Goal: Task Accomplishment & Management: Manage account settings

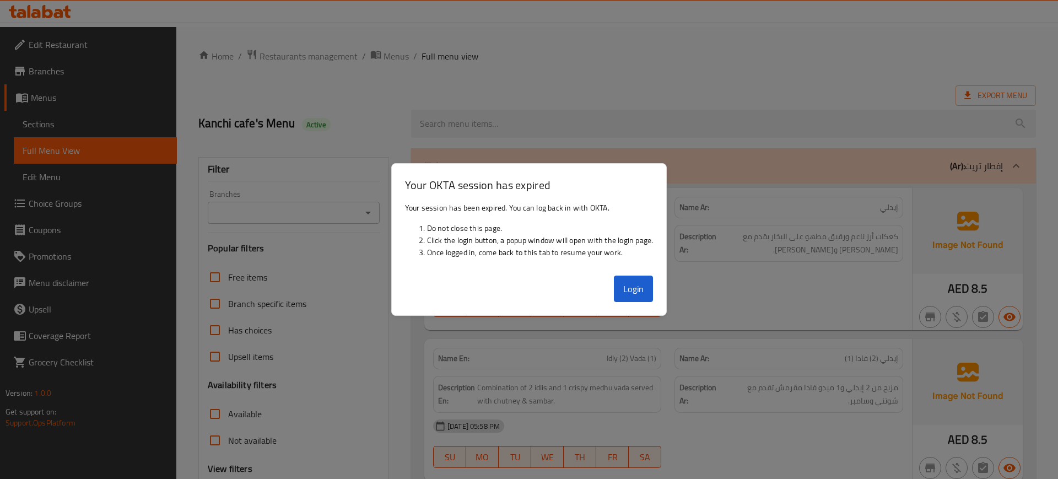
click at [632, 286] on button "Login" at bounding box center [634, 289] width 40 height 26
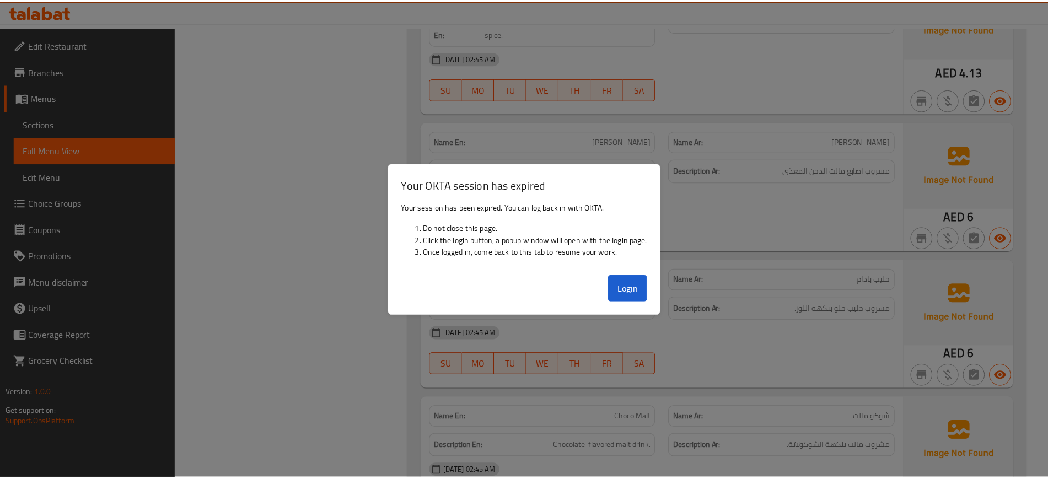
scroll to position [23365, 0]
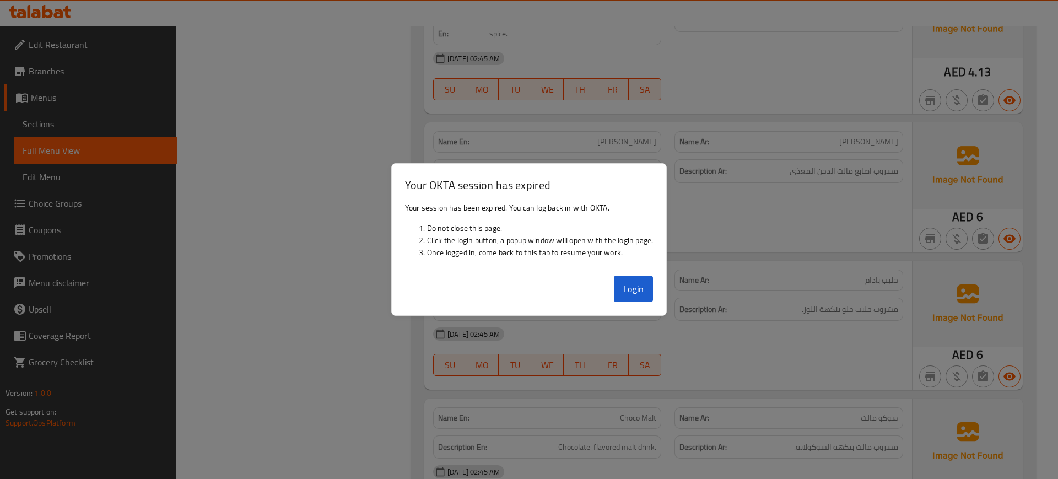
click at [405, 93] on div at bounding box center [529, 239] width 1058 height 479
click at [634, 292] on button "Login" at bounding box center [634, 289] width 40 height 26
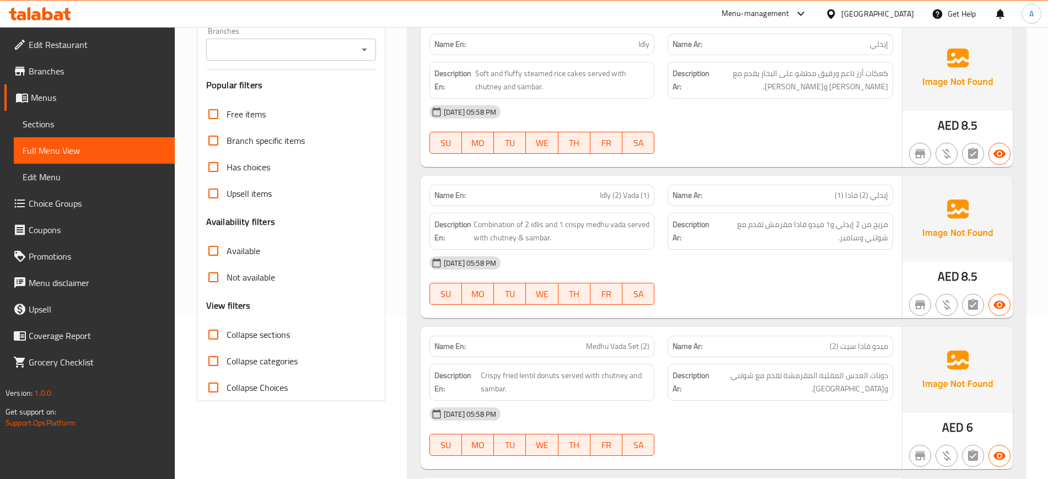
scroll to position [165, 0]
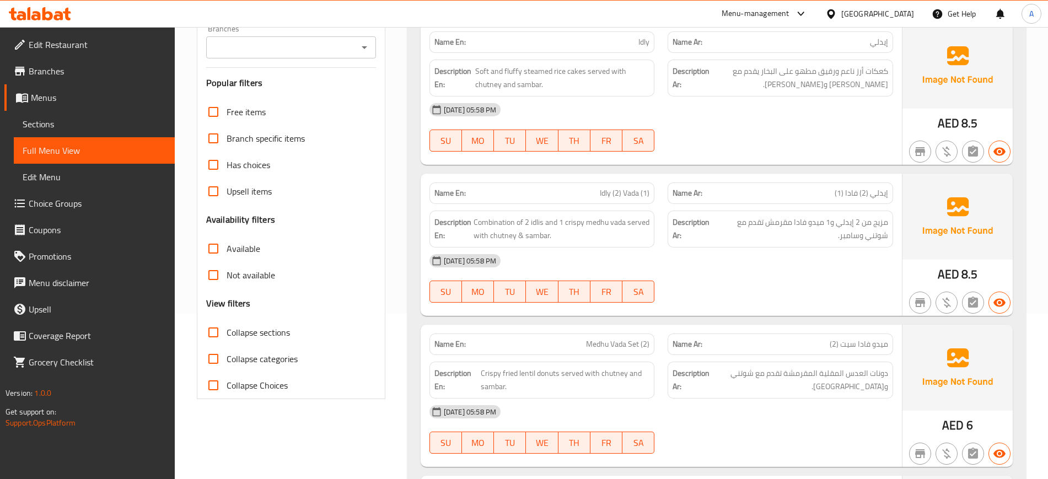
click at [229, 326] on span "Collapse sections" at bounding box center [258, 332] width 63 height 13
click at [227, 326] on input "Collapse sections" at bounding box center [213, 332] width 26 height 26
checkbox input "true"
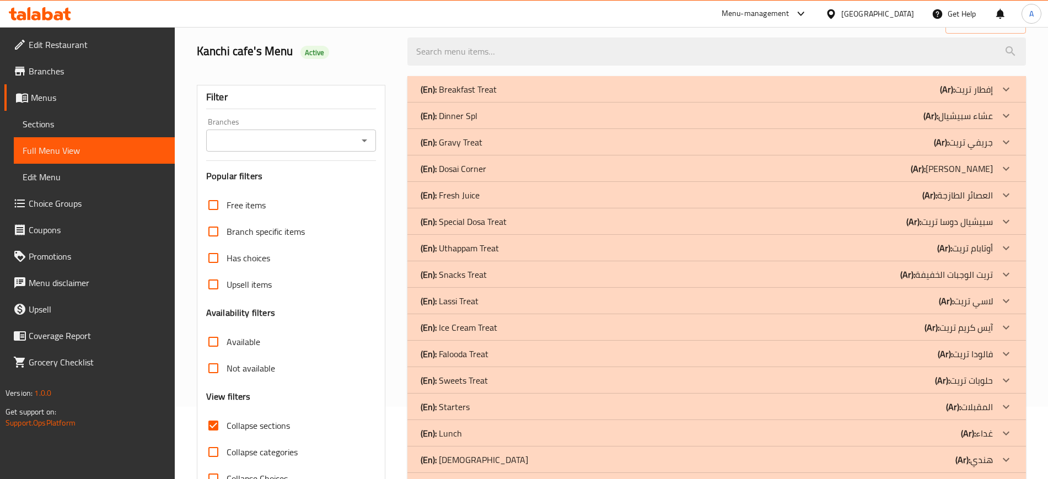
scroll to position [63, 0]
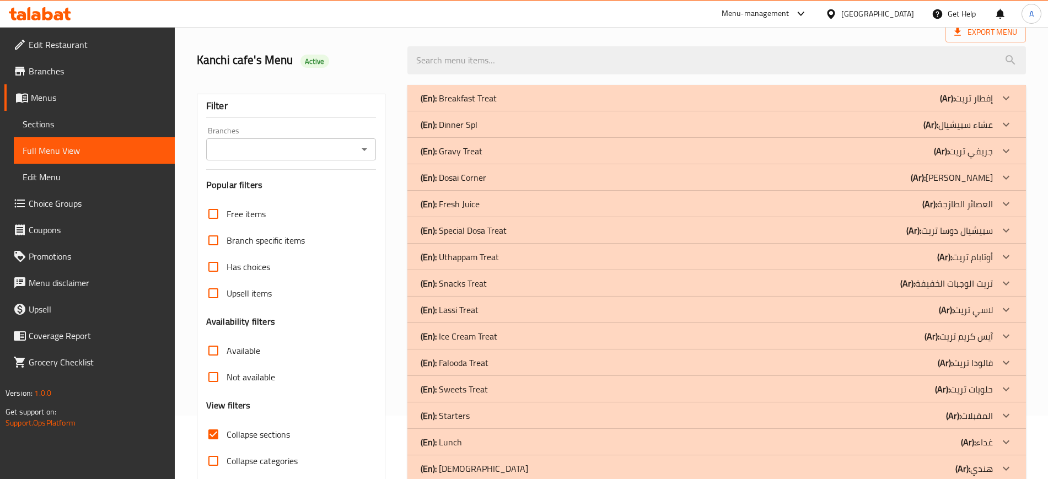
click at [492, 286] on div "(En): Snacks Treat (Ar): تريت الوجبات الخفيفة" at bounding box center [707, 283] width 572 height 13
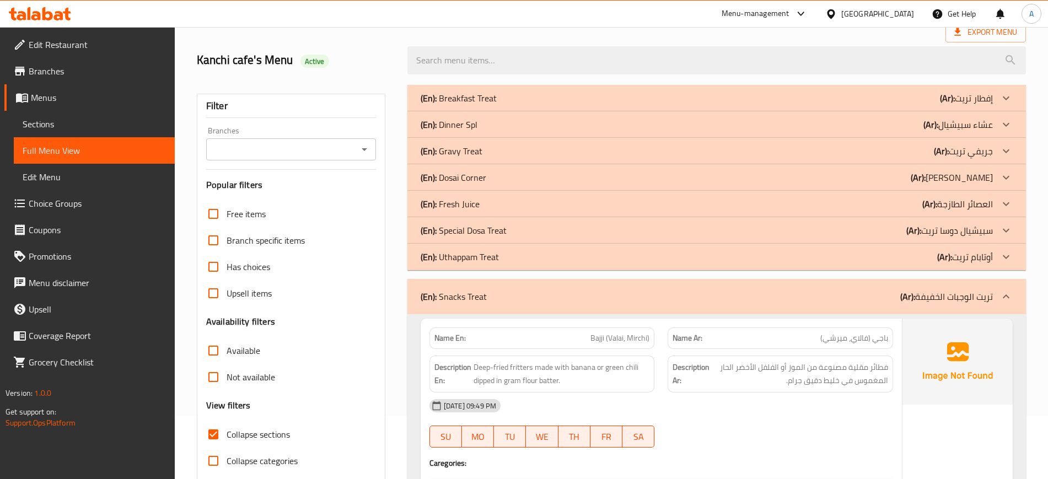
click at [499, 261] on div "(En): Uthappam Treat (Ar): أوتابام تريت" at bounding box center [707, 256] width 572 height 13
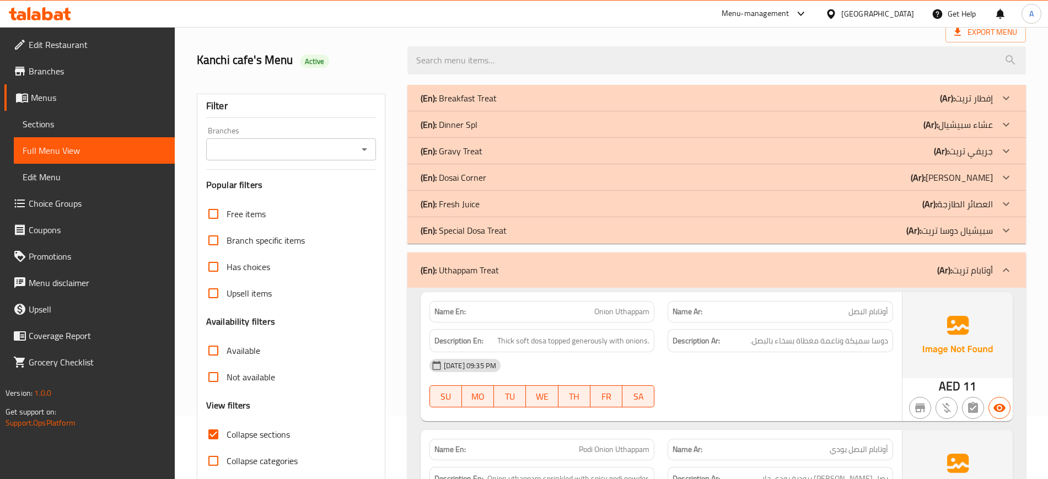
click at [518, 234] on div "(En): Special Dosa Treat (Ar): سبيشيال دوسا تريت" at bounding box center [707, 230] width 572 height 13
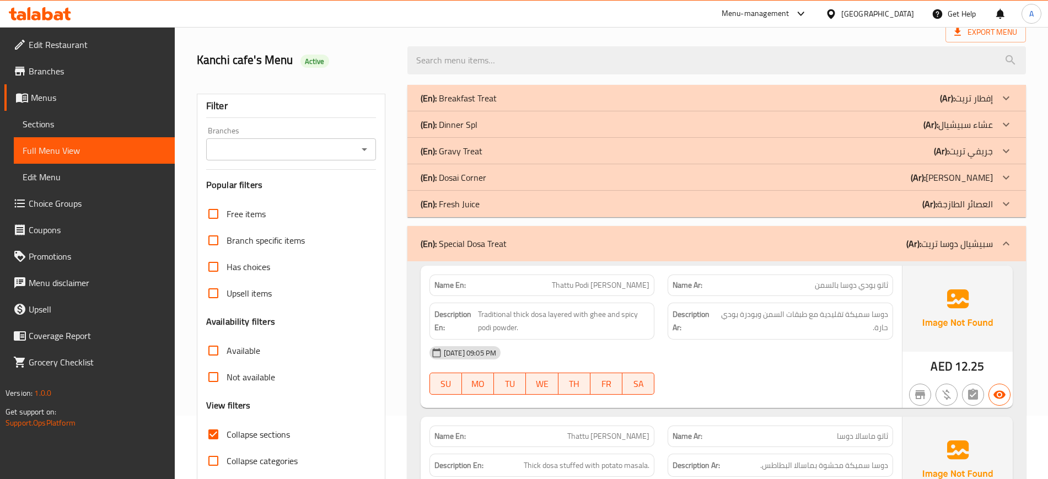
click at [517, 204] on div "(En): Fresh Juice (Ar): العصائر الطازجة" at bounding box center [707, 203] width 572 height 13
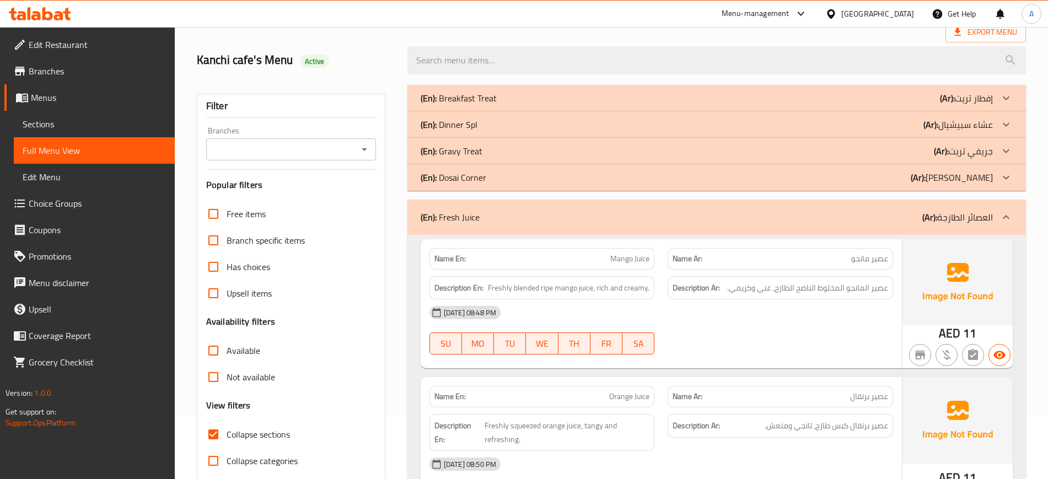
click at [521, 180] on div "(En): Dosai Corner (Ar): ركن دوساي" at bounding box center [707, 177] width 572 height 13
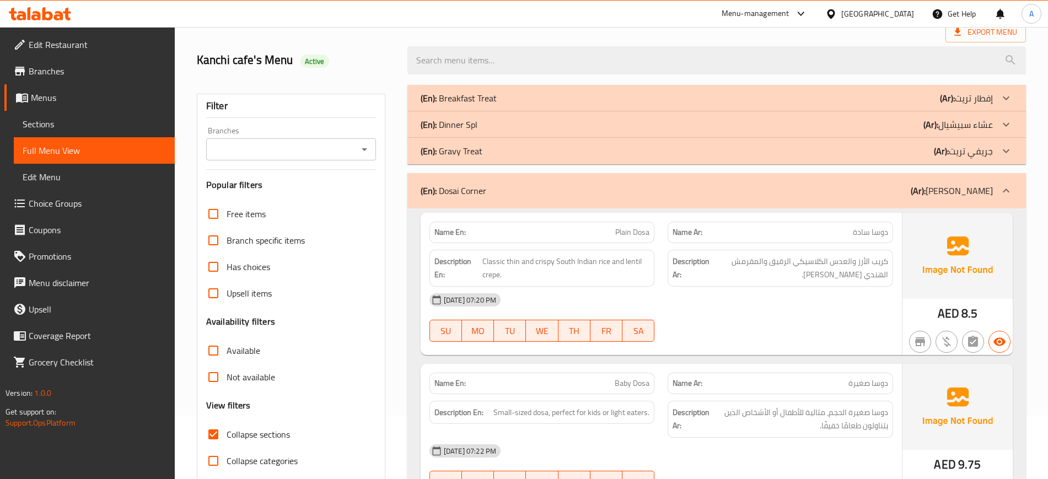
click at [529, 142] on div "(En): Gravy Treat (Ar): جريفي تريت" at bounding box center [716, 151] width 618 height 26
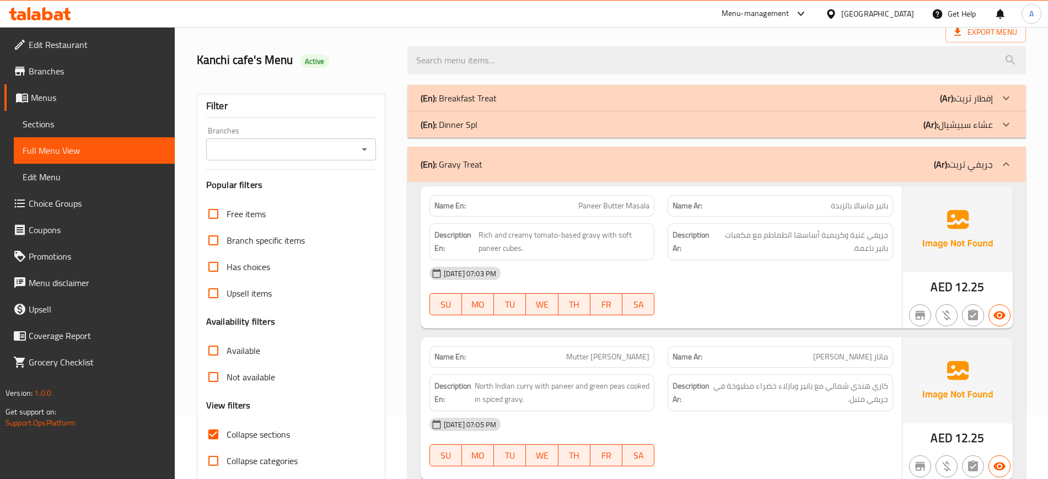
click at [530, 125] on div "(En): Dinner Spl (Ar): عشاء سبيشيال" at bounding box center [707, 124] width 572 height 13
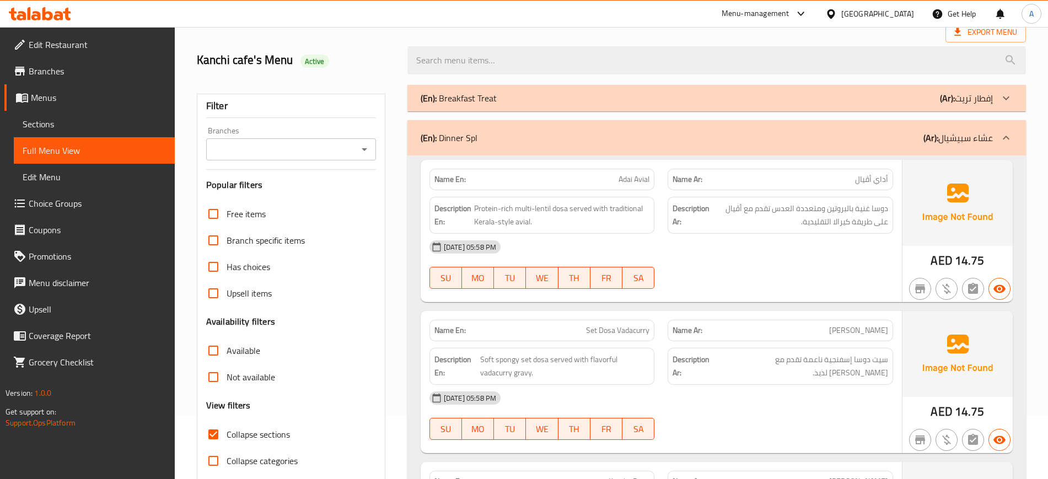
click at [537, 91] on div "(En): Breakfast Treat (Ar): إفطار تريت" at bounding box center [707, 97] width 572 height 13
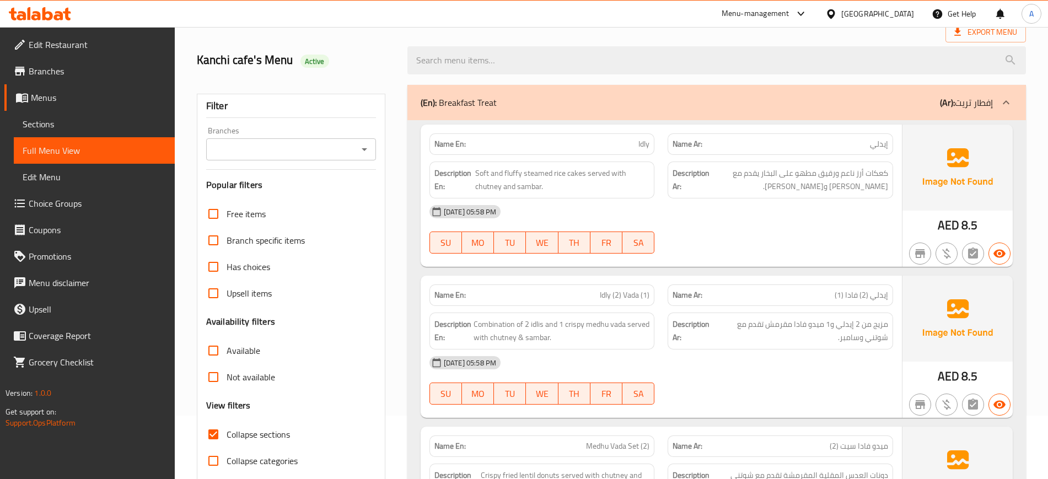
click at [481, 141] on p "Name En: Idly" at bounding box center [542, 144] width 216 height 12
click at [451, 143] on strong "Name En:" at bounding box center [449, 144] width 31 height 12
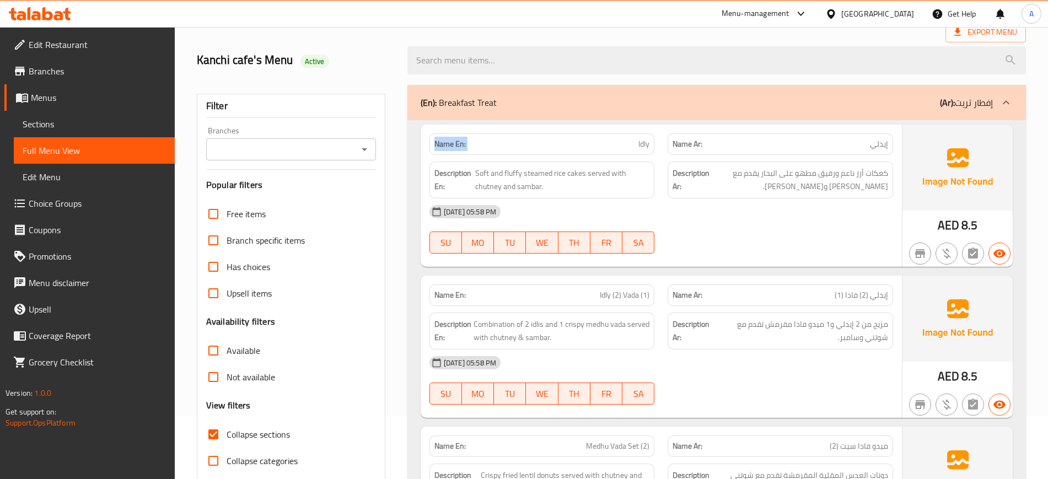
copy strong "Name En:"
click at [52, 38] on span "Edit Restaurant" at bounding box center [97, 44] width 137 height 13
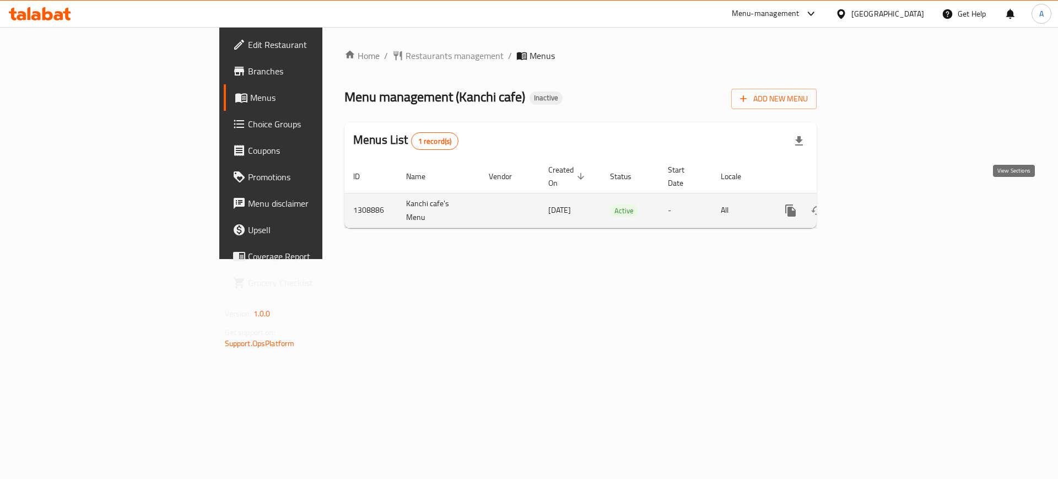
click at [877, 204] on icon "enhanced table" at bounding box center [870, 210] width 13 height 13
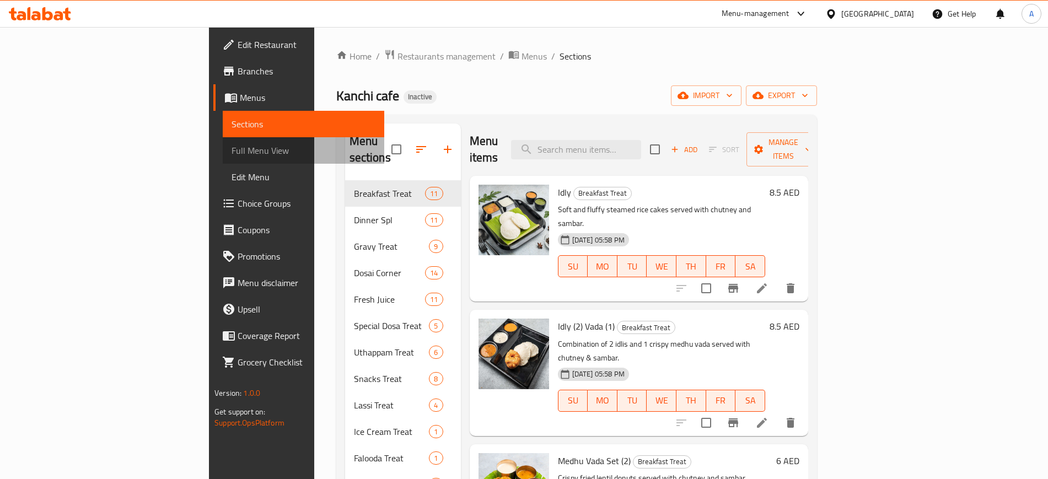
click at [223, 142] on link "Full Menu View" at bounding box center [303, 150] width 161 height 26
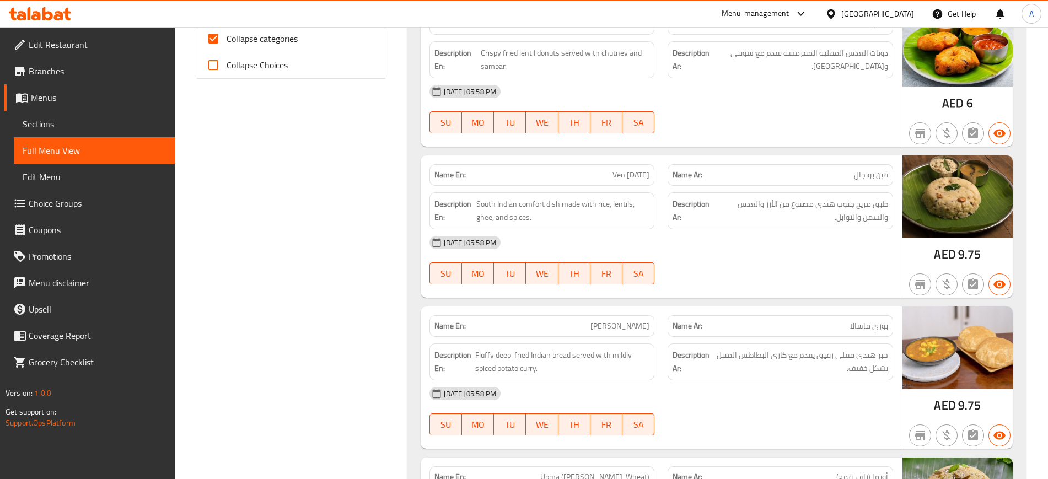
scroll to position [497, 0]
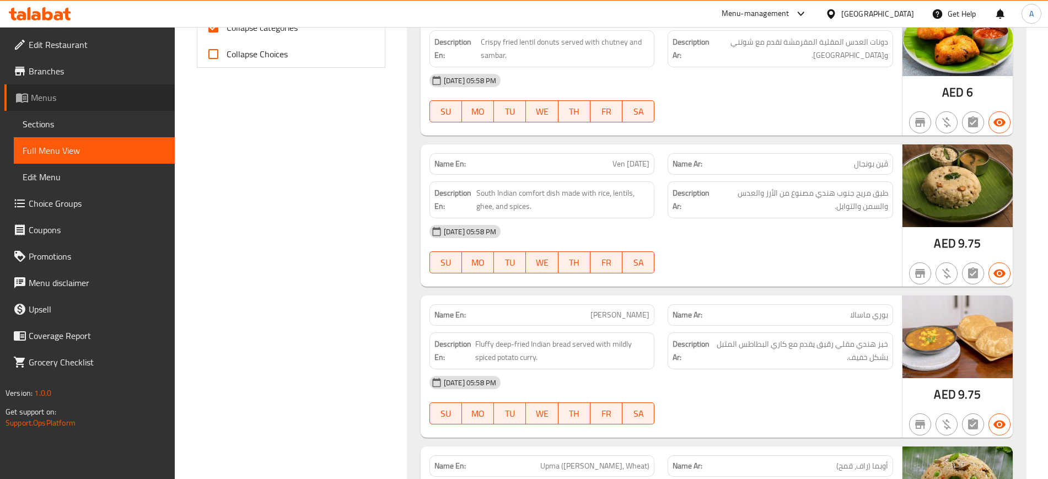
click at [64, 88] on link "Menus" at bounding box center [89, 97] width 170 height 26
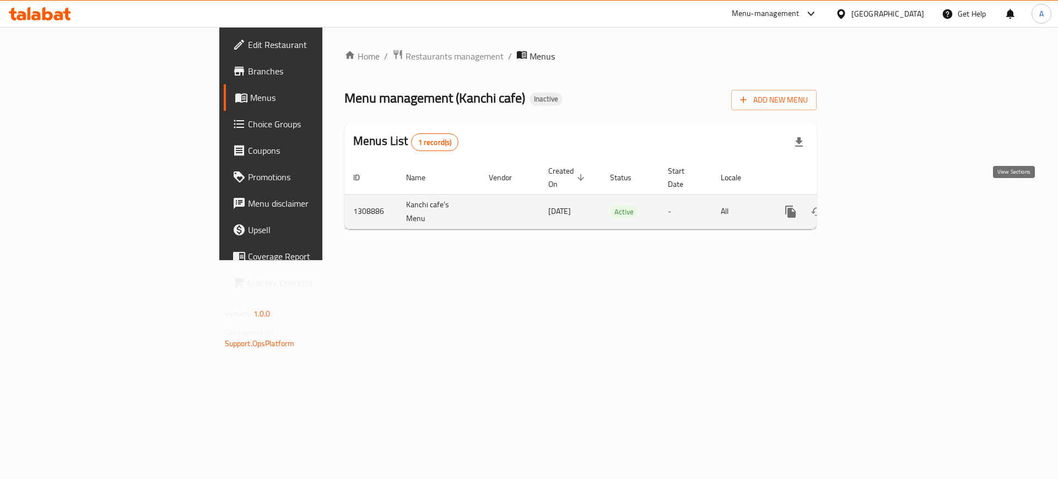
click at [877, 205] on icon "enhanced table" at bounding box center [870, 211] width 13 height 13
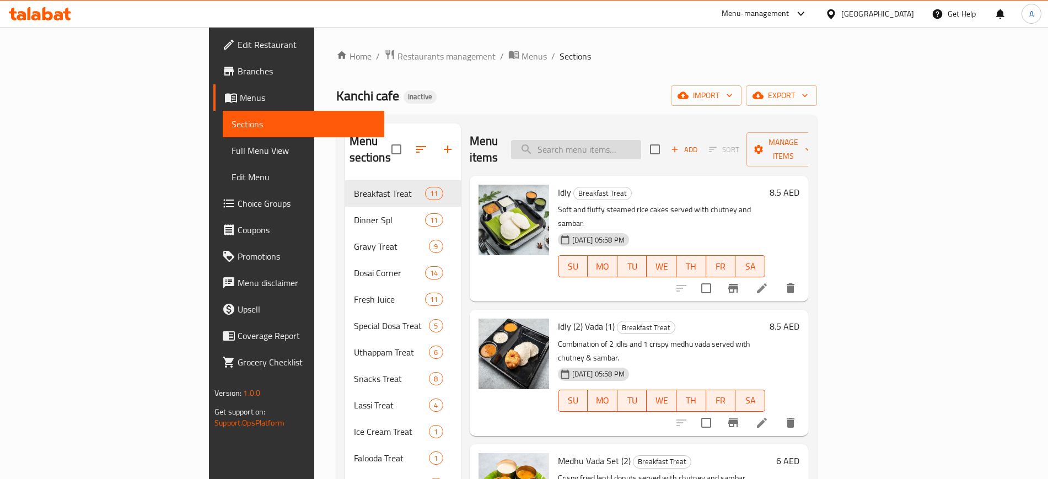
click at [627, 143] on input "search" at bounding box center [576, 149] width 130 height 19
paste input "Idiyappam (Paya / Coconut Milk)"
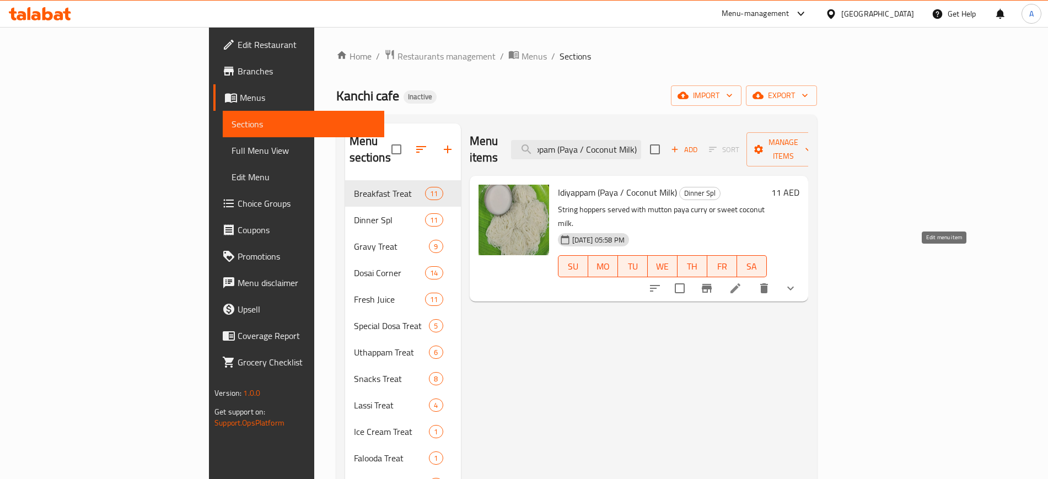
type input "Idiyappam (Paya / Coconut Milk)"
click at [740, 283] on icon at bounding box center [735, 288] width 10 height 10
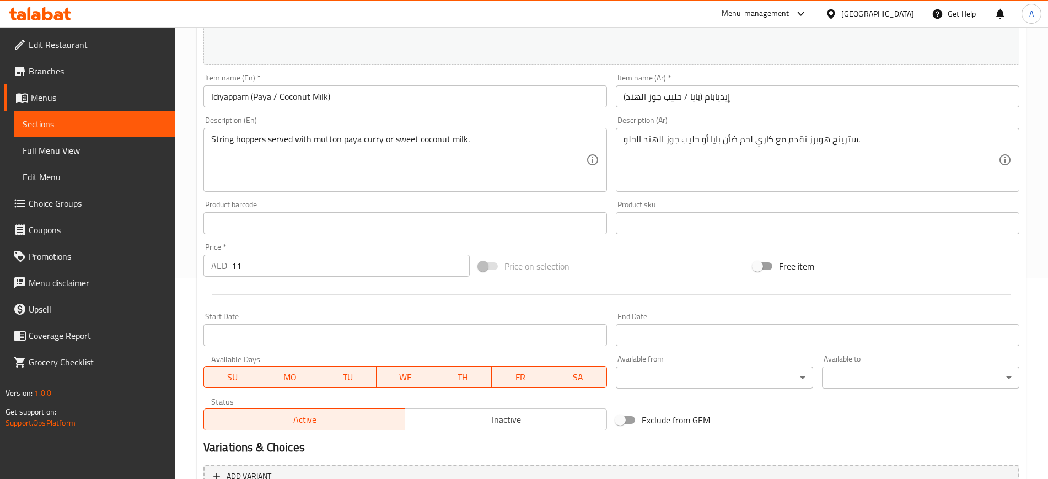
scroll to position [334, 0]
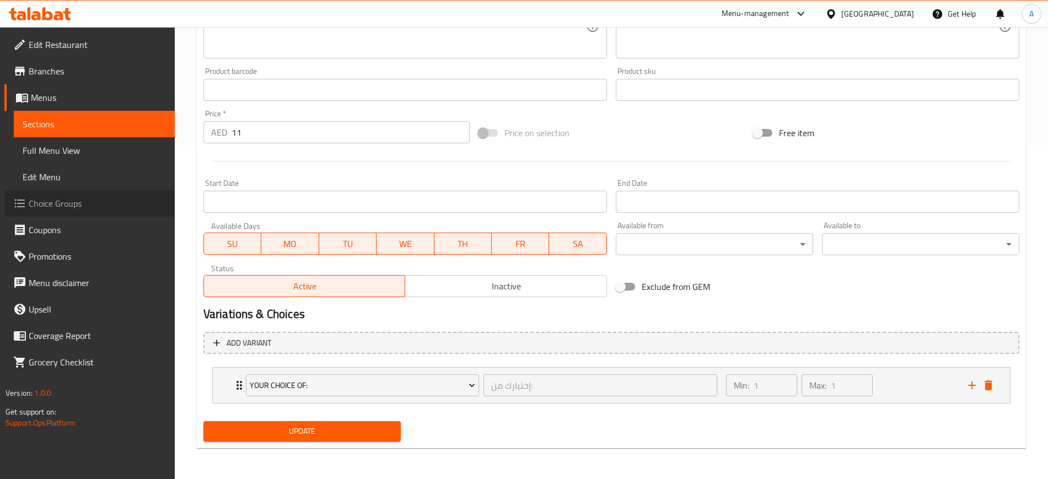
click at [49, 200] on span "Choice Groups" at bounding box center [97, 203] width 137 height 13
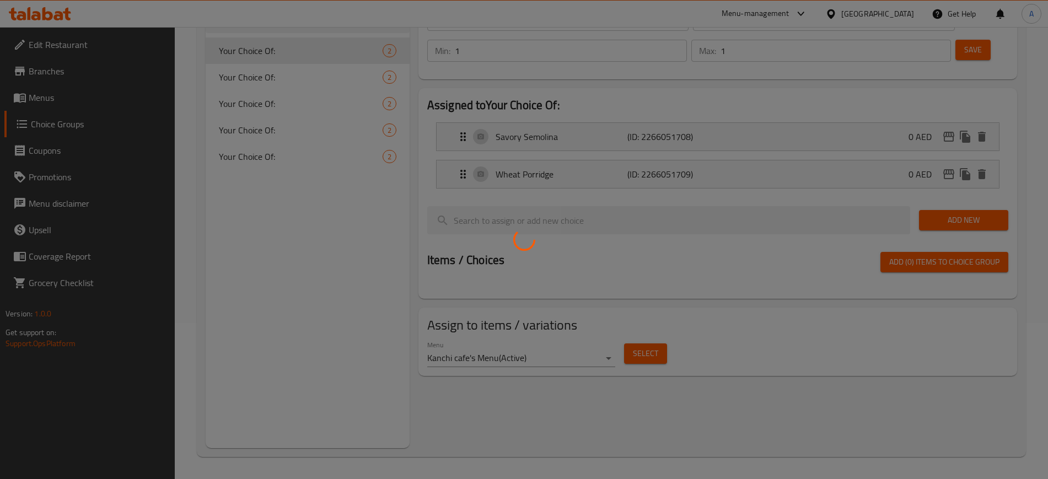
scroll to position [156, 0]
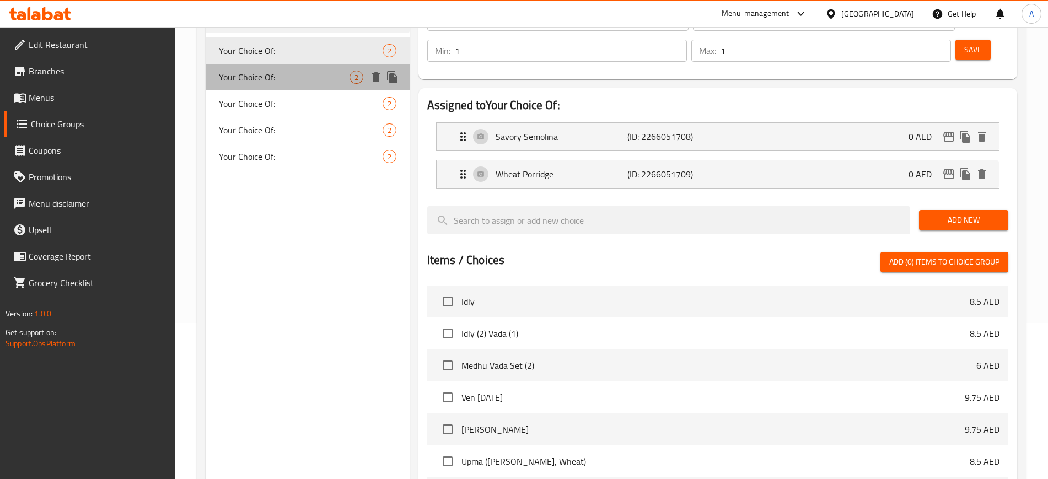
click at [297, 78] on span "Your Choice Of:" at bounding box center [284, 77] width 131 height 13
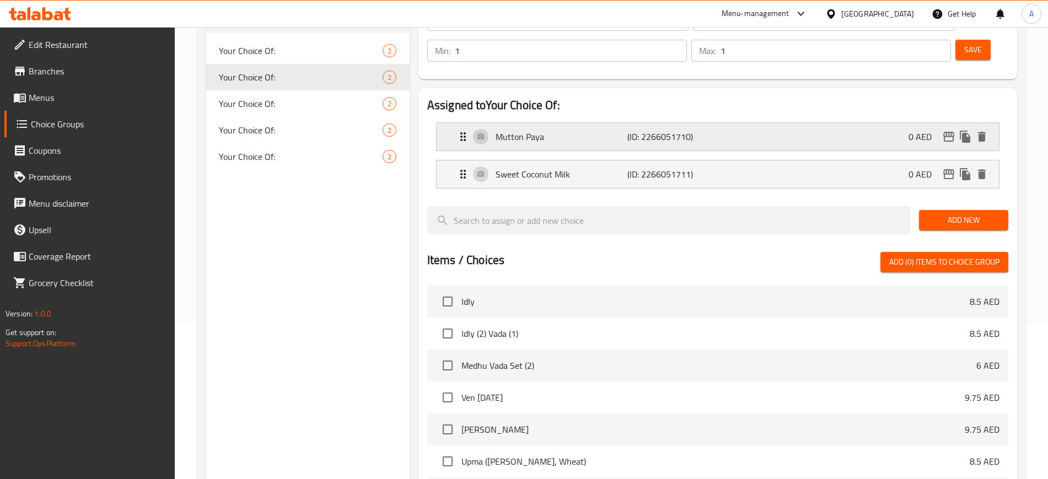
click at [521, 123] on div "Mutton Paya (ID: 2266051710) 0 AED" at bounding box center [720, 137] width 529 height 28
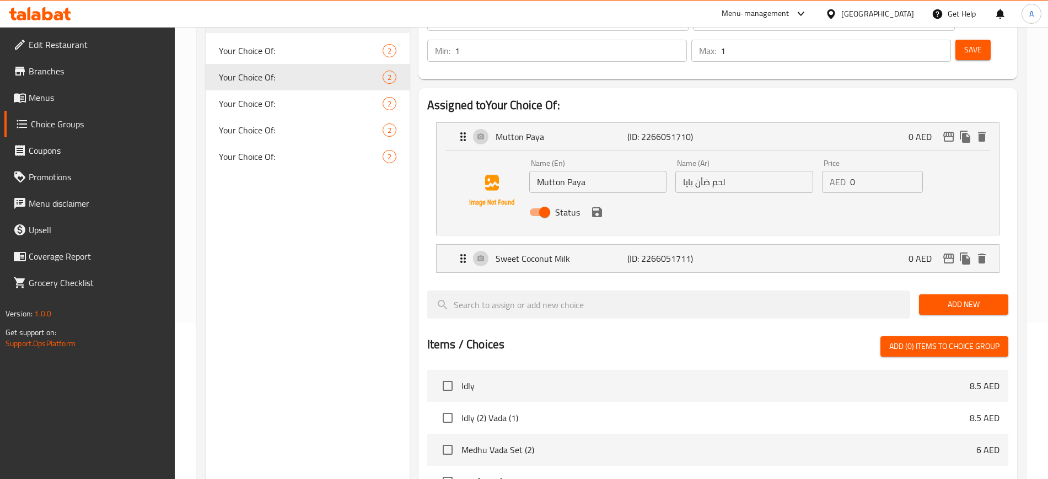
click at [548, 171] on input "Mutton Paya" at bounding box center [598, 182] width 138 height 22
type input "Paya"
drag, startPoint x: 694, startPoint y: 154, endPoint x: 742, endPoint y: 153, distance: 48.5
click at [742, 171] on input "لحم ضأن بايا" at bounding box center [744, 182] width 138 height 22
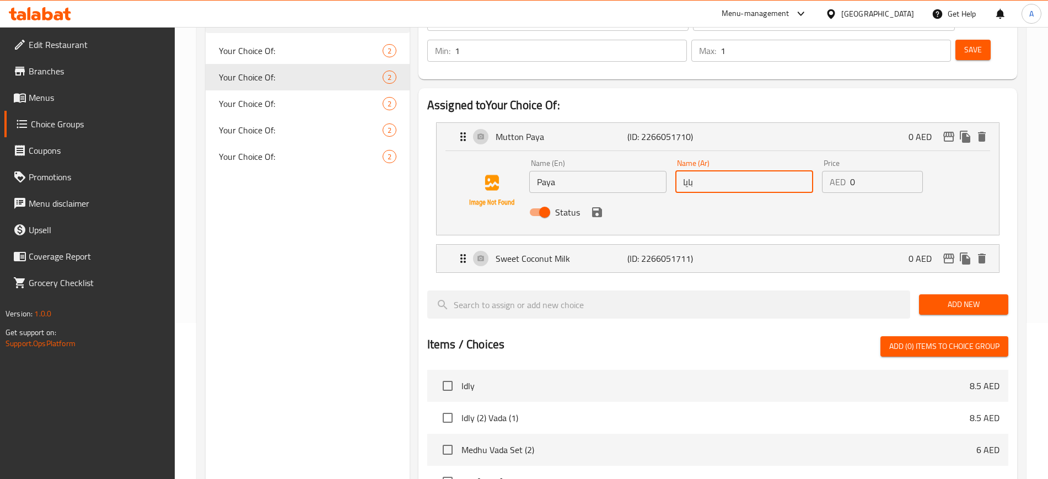
click at [548, 171] on input "Paya" at bounding box center [598, 182] width 138 height 22
click at [695, 171] on input "بايا" at bounding box center [744, 182] width 138 height 22
paste input "ب"
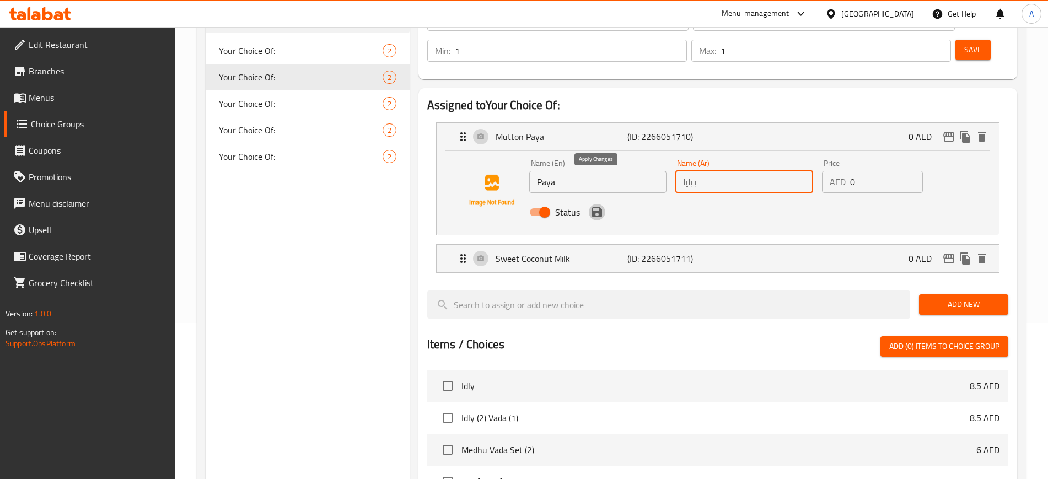
click at [599, 207] on icon "save" at bounding box center [597, 212] width 10 height 10
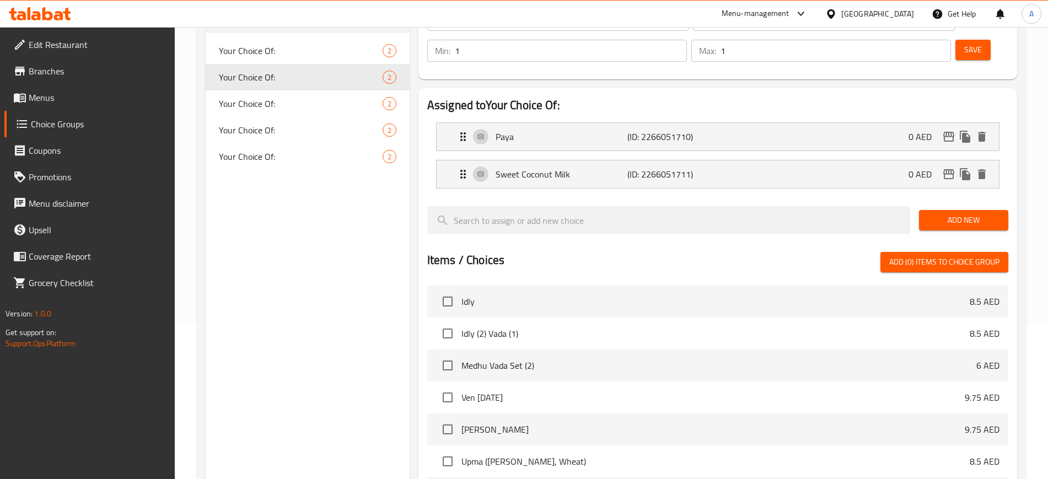
type input "ببايا"
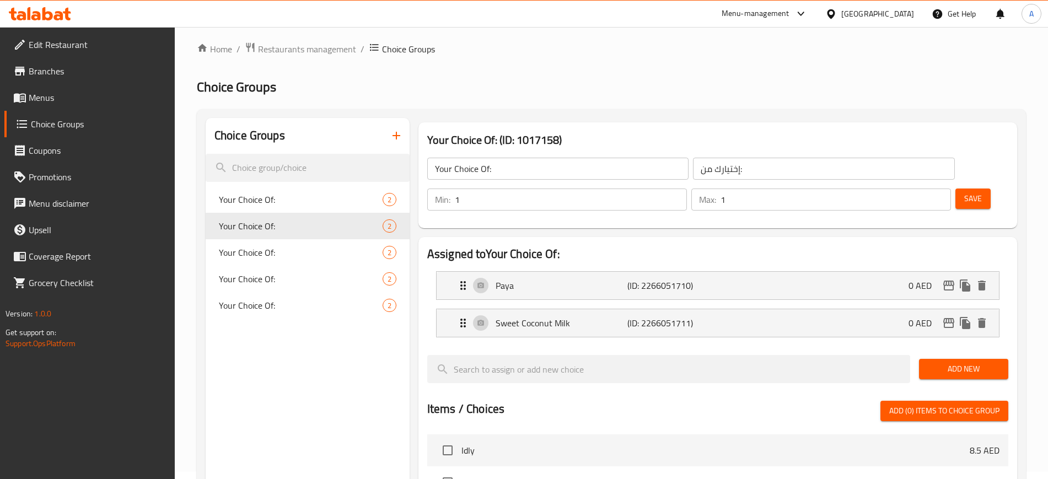
scroll to position [0, 0]
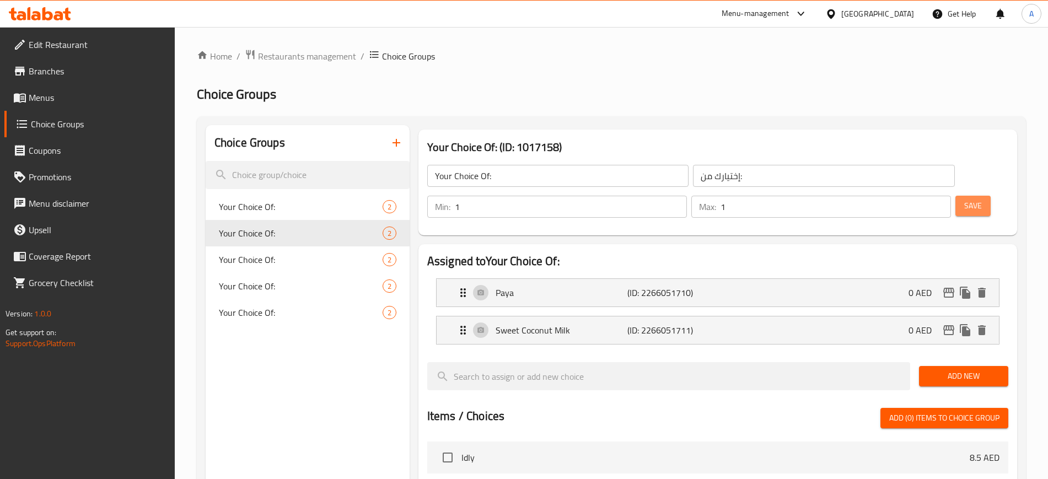
click at [955, 196] on button "Save" at bounding box center [972, 206] width 35 height 20
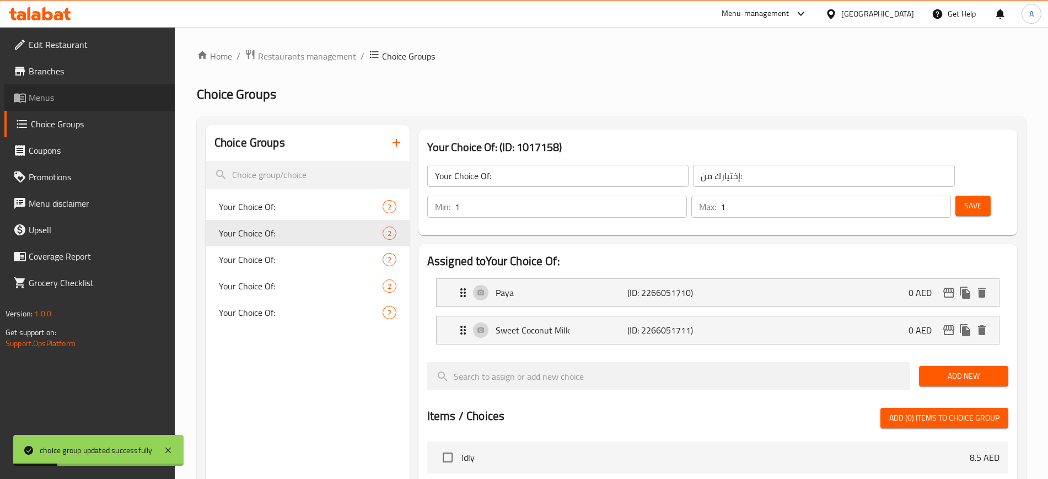
drag, startPoint x: 876, startPoint y: 0, endPoint x: 56, endPoint y: 99, distance: 826.1
click at [56, 99] on span "Menus" at bounding box center [97, 97] width 137 height 13
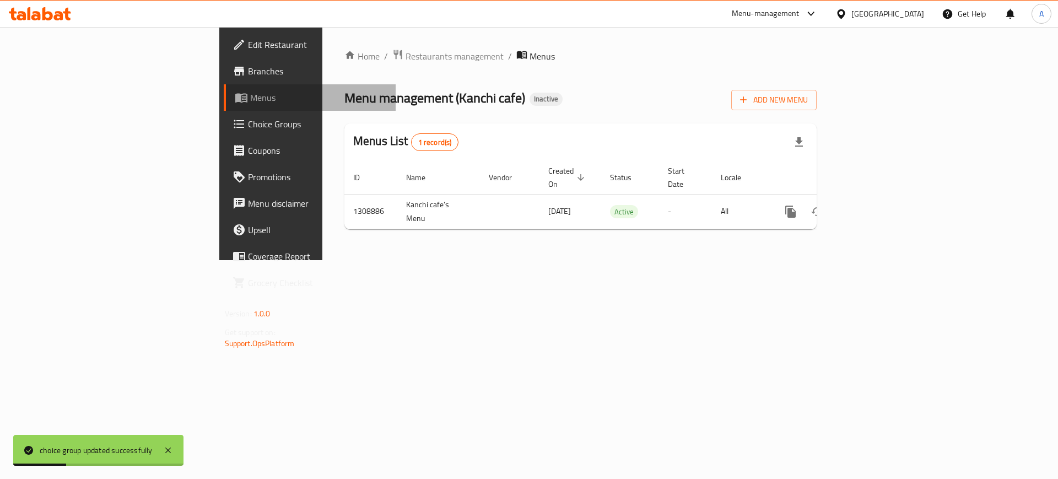
click at [250, 99] on span "Menus" at bounding box center [318, 97] width 137 height 13
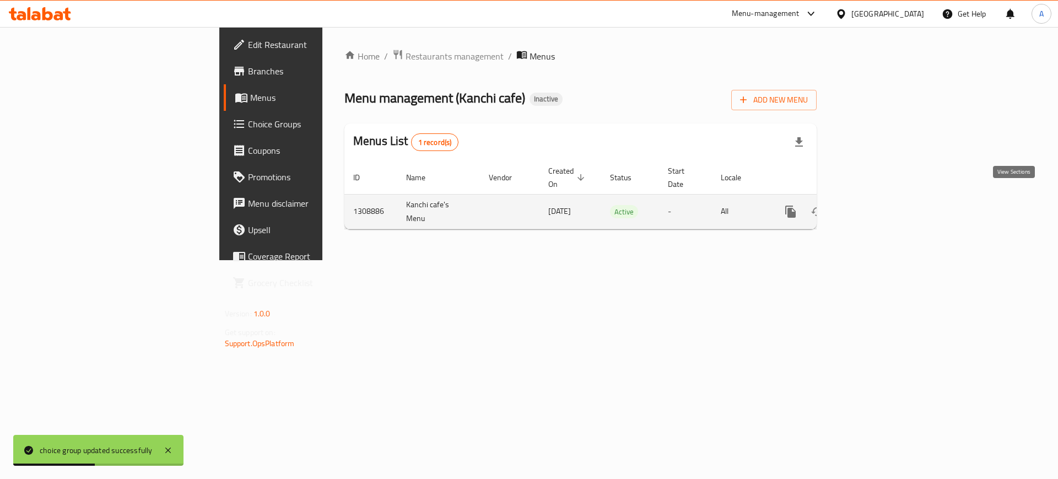
click at [884, 201] on link "enhanced table" at bounding box center [870, 211] width 26 height 26
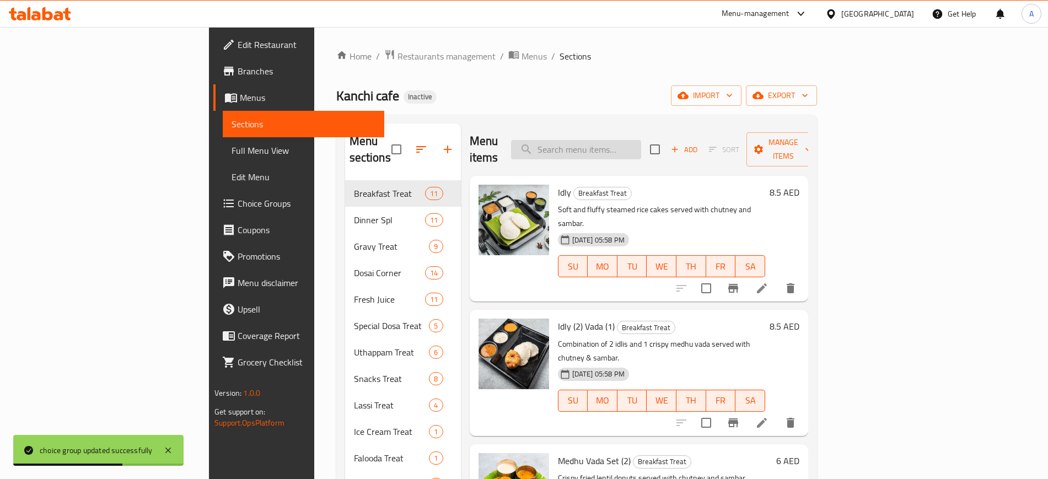
click at [632, 146] on input "search" at bounding box center [576, 149] width 130 height 19
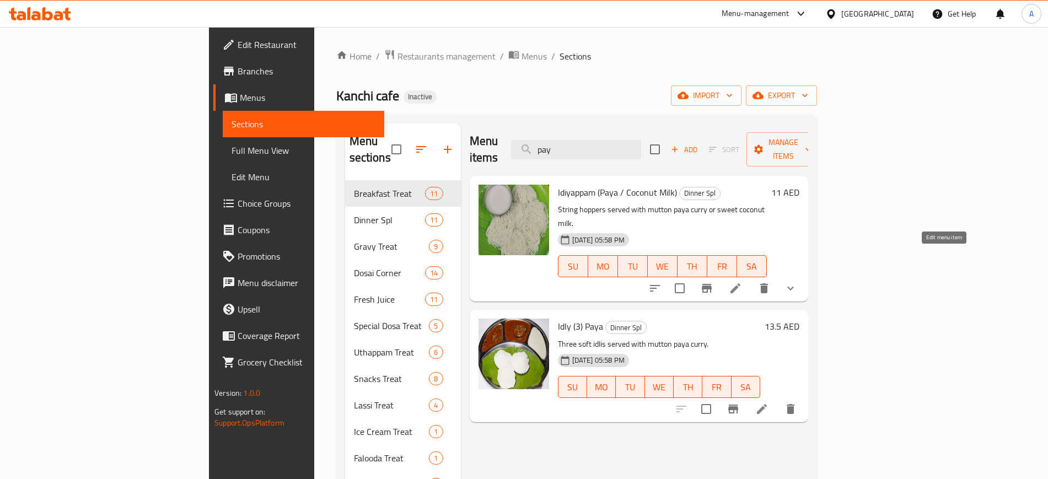
type input "pay"
click at [742, 282] on icon at bounding box center [735, 288] width 13 height 13
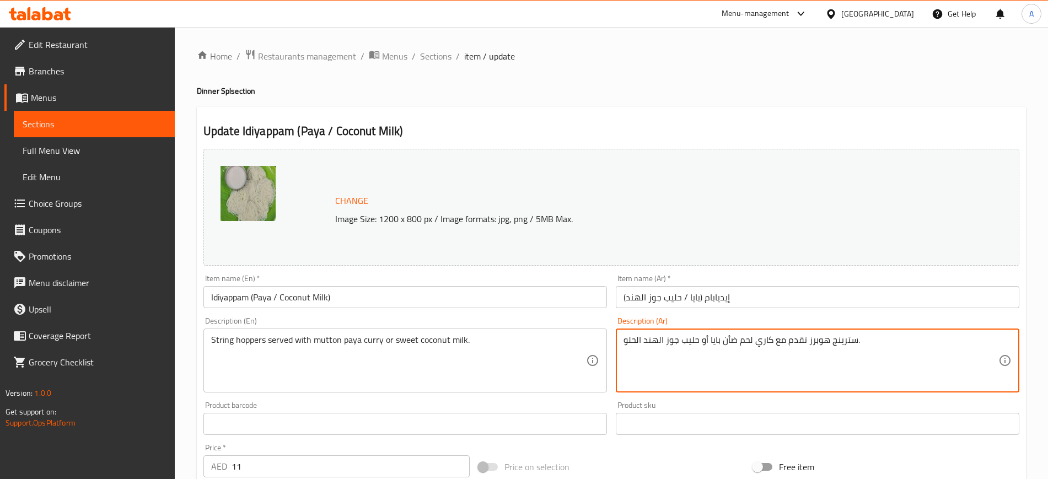
click at [715, 340] on textarea "سترينج هوبرز تقدم مع كاري لحم ضأن بايا أو حليب جوز الهند الحلو." at bounding box center [810, 361] width 375 height 52
paste textarea "ايا"
type textarea "سترينج هوبرز تقدم مع كاري لحم ضأن ببايا أو حليب جوز الهند الحلو."
click at [692, 298] on input "إيديابام (بايا / حليب جوز الهند)" at bounding box center [817, 297] width 403 height 22
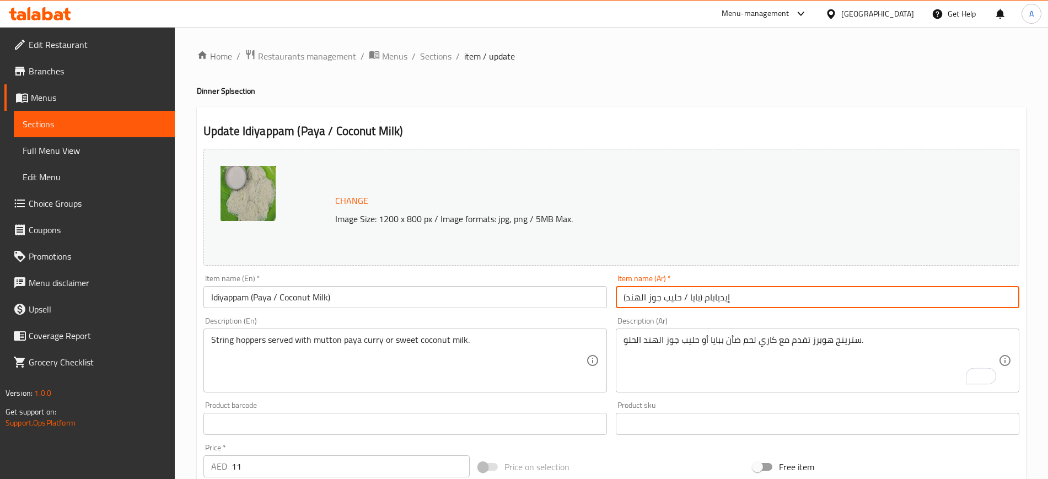
click at [692, 298] on input "إيديابام (بايا / حليب جوز الهند)" at bounding box center [817, 297] width 403 height 22
paste input "ايا"
type input "إيديابام (ببايا/ حليب جوز الهند)"
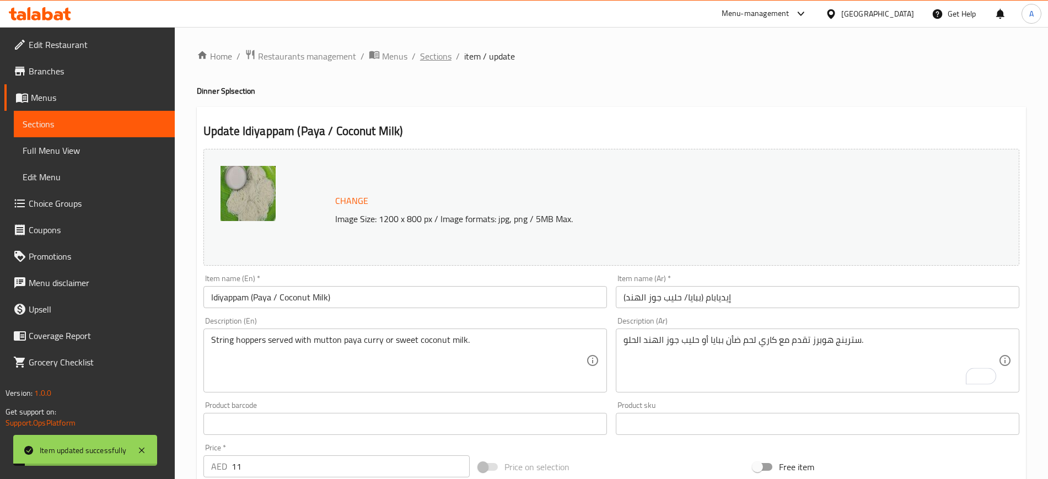
click at [434, 58] on span "Sections" at bounding box center [435, 56] width 31 height 13
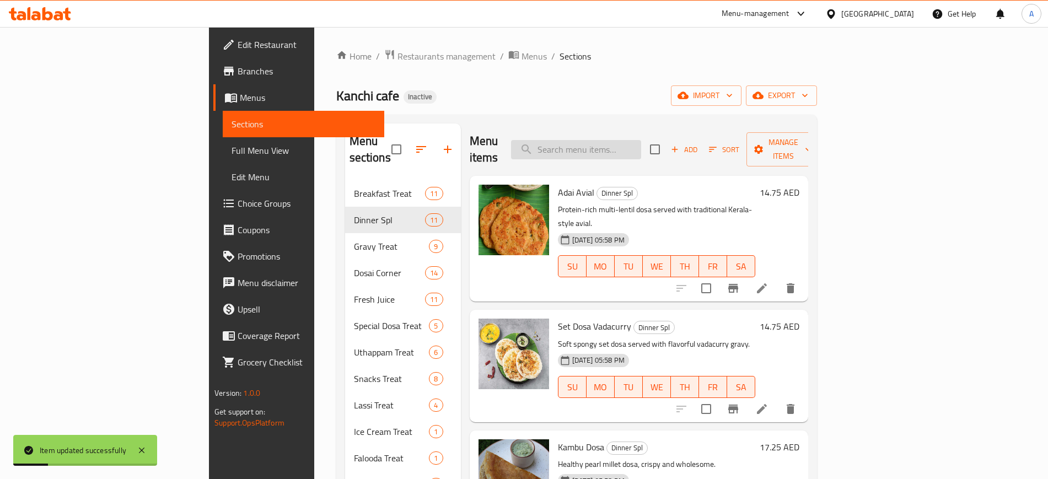
click at [639, 141] on input "search" at bounding box center [576, 149] width 130 height 19
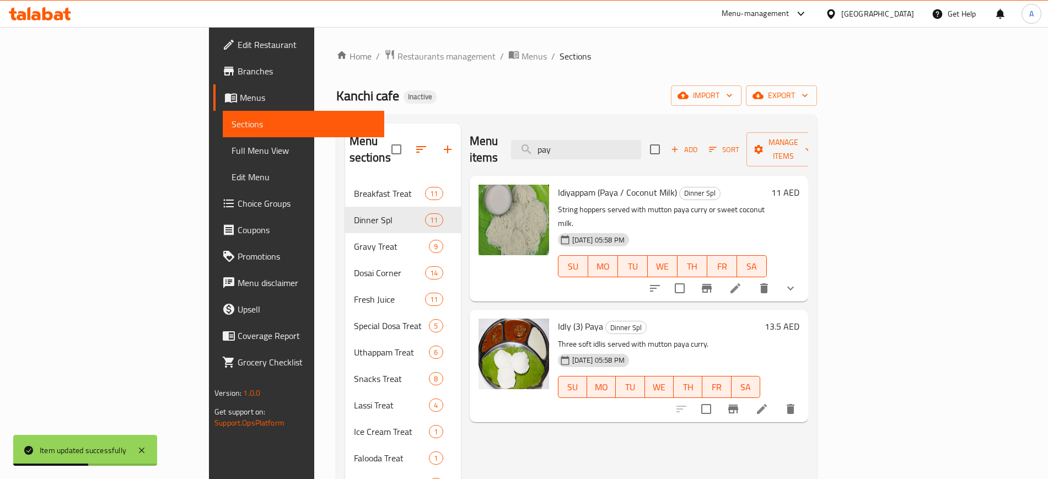
type input "pay"
click at [777, 399] on li at bounding box center [761, 409] width 31 height 20
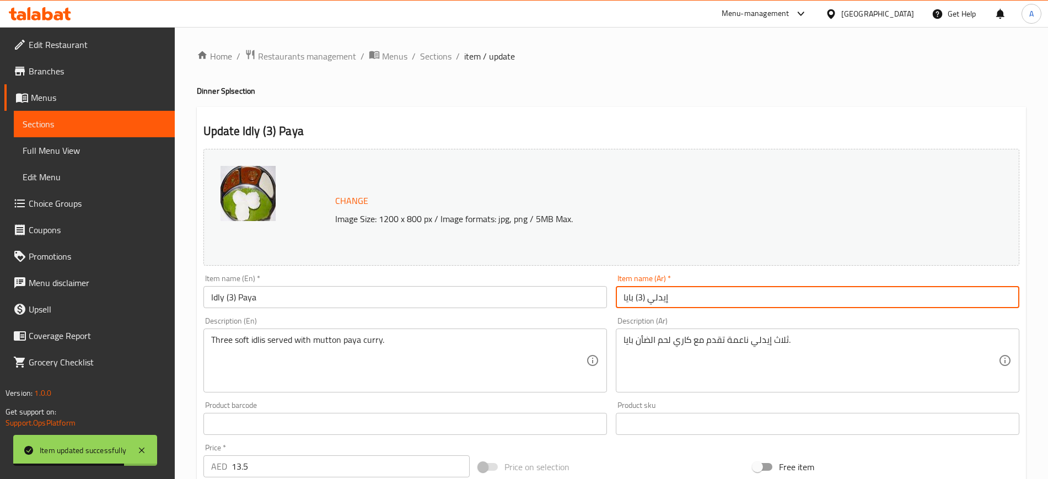
click at [626, 294] on input "إيدلي (3) بايا" at bounding box center [817, 297] width 403 height 22
paste input "text"
click at [760, 300] on input "إيدلي (3) ببايا" at bounding box center [817, 297] width 403 height 22
type input "إيدلي (3) ببايا"
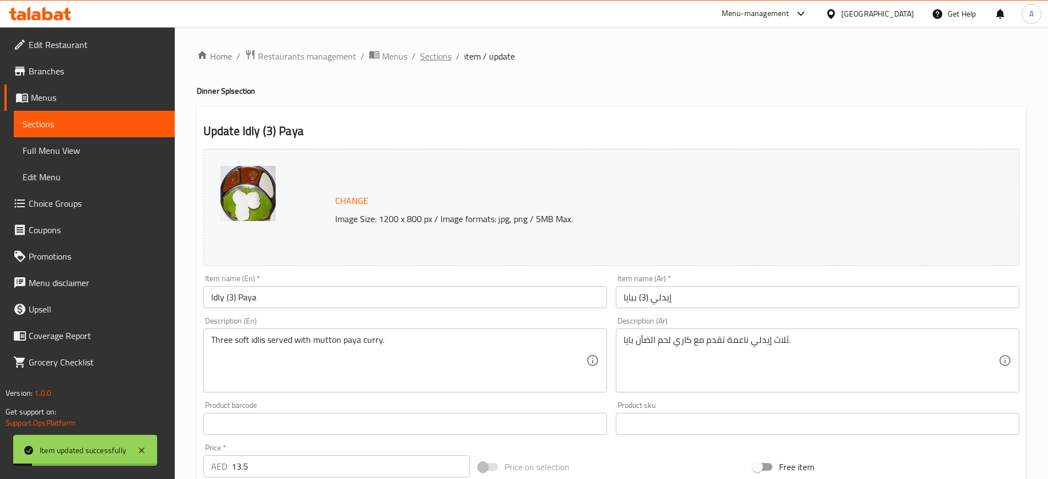
click at [428, 57] on span "Sections" at bounding box center [435, 56] width 31 height 13
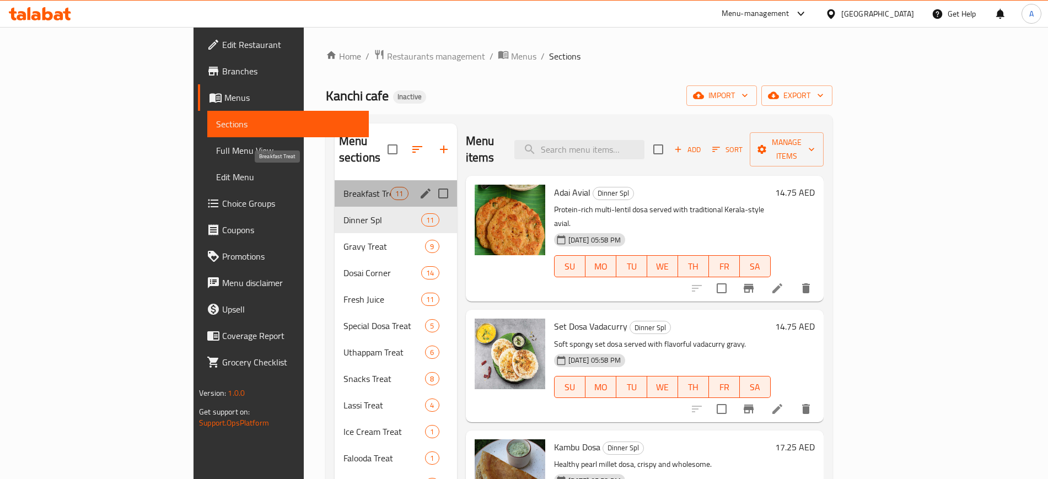
click at [343, 187] on span "Breakfast Treat" at bounding box center [366, 193] width 47 height 13
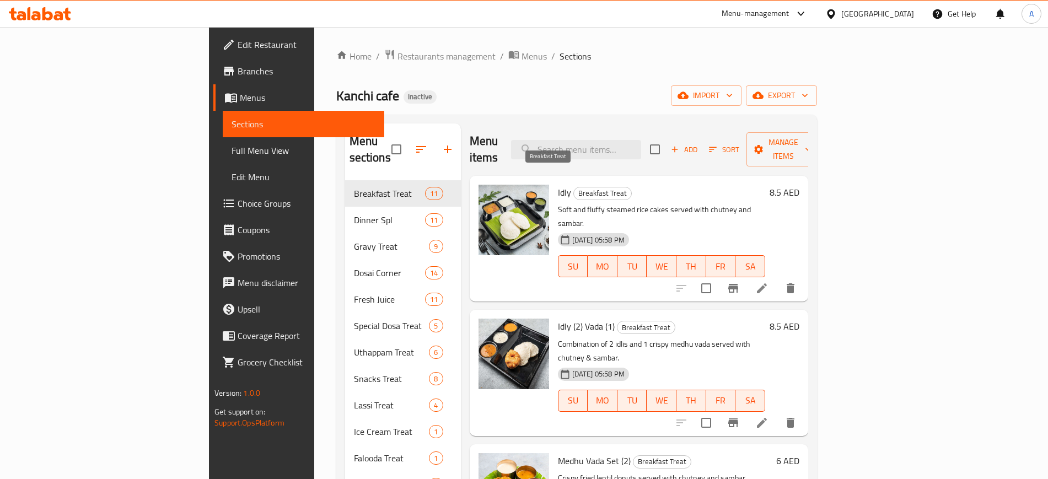
click at [574, 187] on span "Breakfast Treat" at bounding box center [602, 193] width 57 height 13
copy span "Breakfast"
click at [574, 187] on span "Breakfast Treat" at bounding box center [602, 193] width 57 height 13
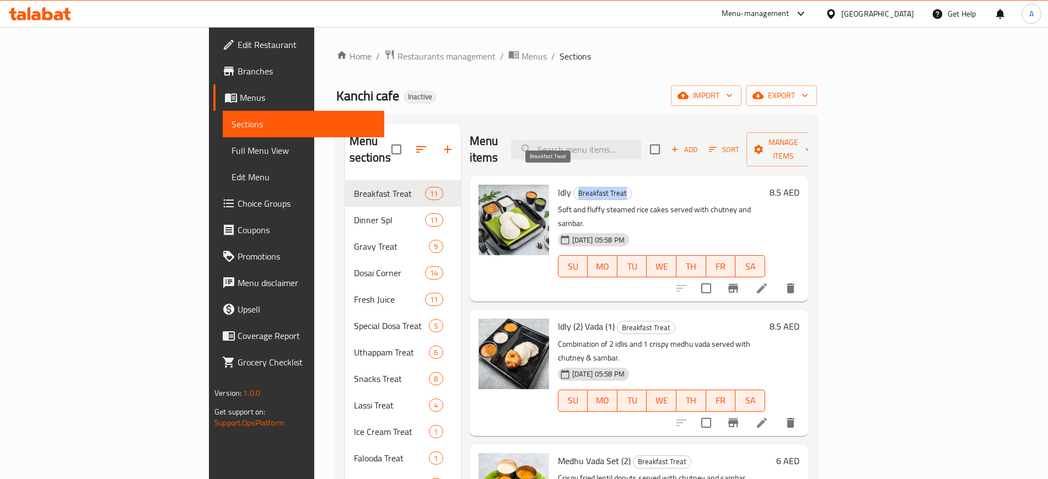
click at [574, 187] on span "Breakfast Treat" at bounding box center [602, 193] width 57 height 13
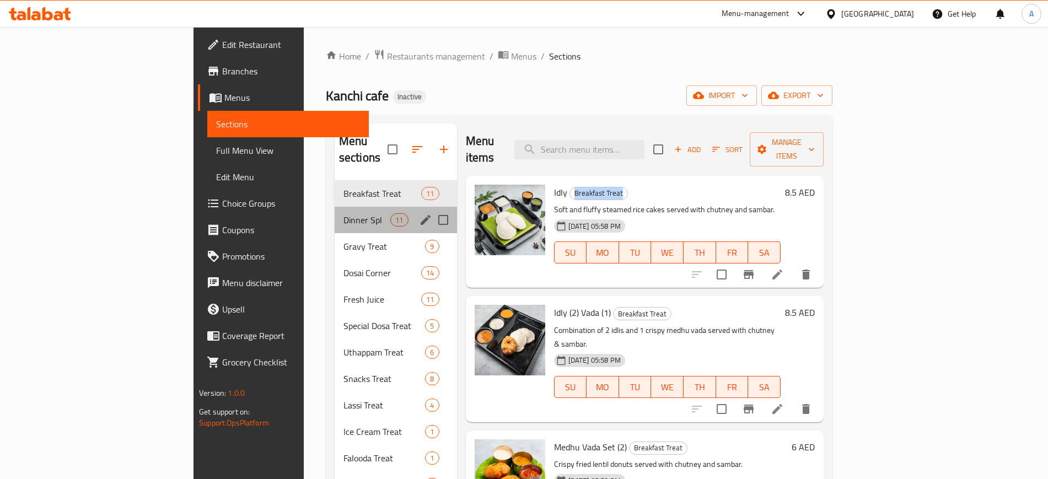
click at [335, 211] on div "Dinner Spl 11" at bounding box center [396, 220] width 122 height 26
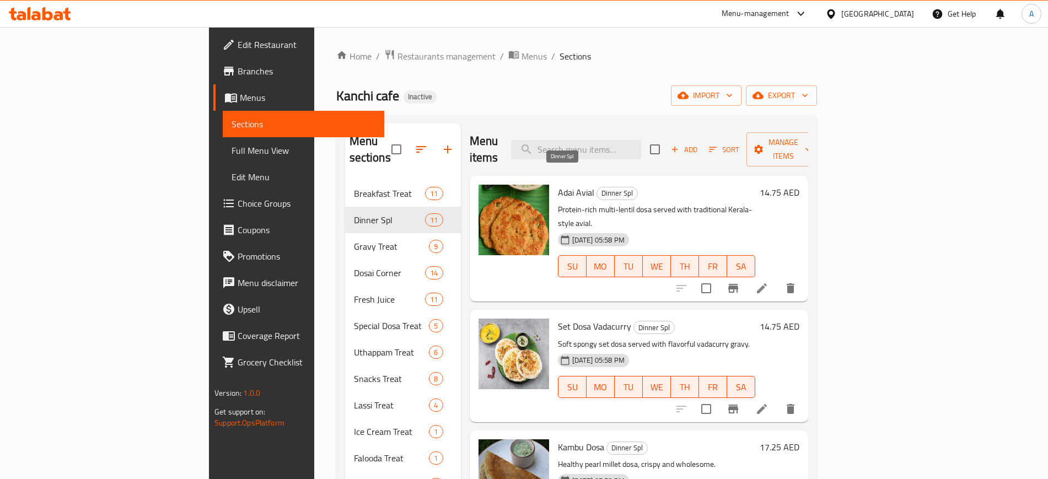
click at [597, 187] on span "Dinner Spl" at bounding box center [617, 193] width 40 height 13
copy span "Dinner Spl"
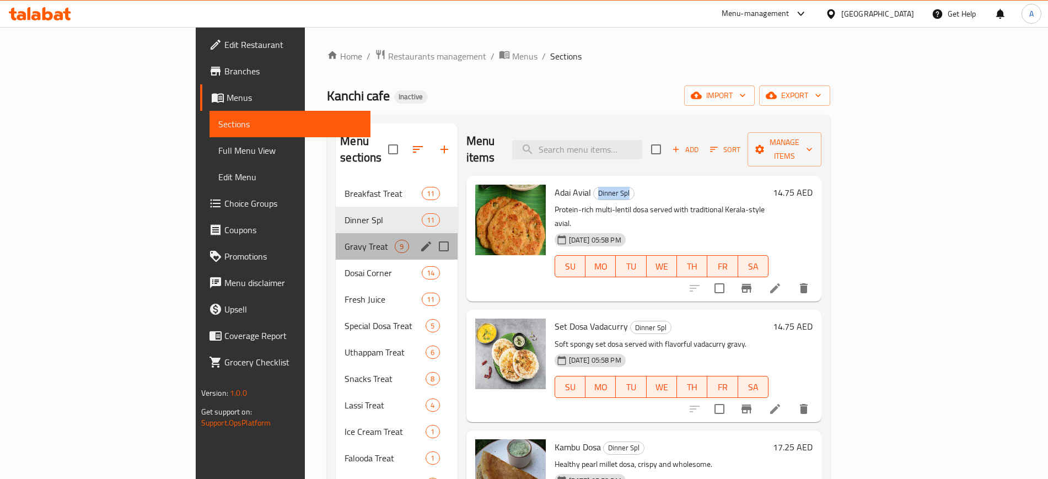
click at [336, 237] on div "Gravy Treat 9" at bounding box center [396, 246] width 121 height 26
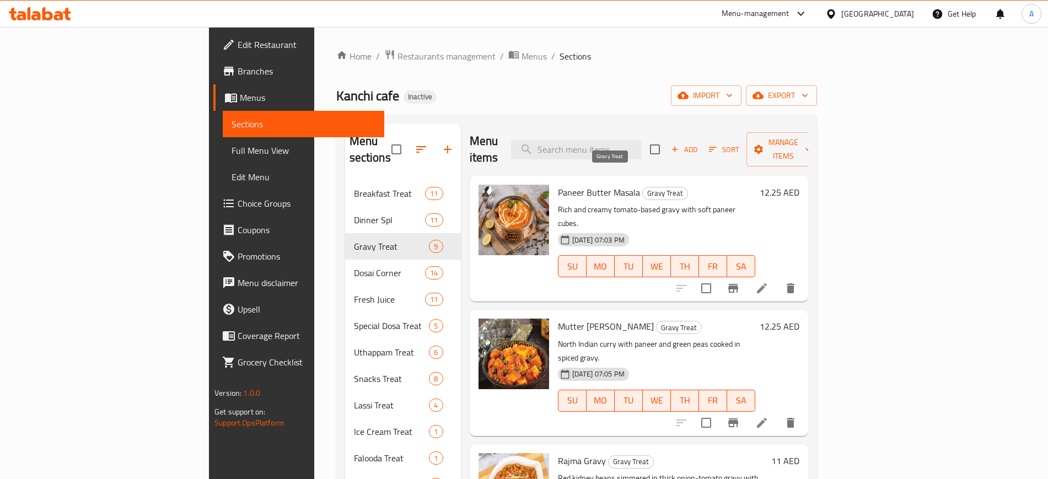
click at [643, 187] on span "Gravy Treat" at bounding box center [665, 193] width 45 height 13
copy span "Gravy Treat"
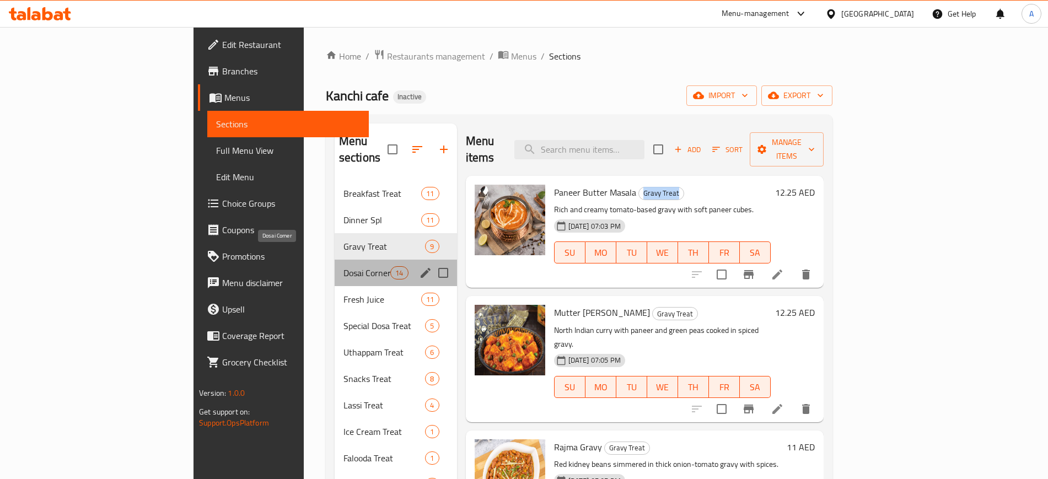
click at [343, 266] on span "Dosai Corner" at bounding box center [366, 272] width 47 height 13
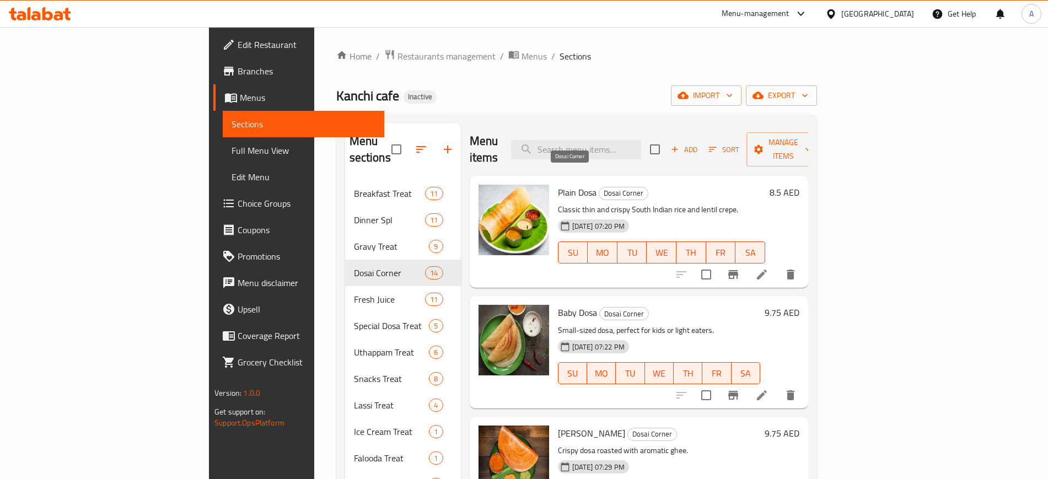
click at [599, 187] on span "Dosai Corner" at bounding box center [623, 193] width 49 height 13
copy span "Dosai Corner"
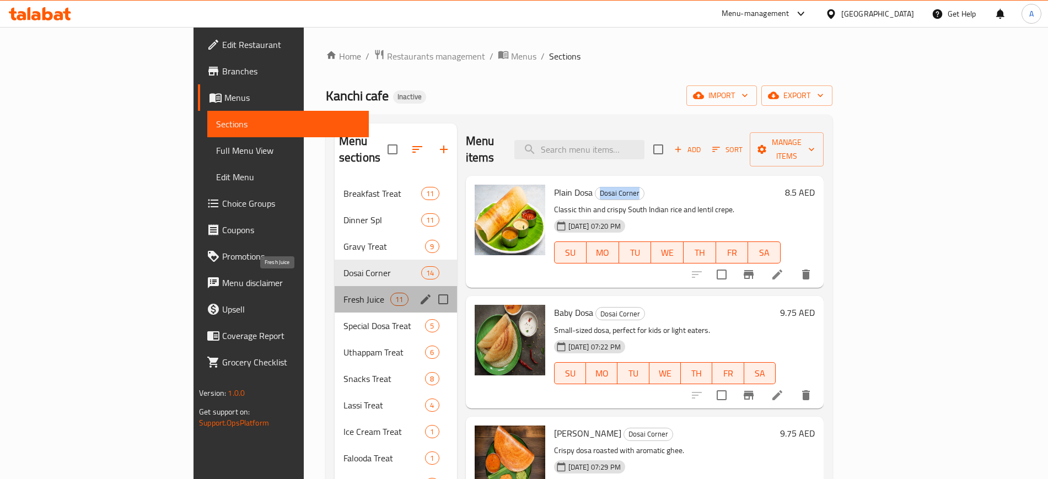
click at [343, 293] on span "Fresh Juice" at bounding box center [366, 299] width 47 height 13
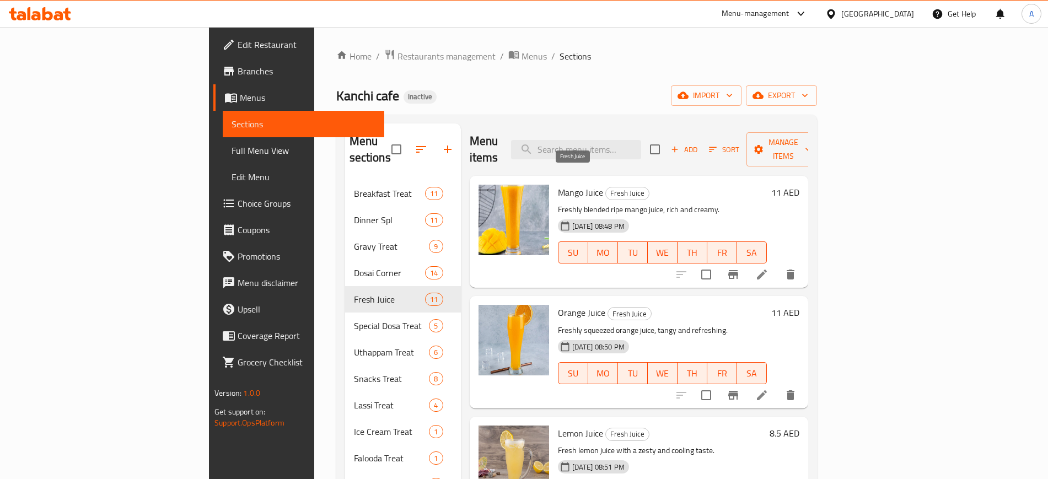
click at [606, 187] on span "Fresh Juice" at bounding box center [627, 193] width 43 height 13
copy span "Fresh Juice"
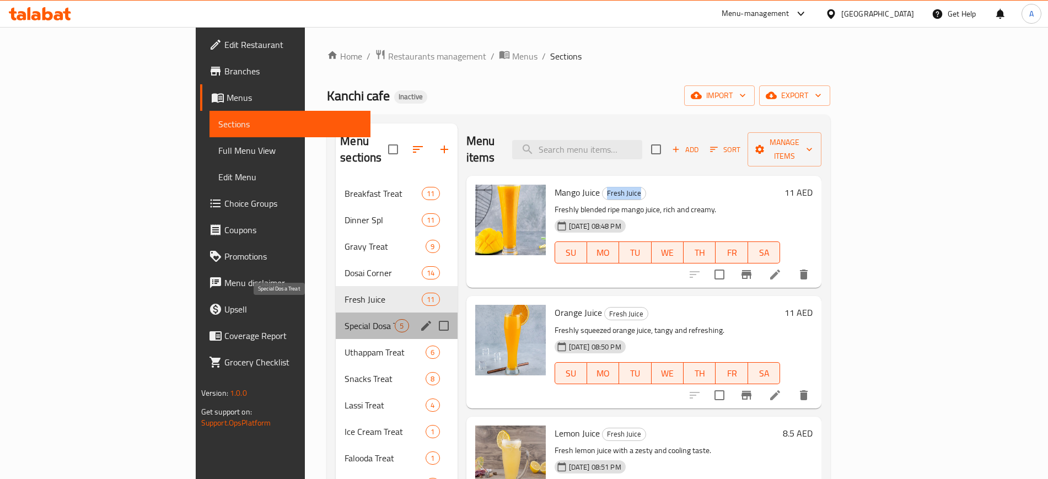
click at [345, 319] on span "Special Dosa Treat" at bounding box center [370, 325] width 50 height 13
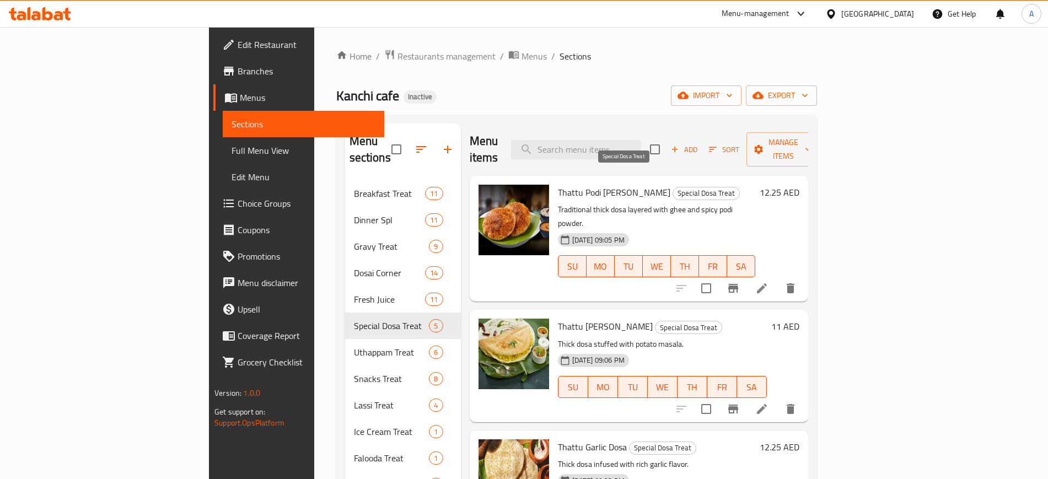
click at [673, 187] on span "Special Dosa Treat" at bounding box center [706, 193] width 66 height 13
copy span "Special Dosa Treat"
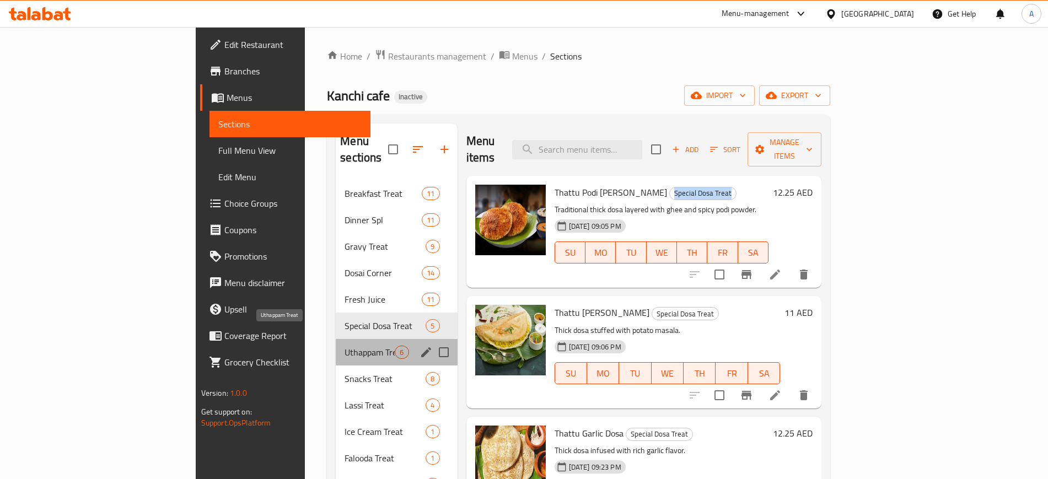
click at [345, 346] on span "Uthappam Treat" at bounding box center [370, 352] width 50 height 13
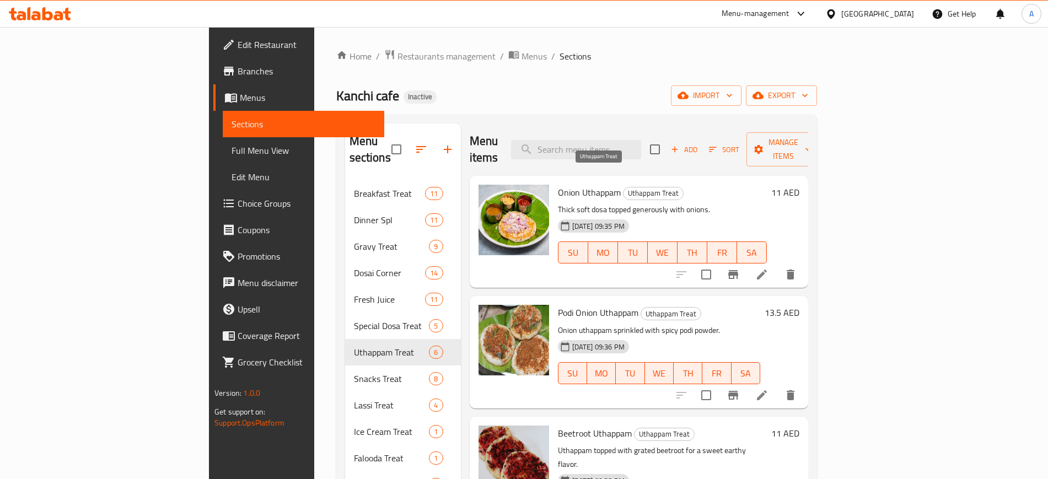
click at [623, 187] on span "Uthappam Treat" at bounding box center [653, 193] width 60 height 13
copy span "Uthappam Treat"
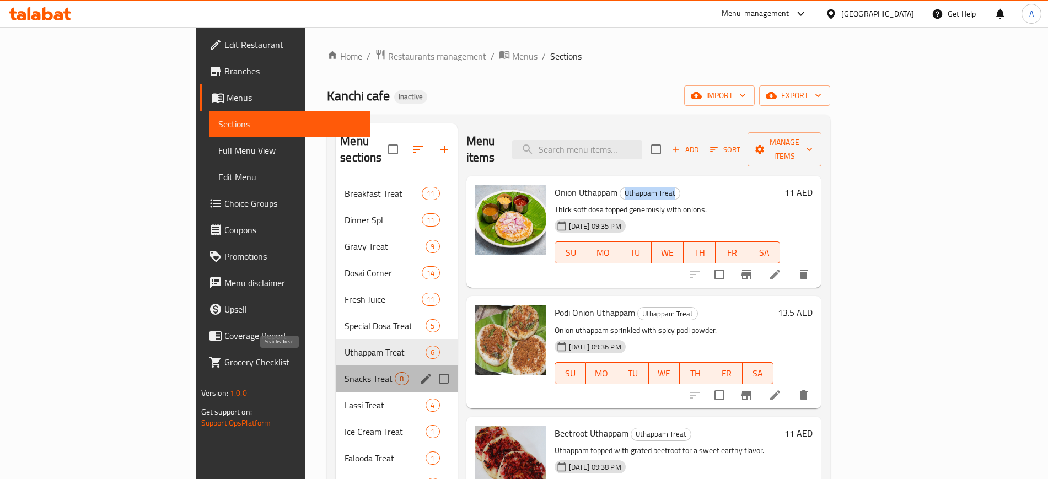
click at [345, 372] on span "Snacks Treat" at bounding box center [370, 378] width 50 height 13
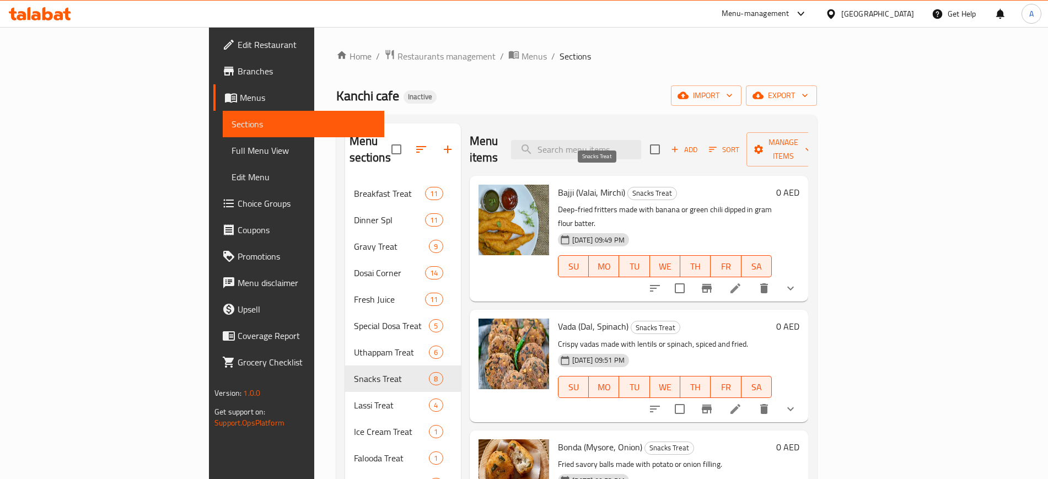
click at [628, 187] on span "Snacks Treat" at bounding box center [652, 193] width 49 height 13
copy span "Snacks Treat"
click at [885, 13] on div "[GEOGRAPHIC_DATA]" at bounding box center [877, 14] width 73 height 12
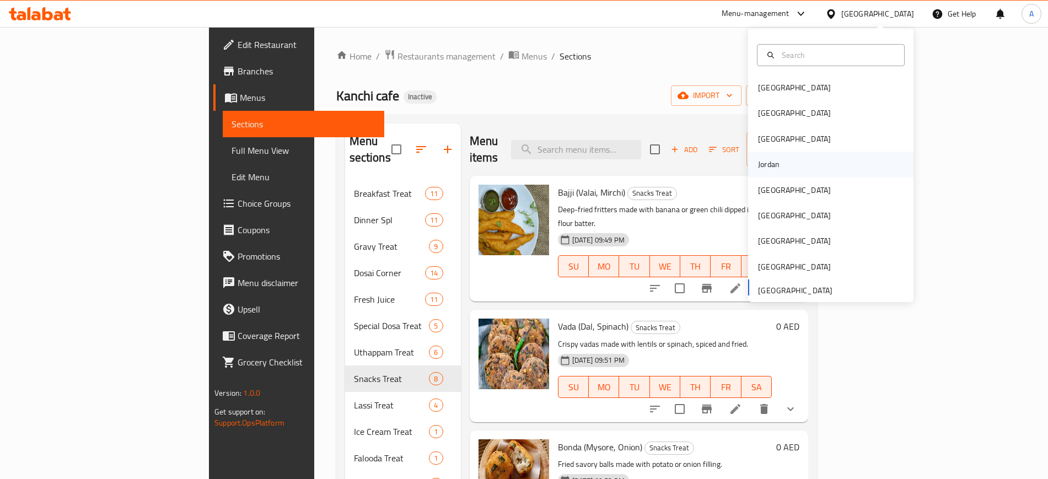
click at [770, 161] on div "Jordan" at bounding box center [768, 164] width 39 height 25
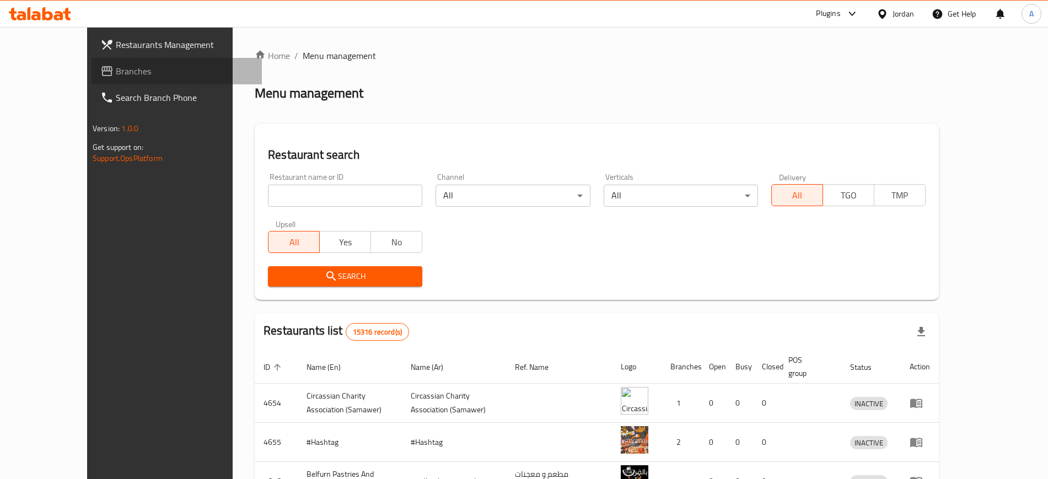
click at [116, 64] on span "Branches" at bounding box center [184, 70] width 137 height 13
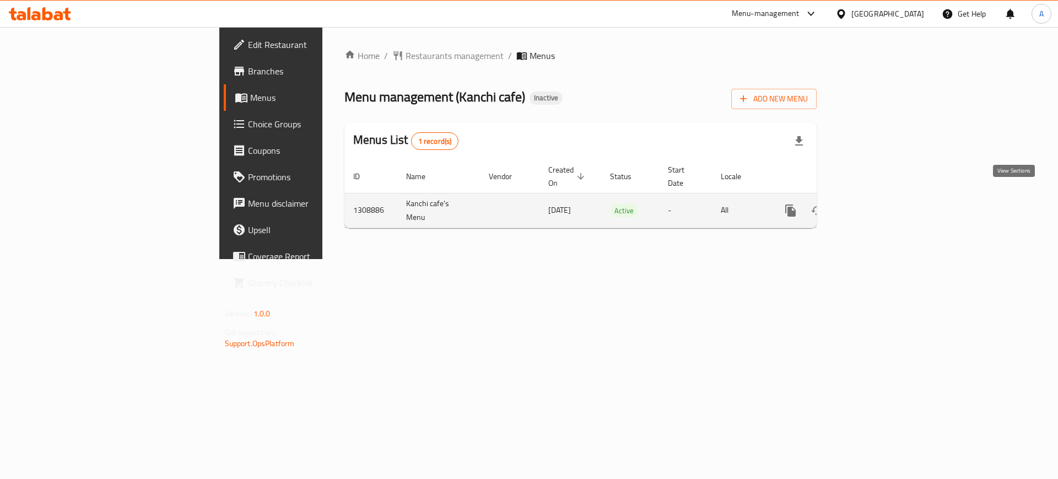
click at [877, 204] on icon "enhanced table" at bounding box center [870, 210] width 13 height 13
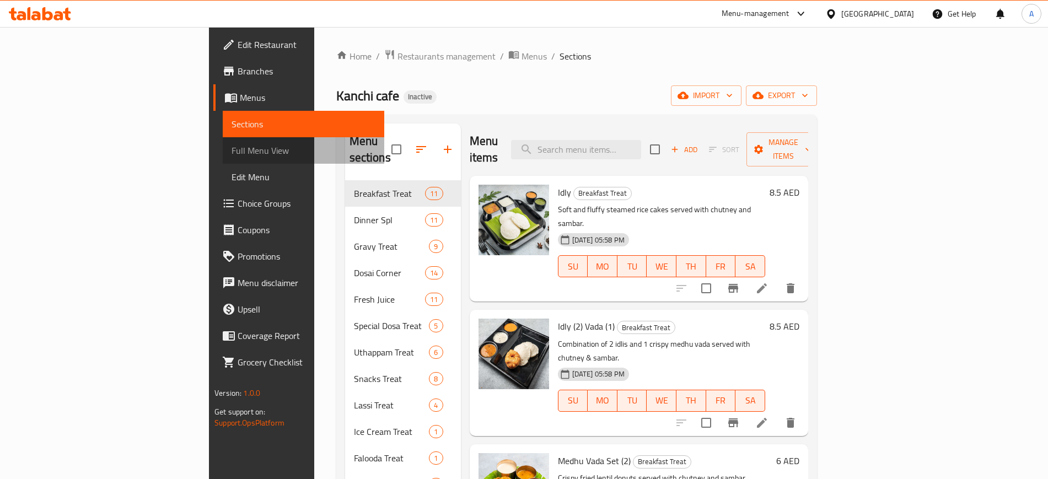
click at [232, 149] on span "Full Menu View" at bounding box center [303, 150] width 143 height 13
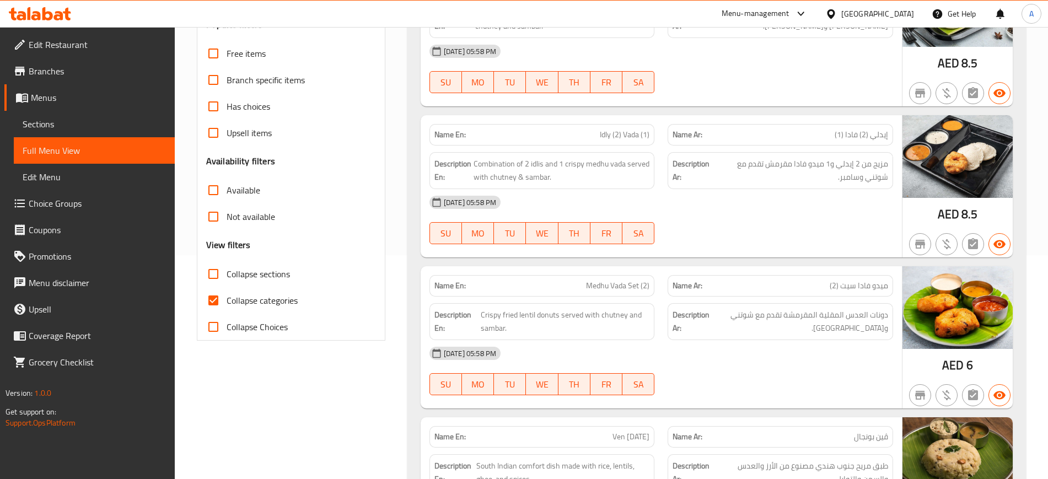
scroll to position [223, 0]
click at [265, 294] on span "Collapse categories" at bounding box center [262, 300] width 71 height 13
click at [227, 293] on input "Collapse categories" at bounding box center [213, 301] width 26 height 26
checkbox input "false"
click at [259, 273] on span "Collapse sections" at bounding box center [258, 274] width 63 height 13
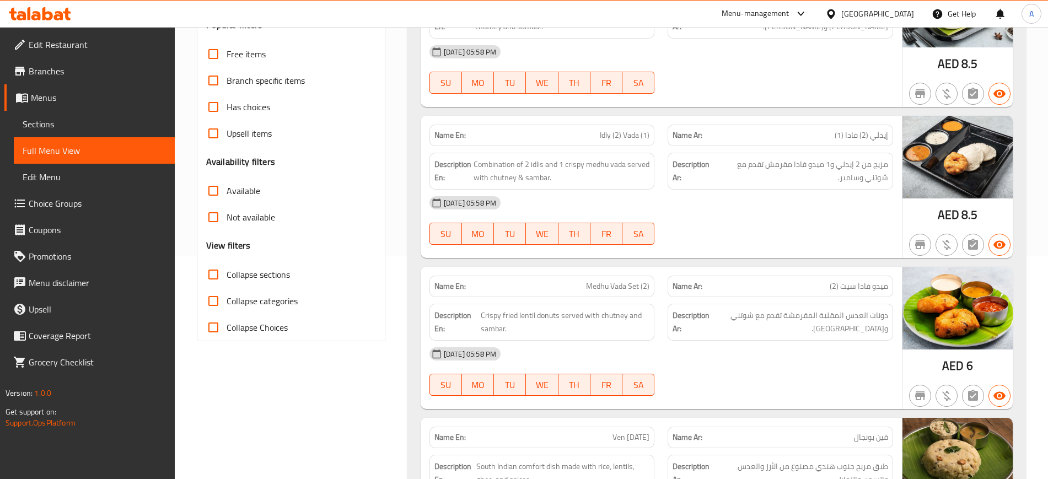
click at [227, 273] on input "Collapse sections" at bounding box center [213, 274] width 26 height 26
checkbox input "true"
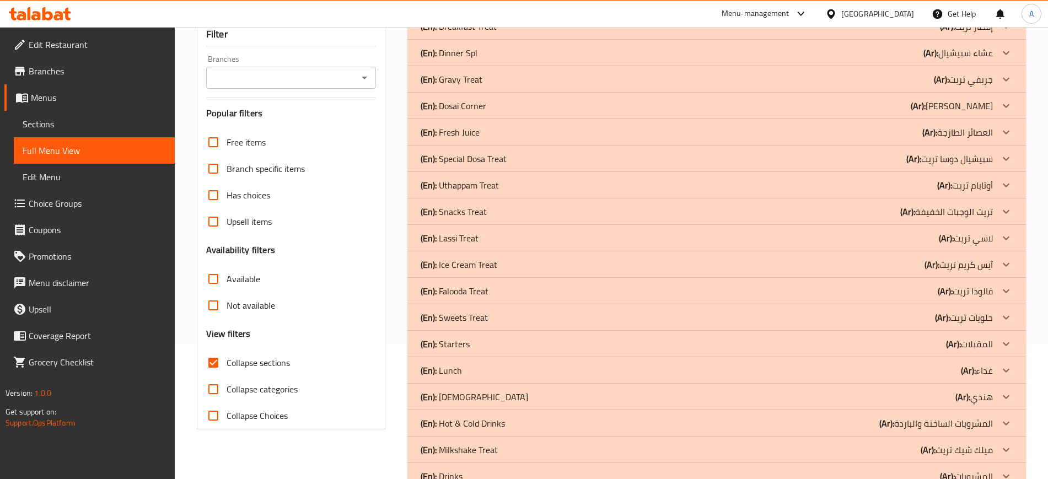
scroll to position [132, 0]
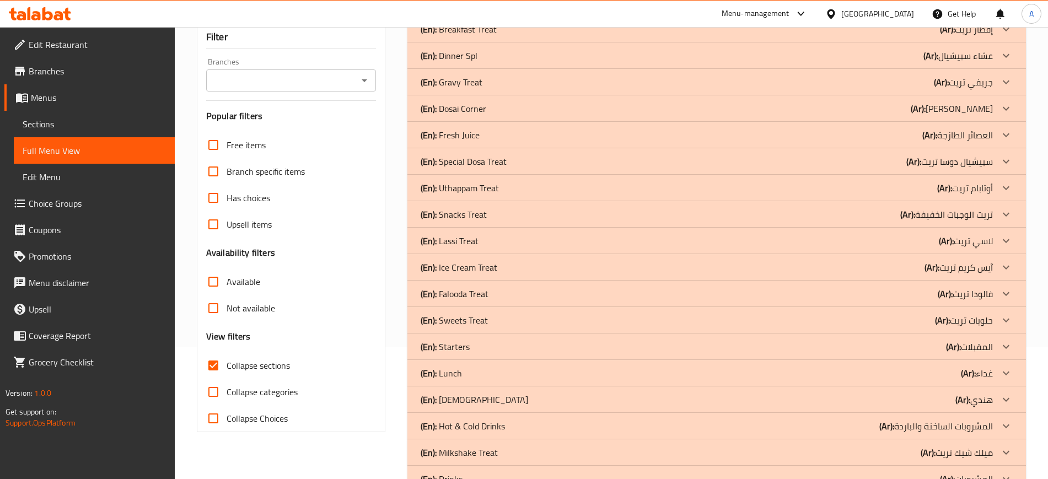
click at [495, 220] on div "(En): Snacks Treat (Ar): تريت الوجبات الخفيفة" at bounding box center [707, 214] width 572 height 13
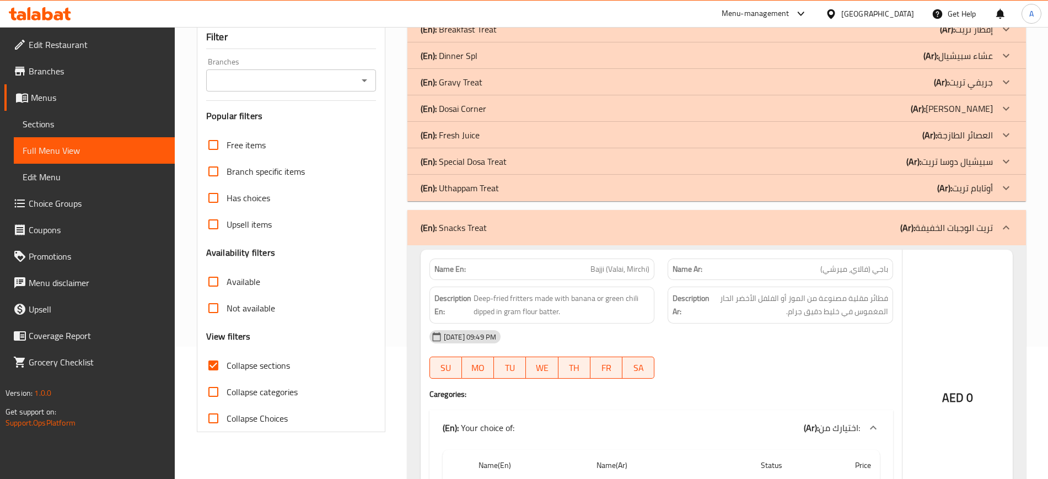
click at [507, 191] on div "(En): Uthappam Treat (Ar): أوتابام تريت" at bounding box center [707, 187] width 572 height 13
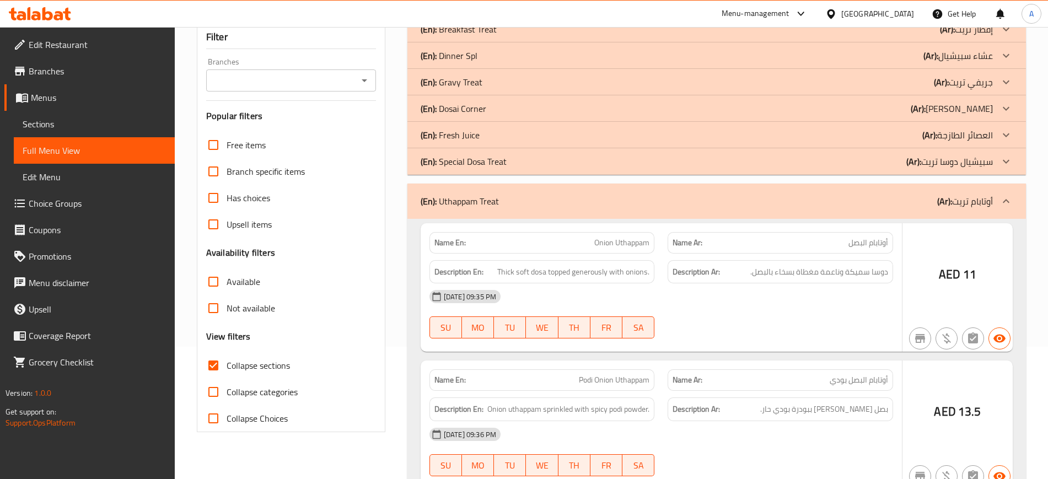
click at [512, 160] on div "(En): Special Dosa Treat (Ar): سبيشيال دوسا تريت" at bounding box center [707, 161] width 572 height 13
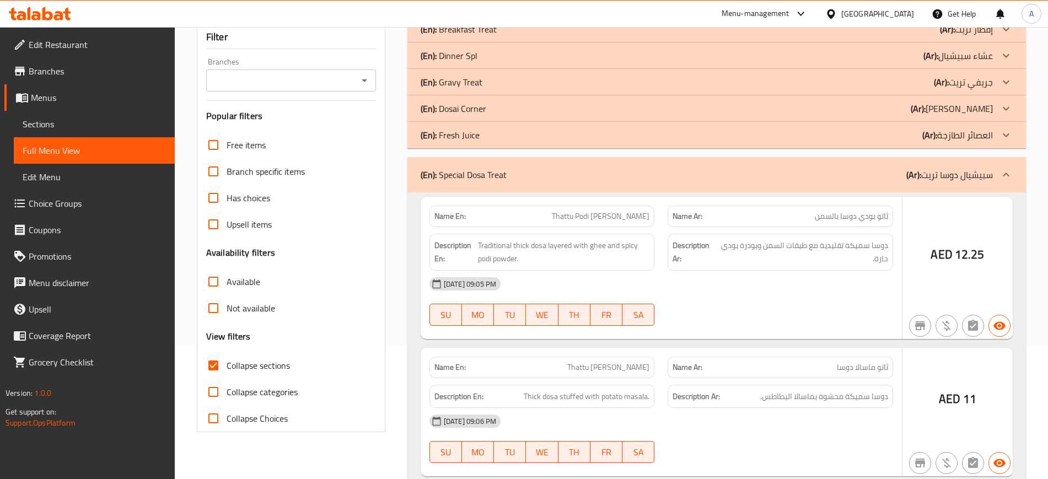
click at [507, 136] on div "(En): Fresh Juice (Ar): العصائر الطازجة" at bounding box center [707, 134] width 572 height 13
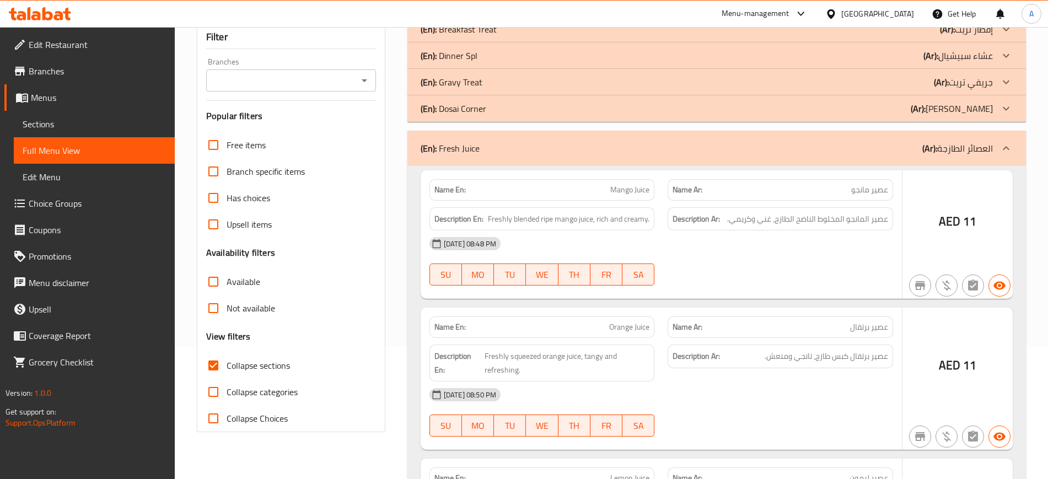
click at [505, 114] on div "(En): Dosai Corner (Ar): ركن دوساي" at bounding box center [707, 108] width 572 height 13
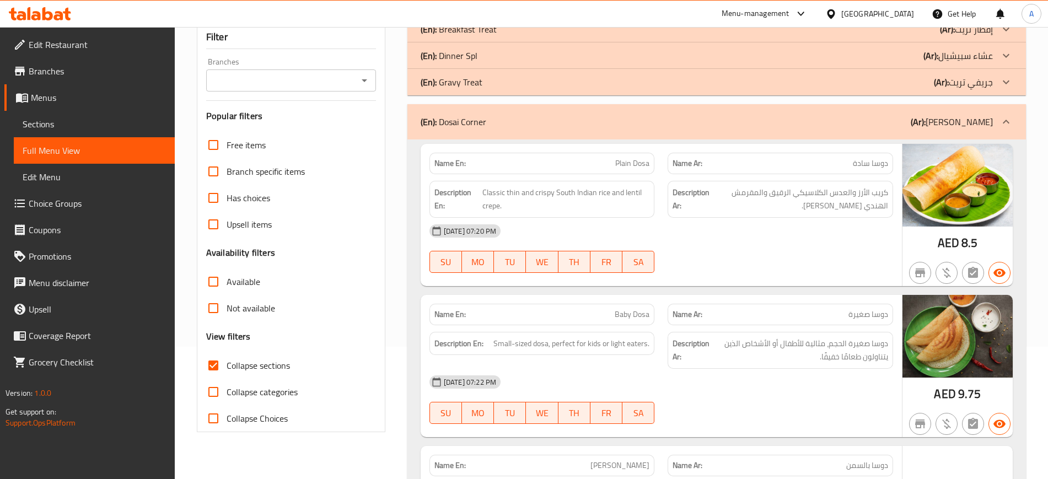
click at [505, 84] on div "(En): Gravy Treat (Ar): جريفي تريت" at bounding box center [707, 82] width 572 height 13
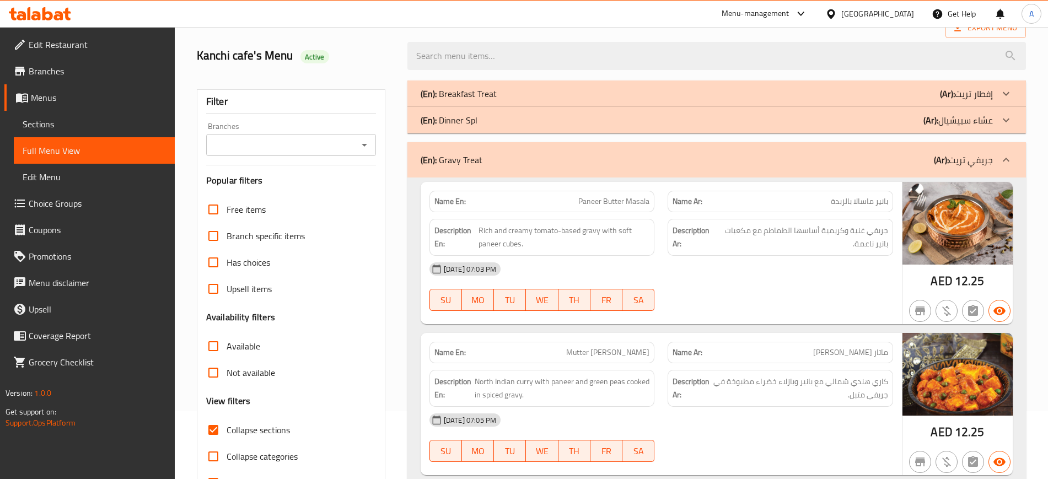
scroll to position [63, 0]
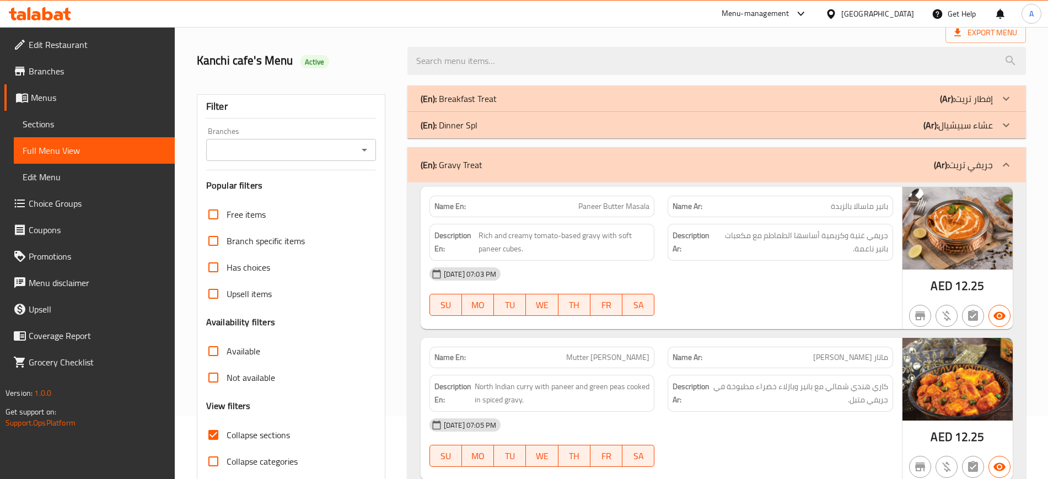
click at [494, 116] on div "(En): Dinner Spl (Ar): عشاء سبيشيال" at bounding box center [716, 125] width 618 height 26
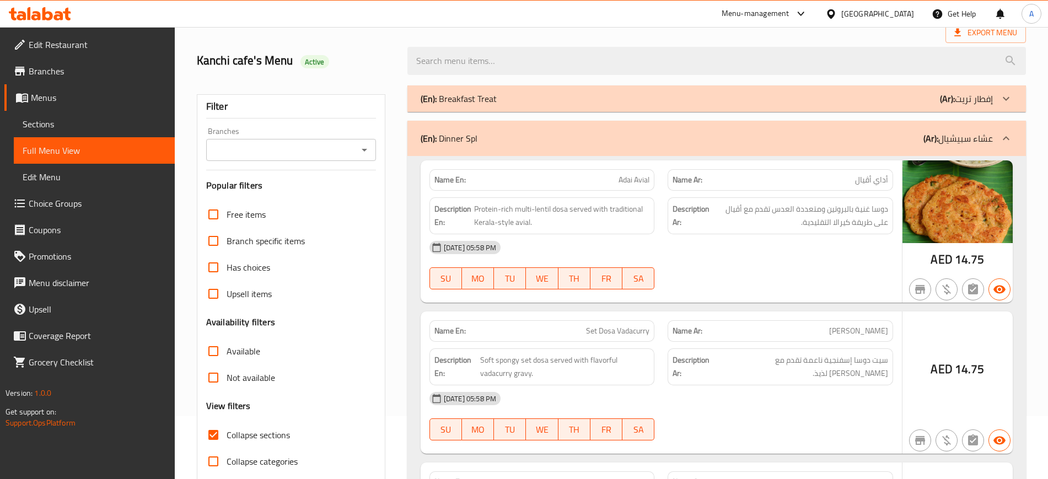
click at [505, 99] on div "(En): Breakfast Treat (Ar): إفطار تريت" at bounding box center [707, 98] width 572 height 13
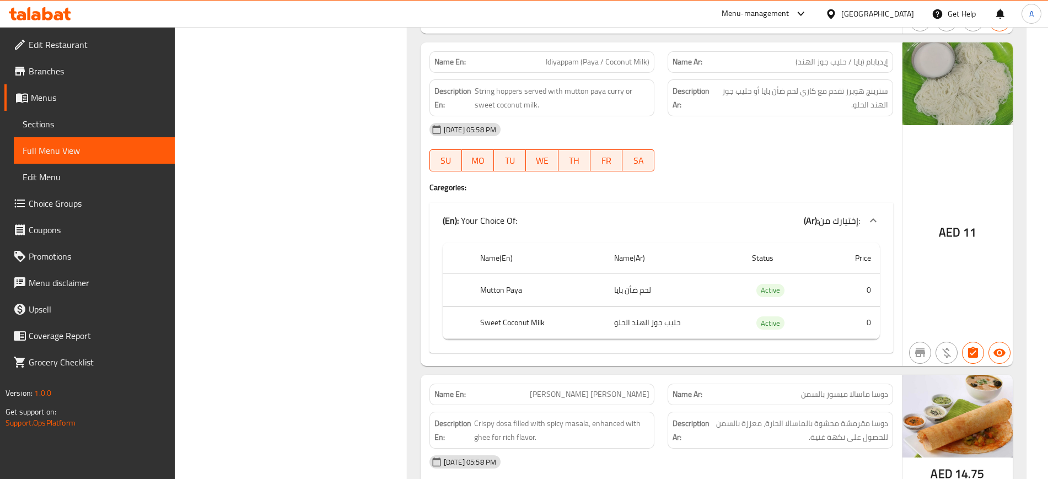
scroll to position [2779, 0]
click at [632, 56] on span "Idiyappam (Paya / Coconut Milk)" at bounding box center [598, 61] width 104 height 12
copy span "Idiyappam (Paya / Coconut Milk)"
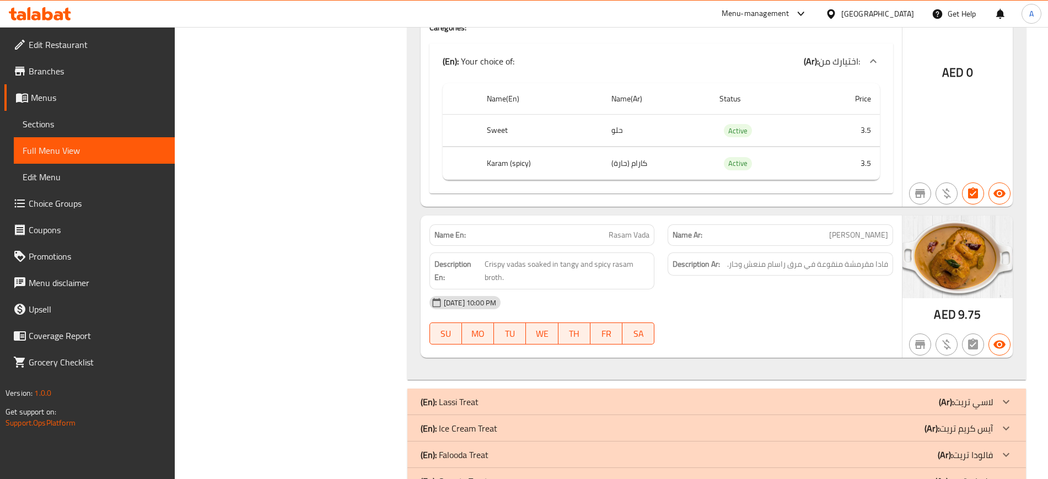
scroll to position [12589, 0]
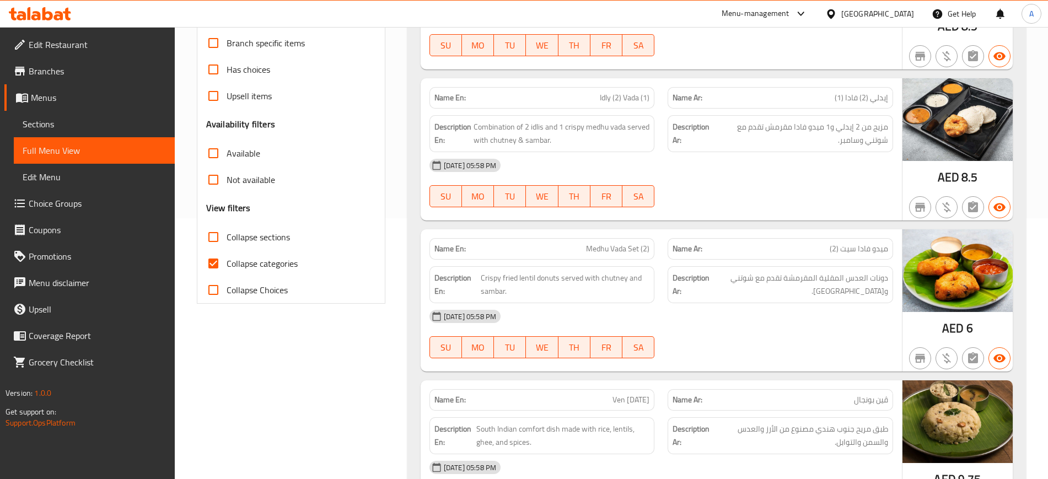
scroll to position [261, 0]
click at [251, 264] on span "Collapse categories" at bounding box center [262, 262] width 71 height 13
click at [227, 264] on input "Collapse categories" at bounding box center [213, 263] width 26 height 26
checkbox input "false"
click at [234, 227] on label "Collapse sections" at bounding box center [245, 236] width 90 height 26
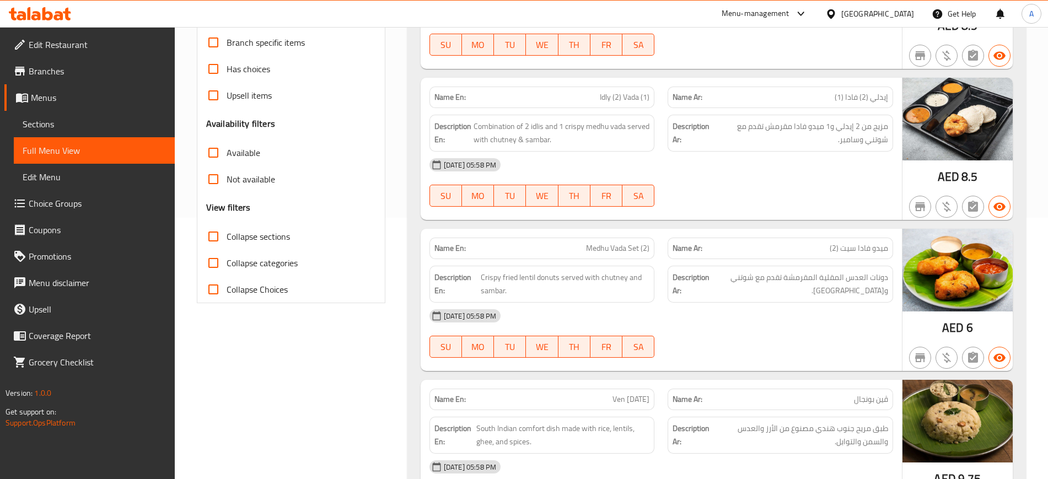
click at [227, 227] on input "Collapse sections" at bounding box center [213, 236] width 26 height 26
checkbox input "true"
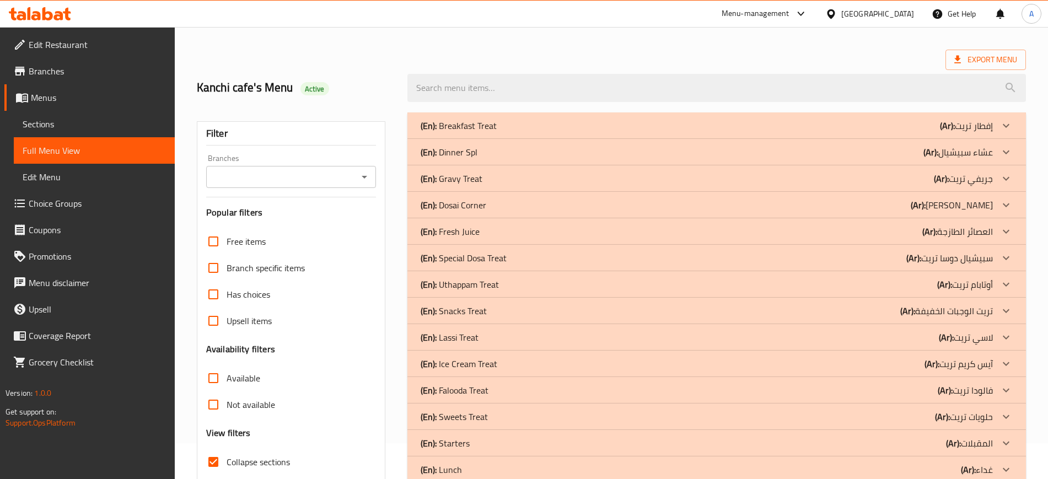
scroll to position [35, 0]
click at [491, 333] on div "(En): Lassi Treat (Ar): لاسي تريت" at bounding box center [707, 337] width 572 height 13
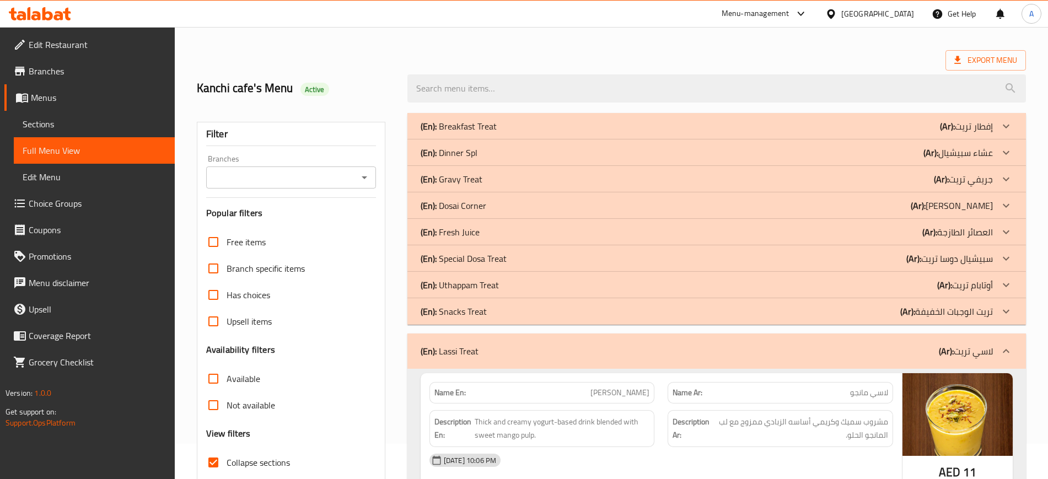
click at [489, 345] on div "(En): Lassi Treat (Ar): لاسي تريت" at bounding box center [707, 351] width 572 height 13
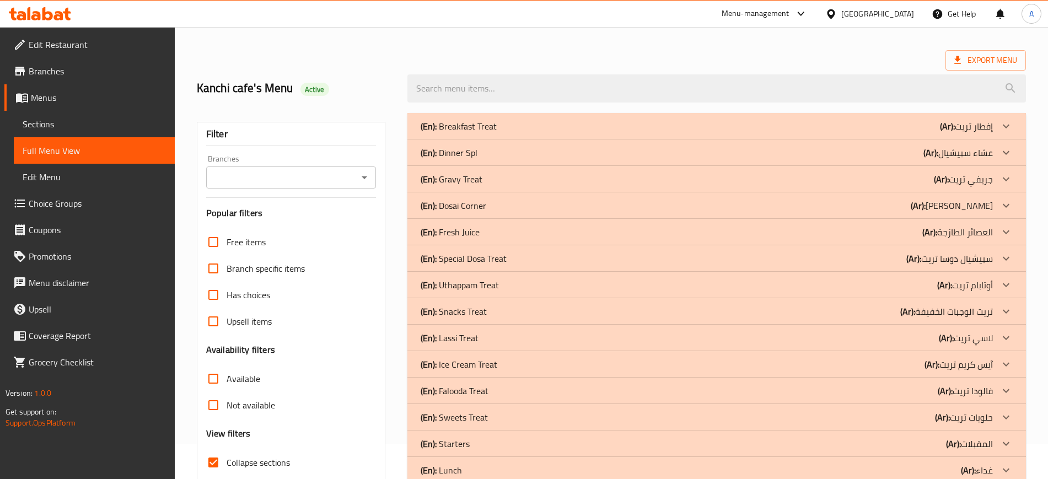
click at [496, 310] on div "(En): Snacks Treat (Ar): تريت الوجبات الخفيفة" at bounding box center [707, 311] width 572 height 13
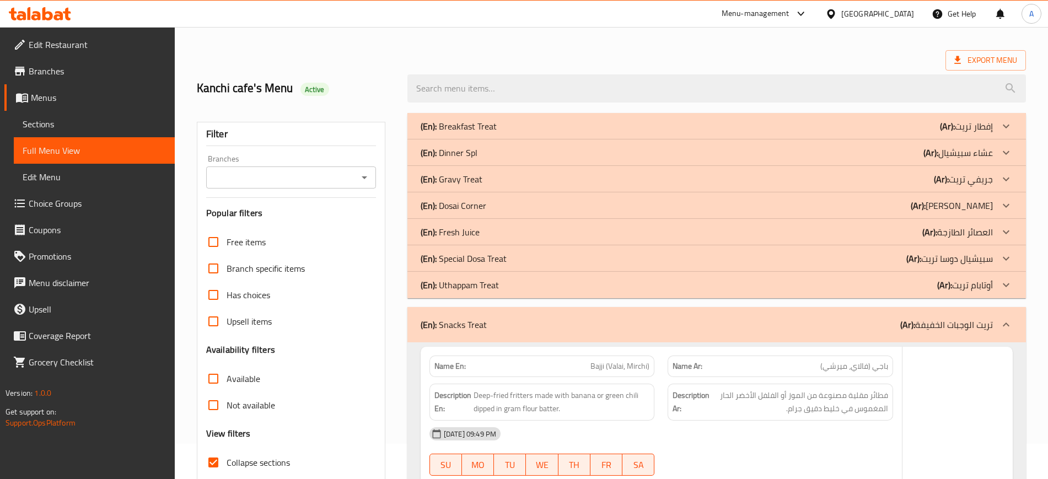
click at [497, 290] on p "(En): Uthappam Treat" at bounding box center [460, 284] width 78 height 13
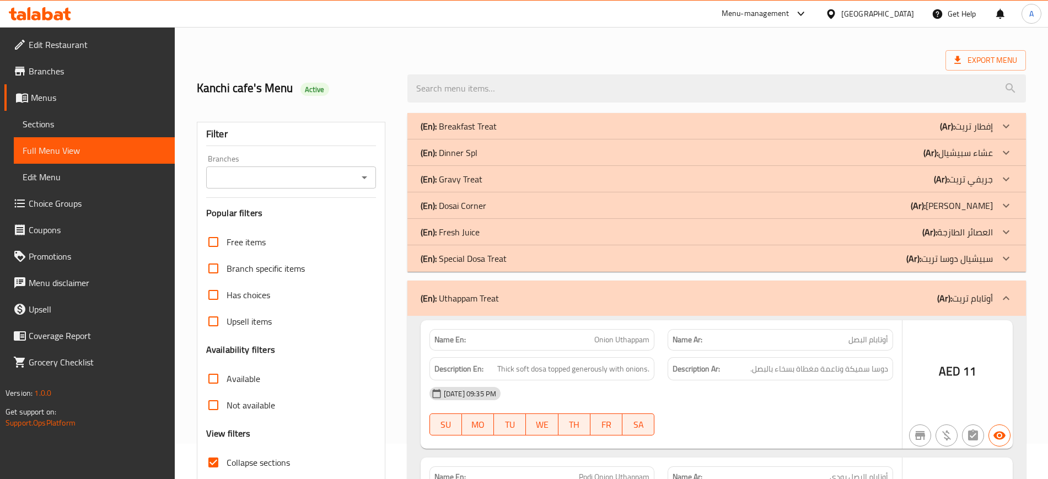
click at [502, 271] on div "(En): Special Dosa Treat (Ar): سبيشيال دوسا تريت" at bounding box center [716, 258] width 618 height 26
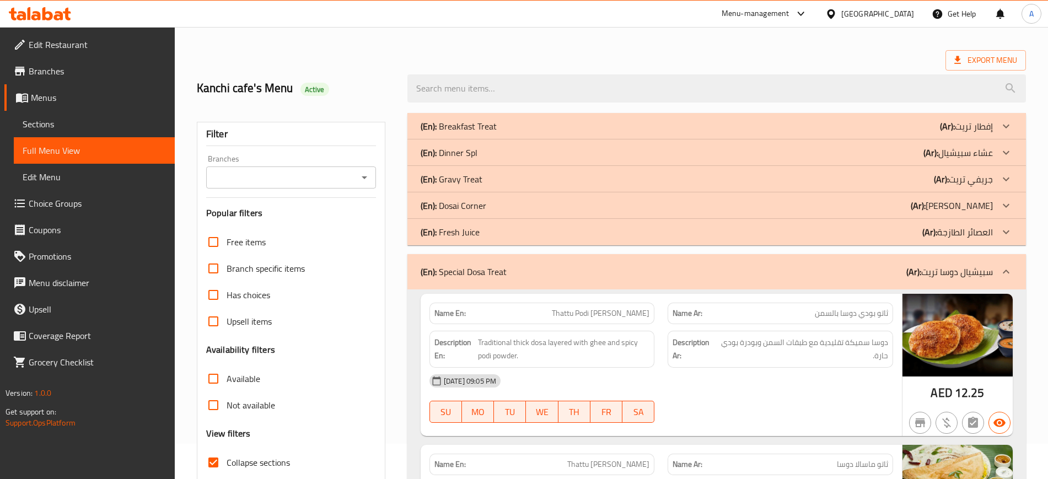
click at [501, 229] on div "(En): Fresh Juice (Ar): العصائر الطازجة" at bounding box center [707, 231] width 572 height 13
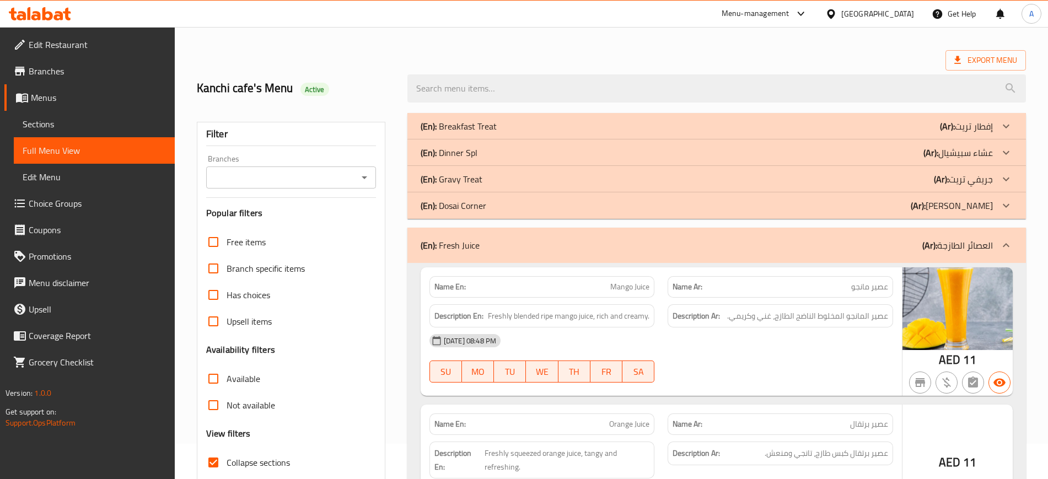
click at [497, 205] on div "(En): Dosai Corner (Ar): ركن دوساي" at bounding box center [707, 205] width 572 height 13
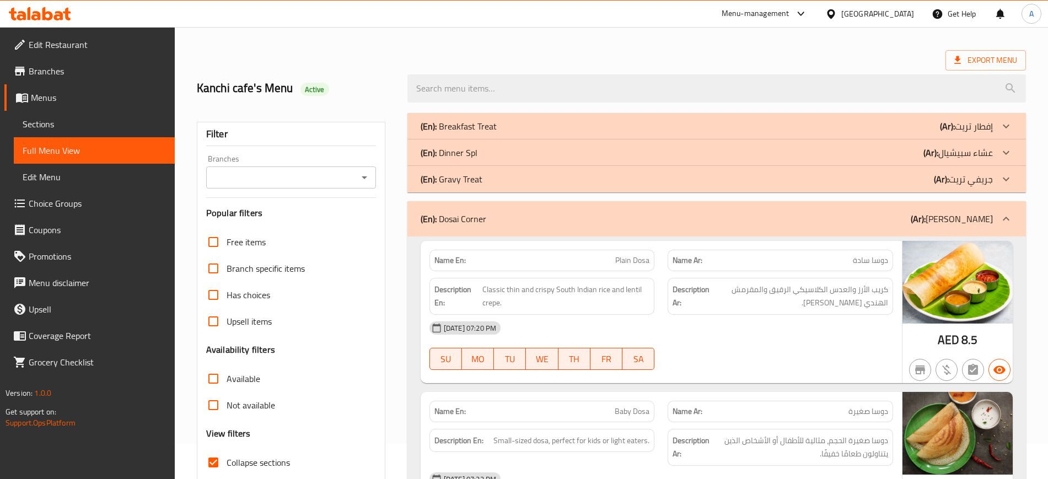
click at [498, 190] on div "(En): Gravy Treat (Ar): جريفي تريت" at bounding box center [716, 179] width 618 height 26
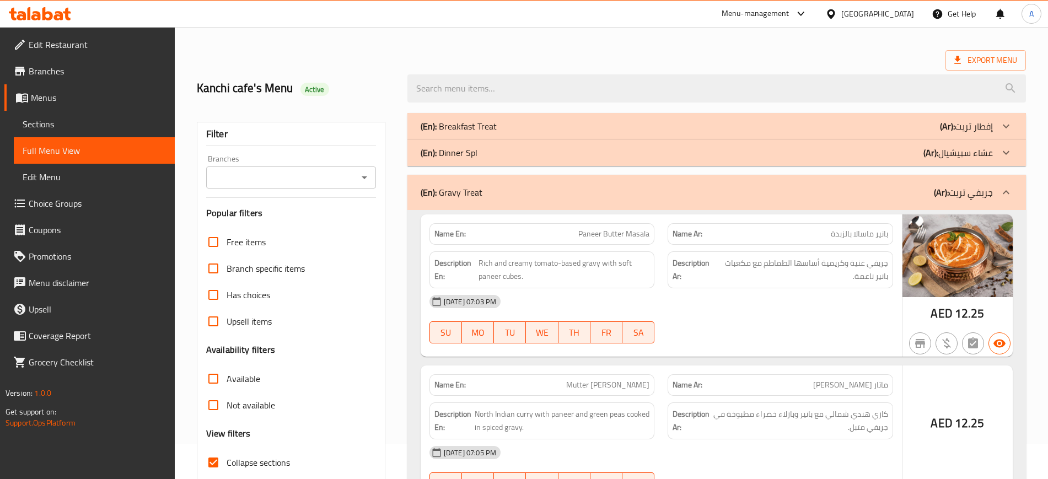
click at [498, 177] on div "(En): Gravy Treat (Ar): جريفي تريت" at bounding box center [716, 192] width 618 height 35
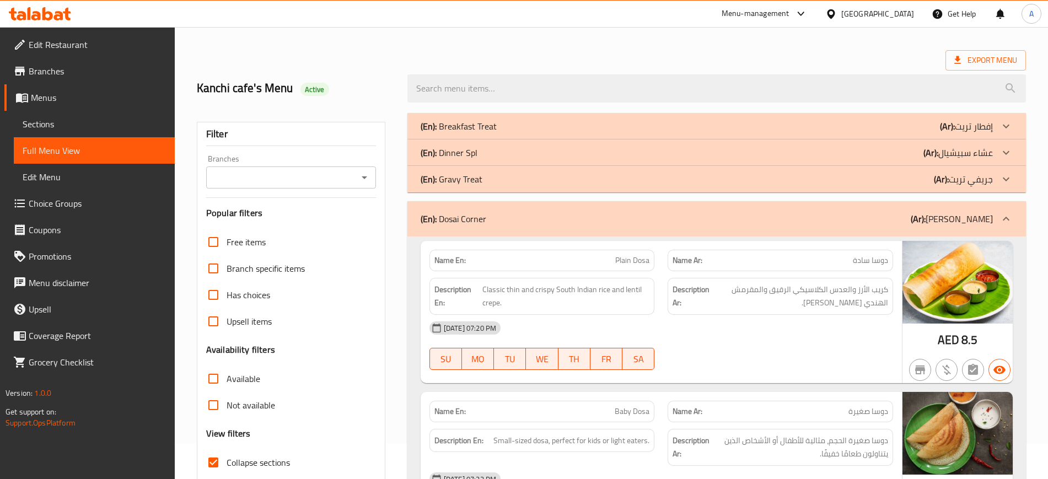
click at [487, 216] on div "(En): Dosai Corner (Ar): ركن دوساي" at bounding box center [707, 218] width 572 height 13
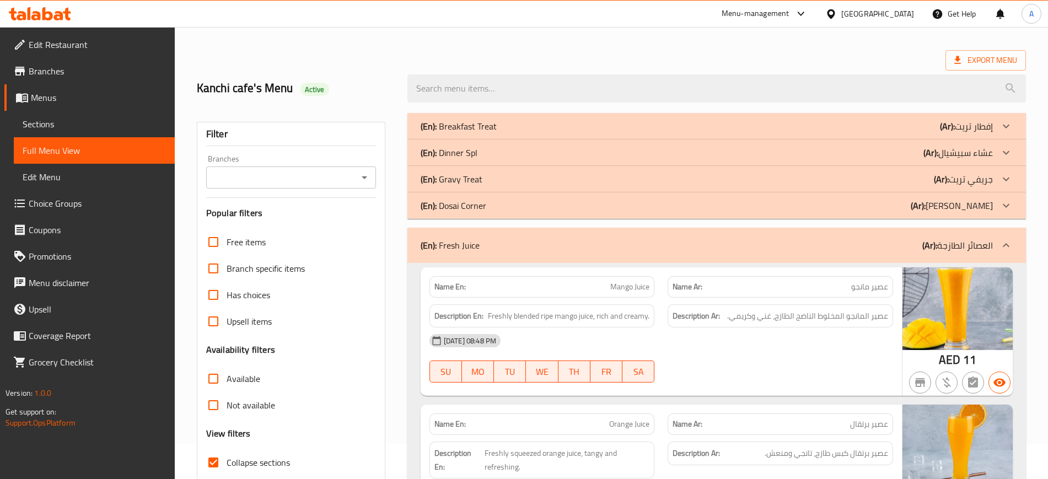
click at [494, 197] on div "(En): Dosai Corner (Ar): ركن دوساي" at bounding box center [716, 205] width 618 height 26
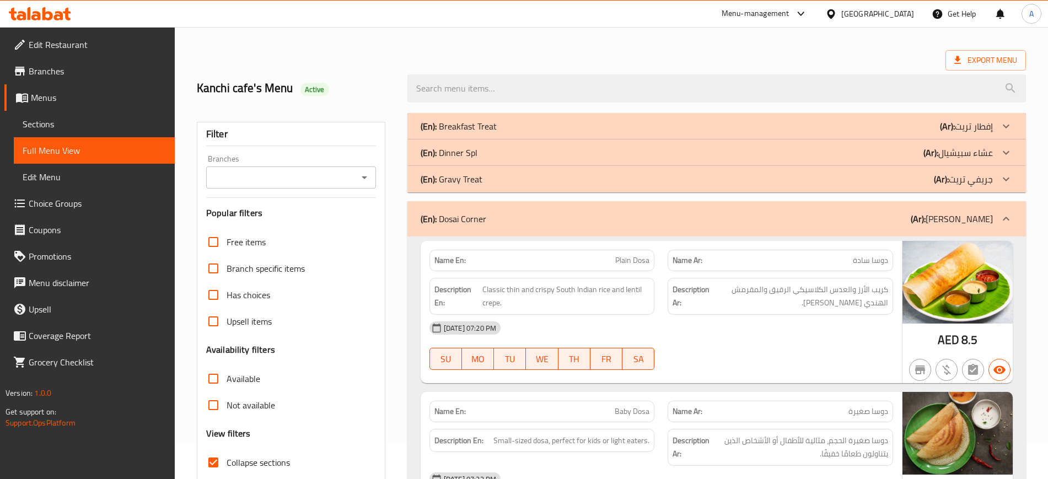
click at [500, 184] on div "(En): Gravy Treat (Ar): جريفي تريت" at bounding box center [707, 179] width 572 height 13
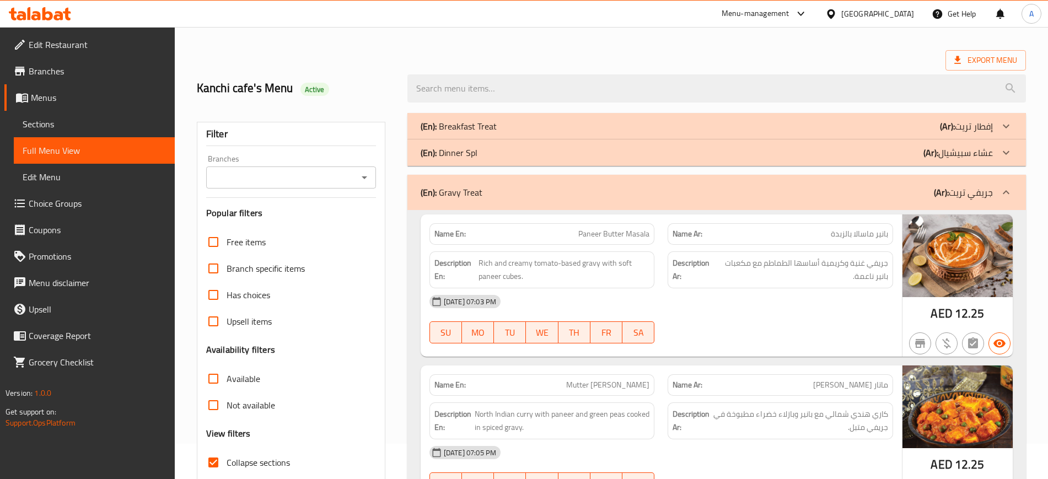
click at [498, 158] on div "(En): Dinner Spl (Ar): عشاء سبيشيال" at bounding box center [707, 152] width 572 height 13
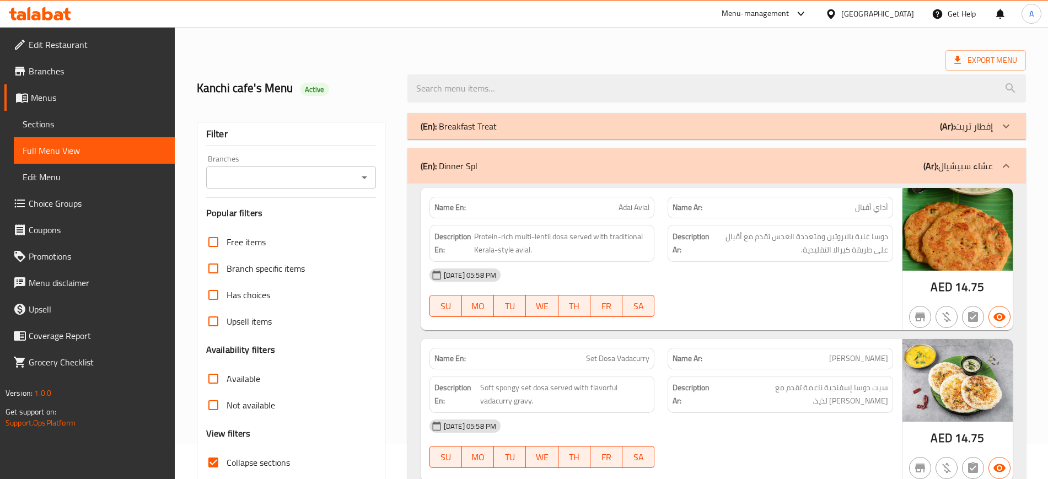
click at [505, 127] on div "(En): Breakfast Treat (Ar): إفطار تريت" at bounding box center [707, 126] width 572 height 13
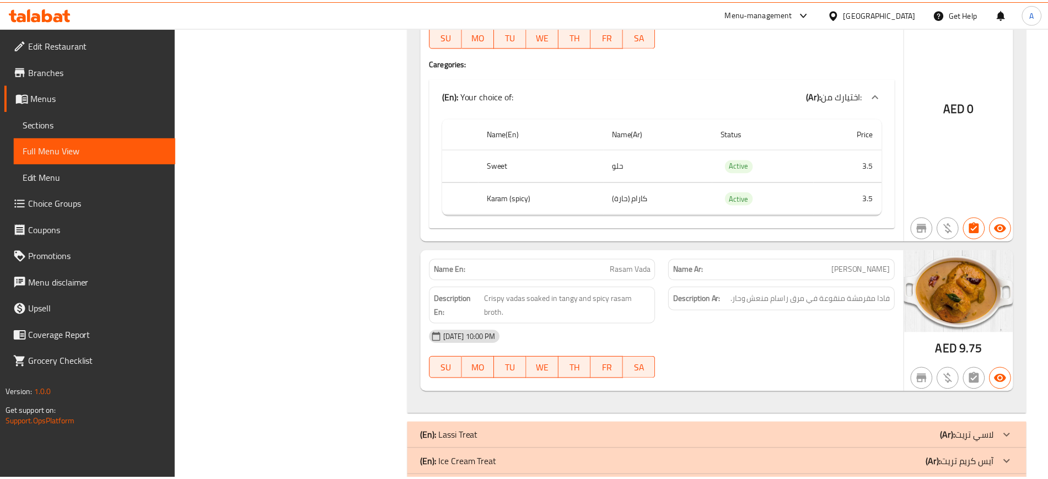
scroll to position [12723, 0]
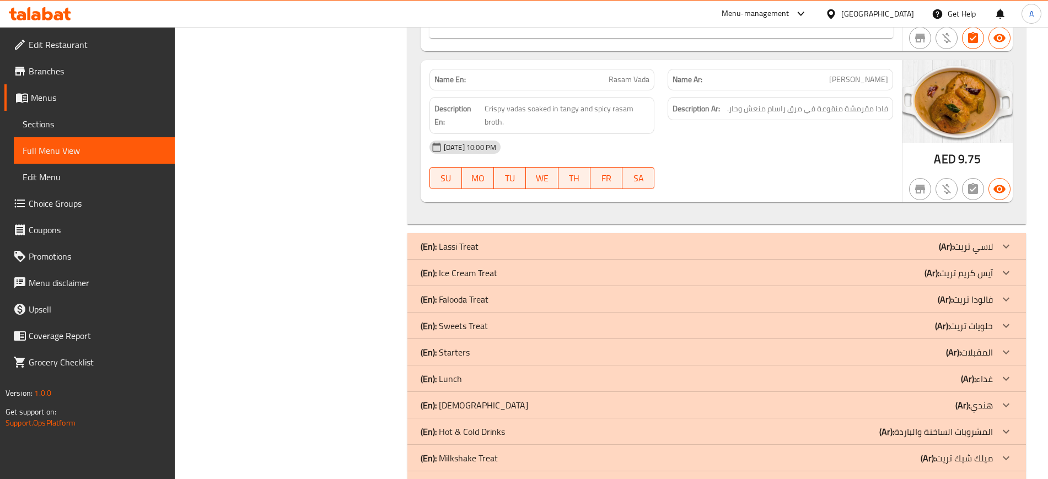
click at [879, 6] on div "[GEOGRAPHIC_DATA]" at bounding box center [869, 14] width 106 height 26
click at [868, 12] on div "[GEOGRAPHIC_DATA]" at bounding box center [877, 14] width 73 height 12
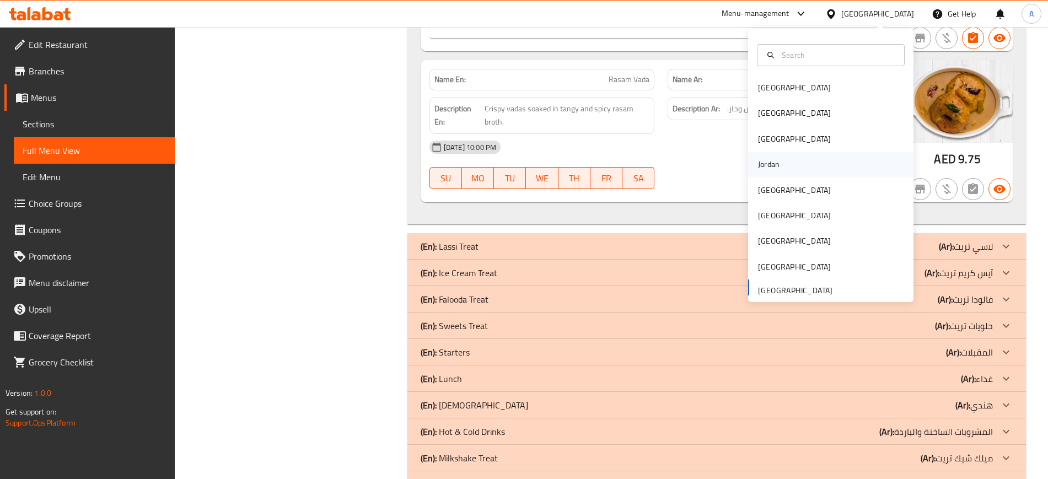
click at [771, 168] on div "Jordan" at bounding box center [768, 164] width 39 height 25
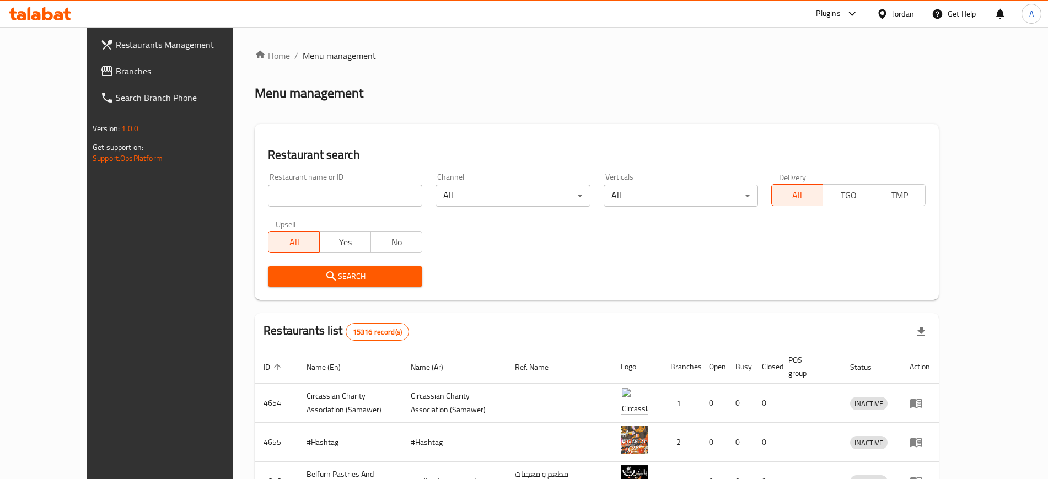
click at [698, 93] on div "Menu management" at bounding box center [597, 93] width 684 height 18
click at [116, 67] on span "Branches" at bounding box center [184, 70] width 137 height 13
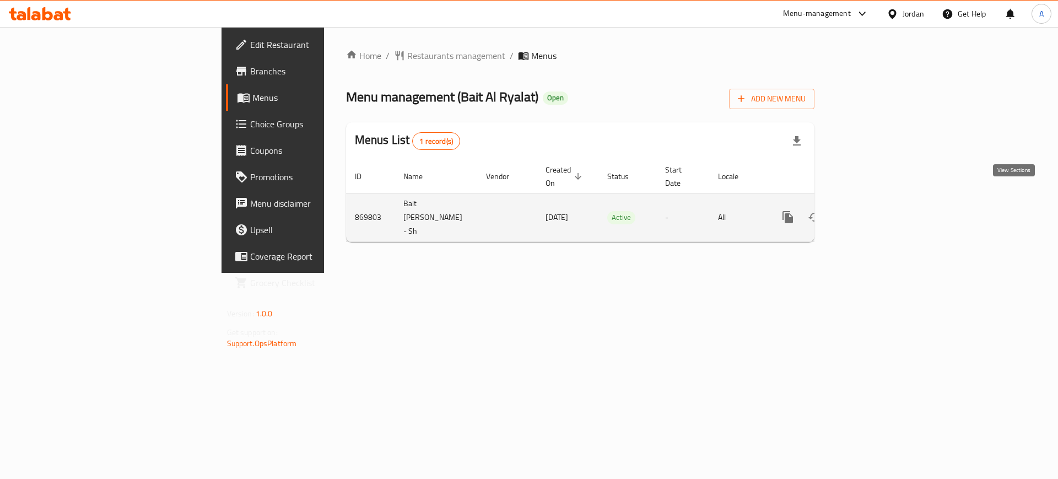
click at [881, 204] on link "enhanced table" at bounding box center [867, 217] width 26 height 26
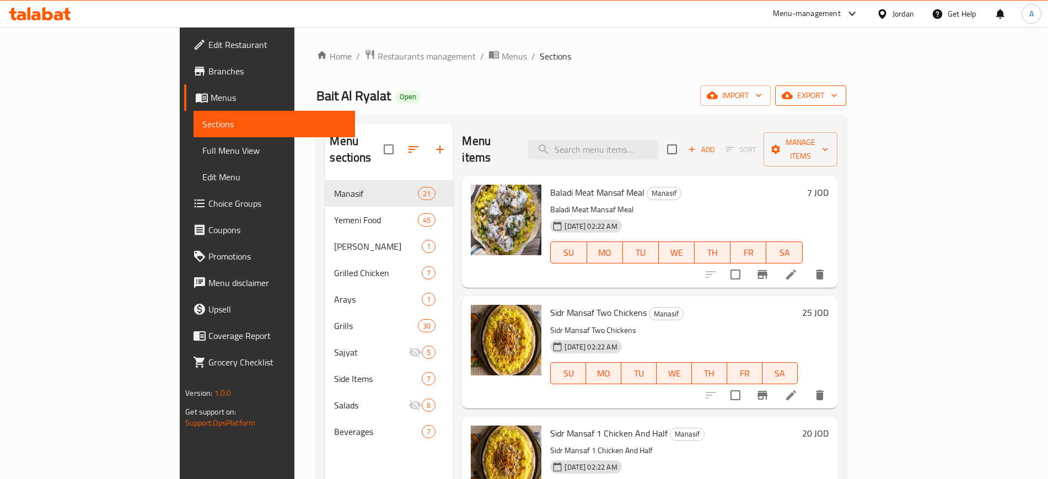
click at [837, 96] on span "export" at bounding box center [810, 96] width 53 height 14
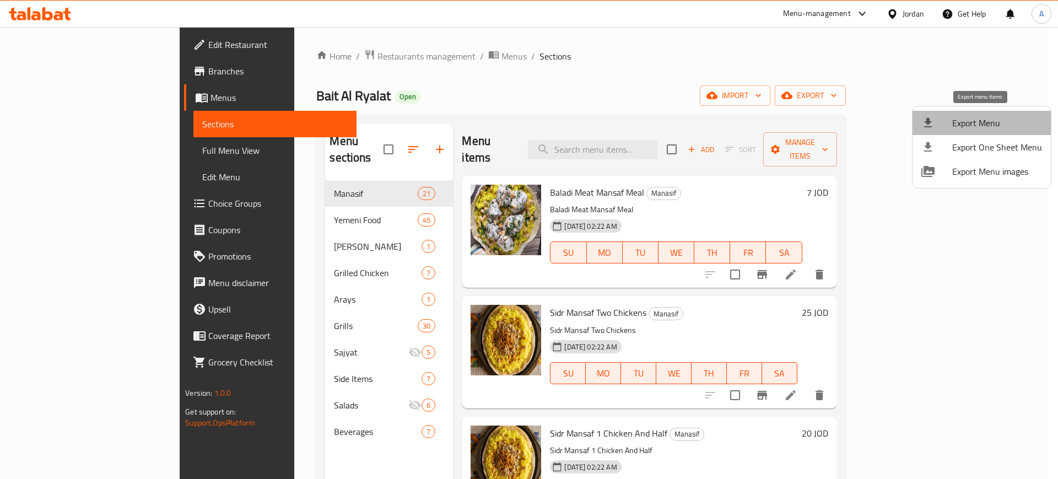
click at [989, 117] on span "Export Menu" at bounding box center [997, 122] width 90 height 13
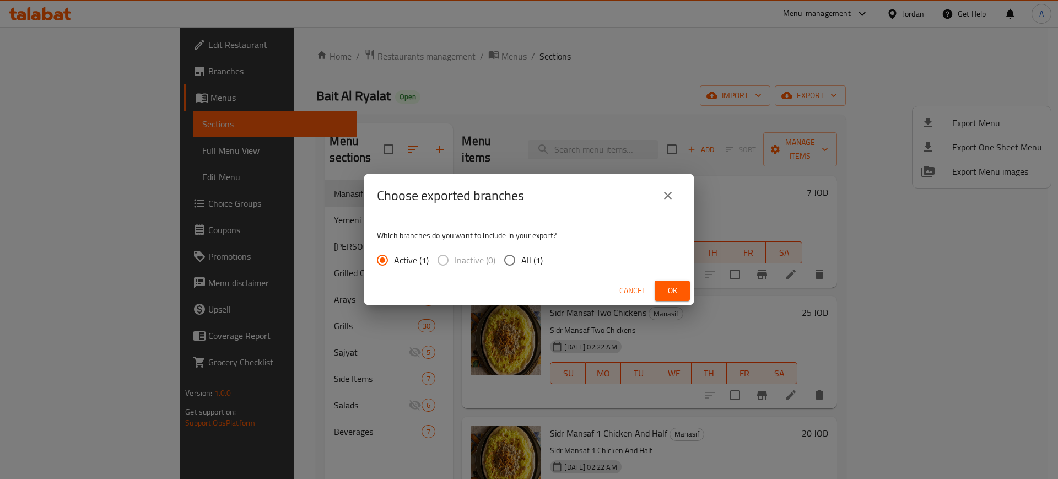
click at [523, 256] on span "All (1)" at bounding box center [531, 260] width 21 height 13
click at [521, 256] on input "All (1)" at bounding box center [509, 260] width 23 height 23
radio input "true"
click at [680, 290] on span "Ok" at bounding box center [673, 291] width 18 height 14
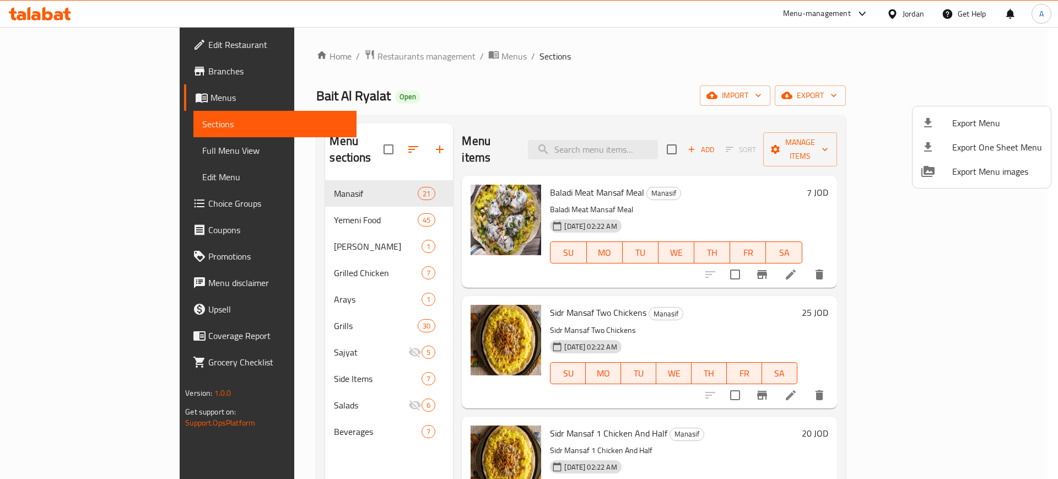
click at [670, 227] on div at bounding box center [529, 239] width 1058 height 479
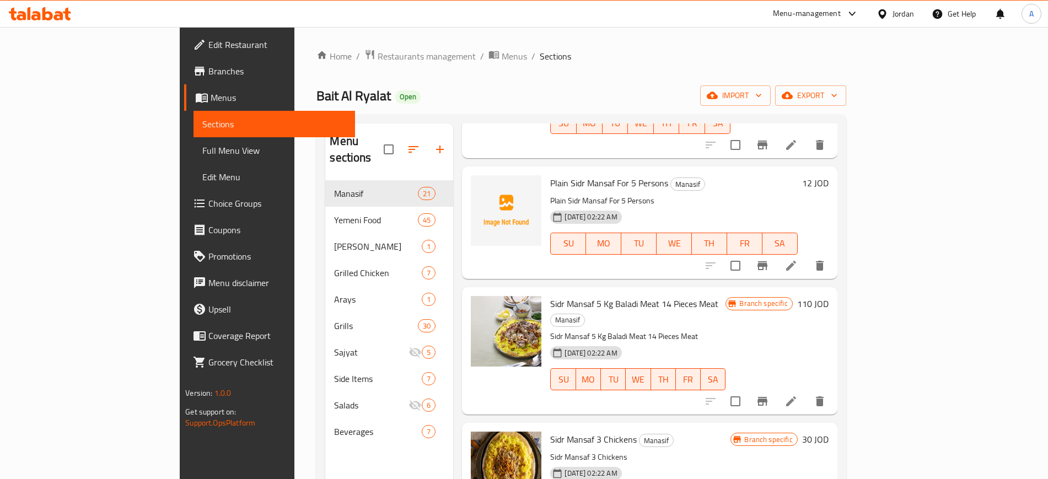
scroll to position [827, 0]
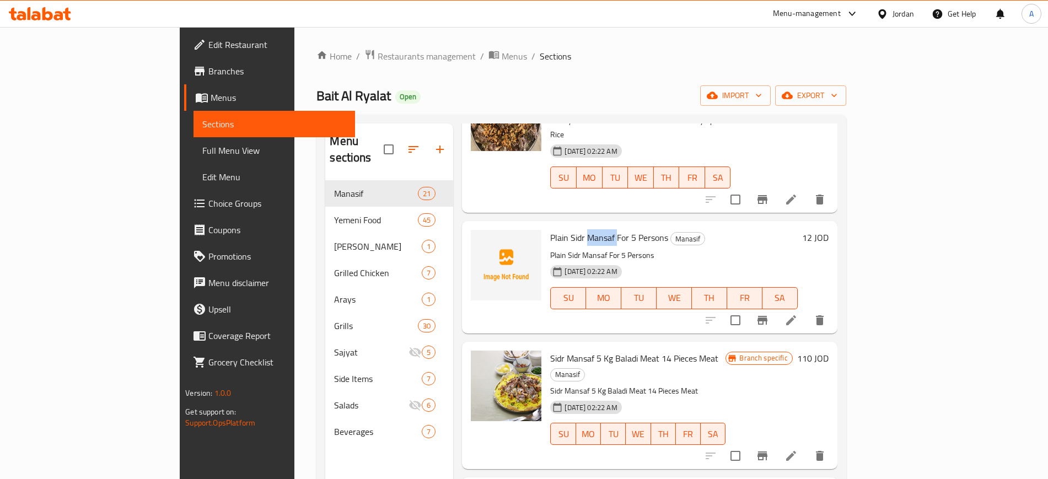
drag, startPoint x: 572, startPoint y: 195, endPoint x: 545, endPoint y: 197, distance: 27.1
click at [550, 229] on span "Plain Sidr Mansaf For 5 Persons" at bounding box center [609, 237] width 118 height 17
copy span "Mansaf"
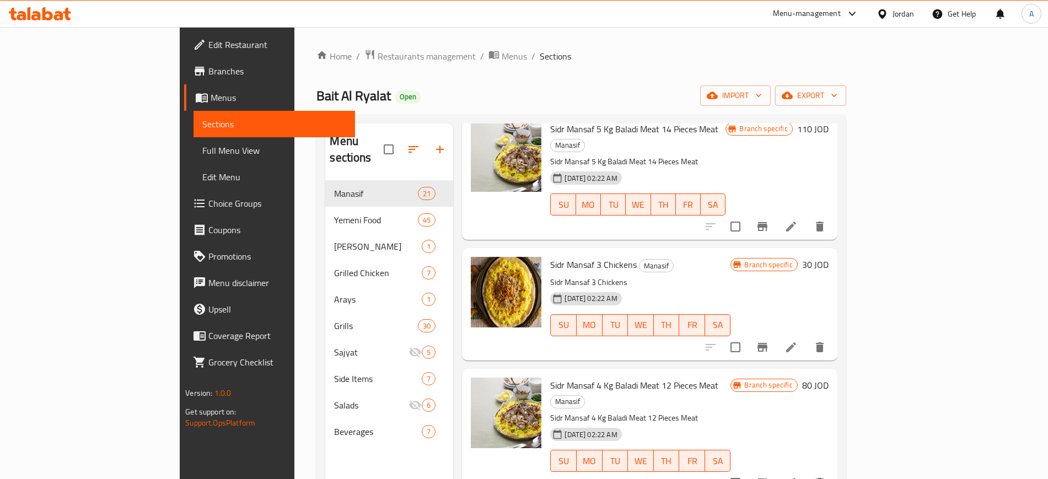
scroll to position [1102, 0]
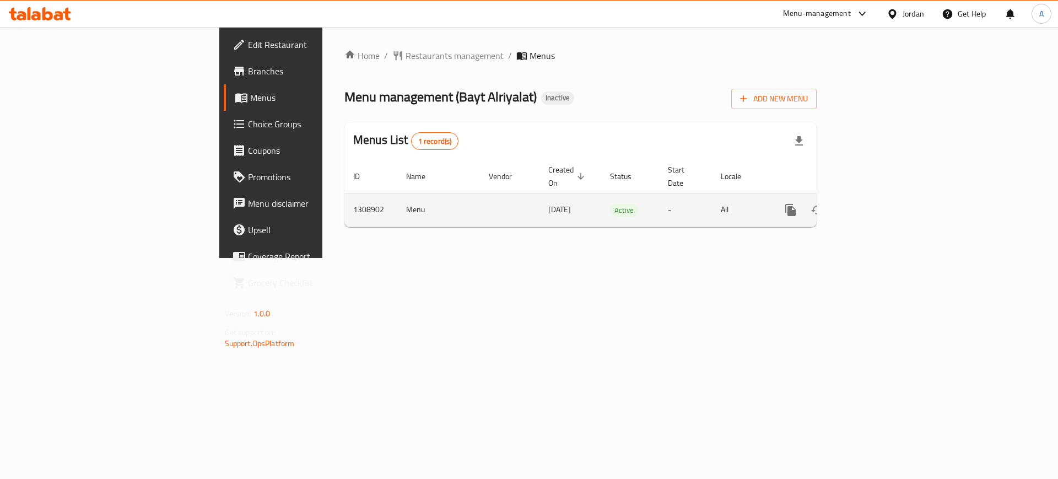
click at [877, 203] on icon "enhanced table" at bounding box center [870, 209] width 13 height 13
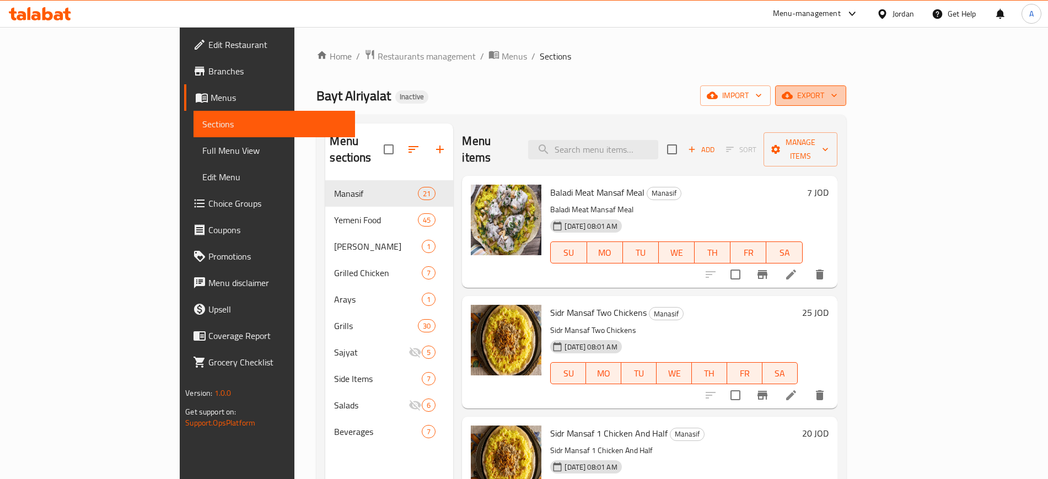
click at [837, 90] on span "export" at bounding box center [810, 96] width 53 height 14
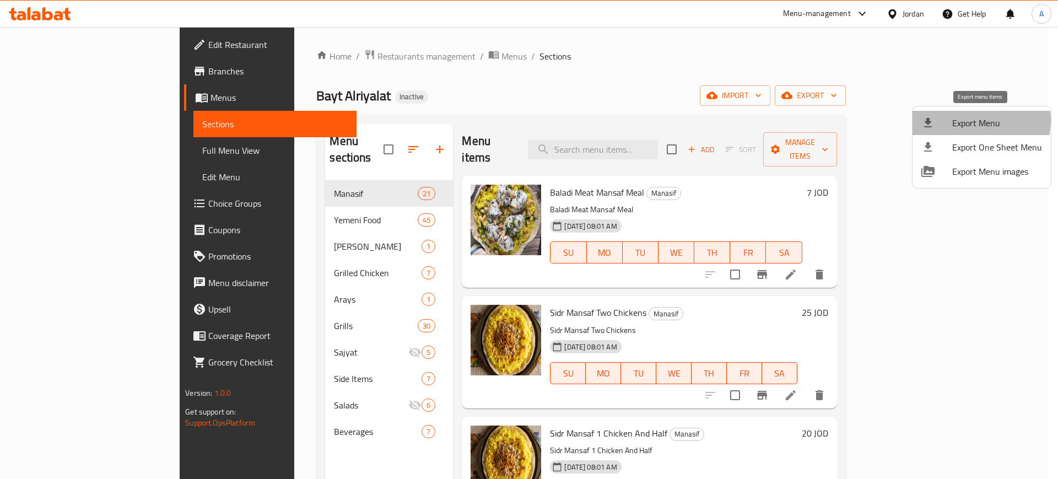
click at [969, 120] on span "Export Menu" at bounding box center [997, 122] width 90 height 13
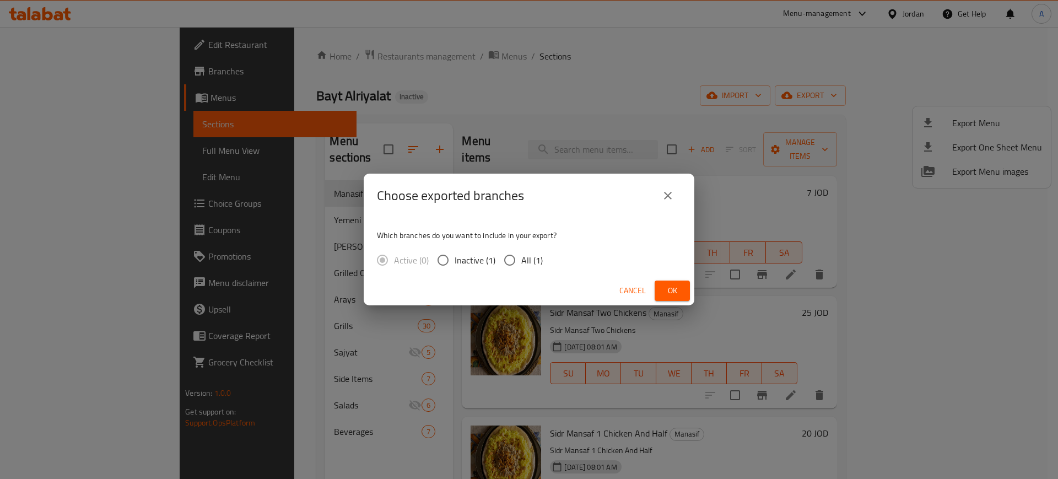
click at [516, 260] on input "All (1)" at bounding box center [509, 260] width 23 height 23
radio input "true"
click at [674, 279] on div "Cancel Ok" at bounding box center [529, 290] width 331 height 29
click at [676, 290] on span "Ok" at bounding box center [673, 291] width 18 height 14
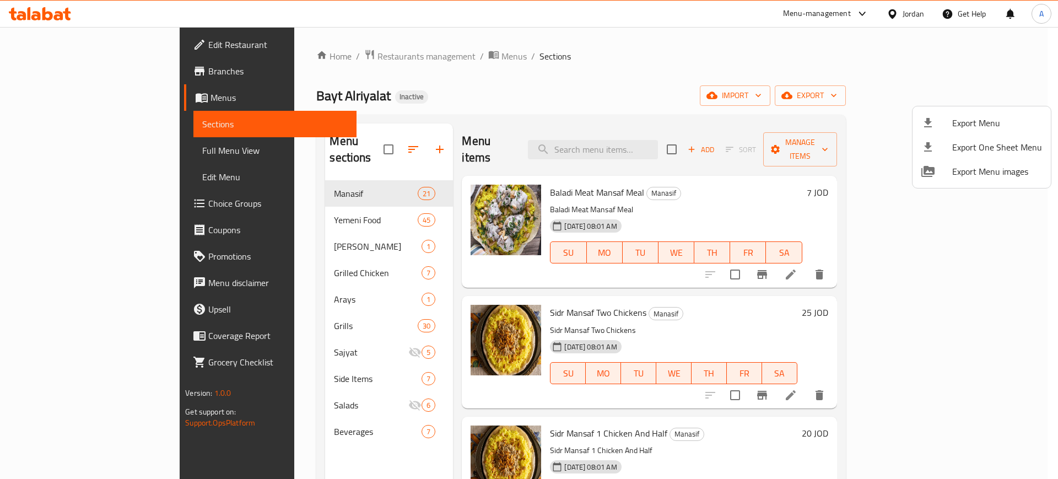
click at [685, 282] on div at bounding box center [529, 239] width 1058 height 479
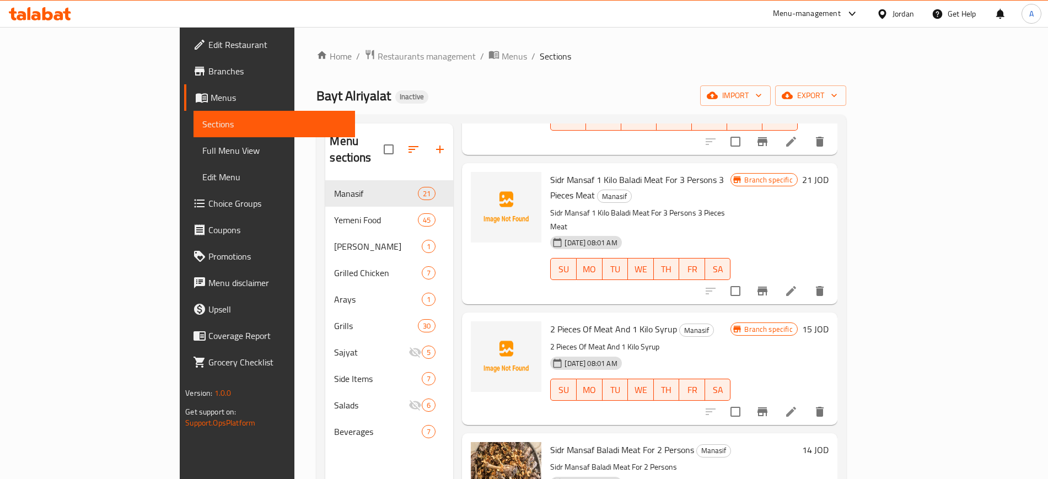
scroll to position [1516, 0]
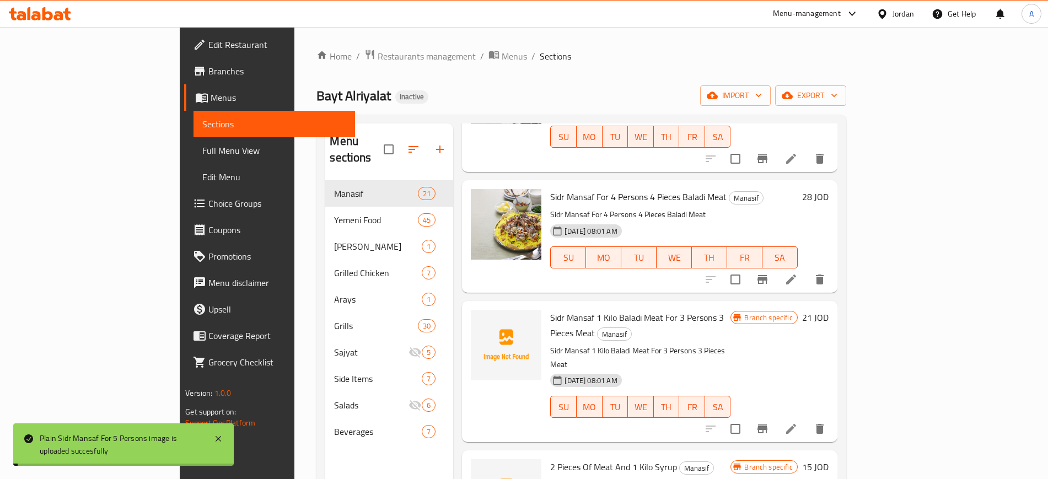
click at [553, 309] on span "Sidr Mansaf 1 Kilo Baladi Meat For 3 Persons 3 Pieces Meat" at bounding box center [637, 325] width 174 height 32
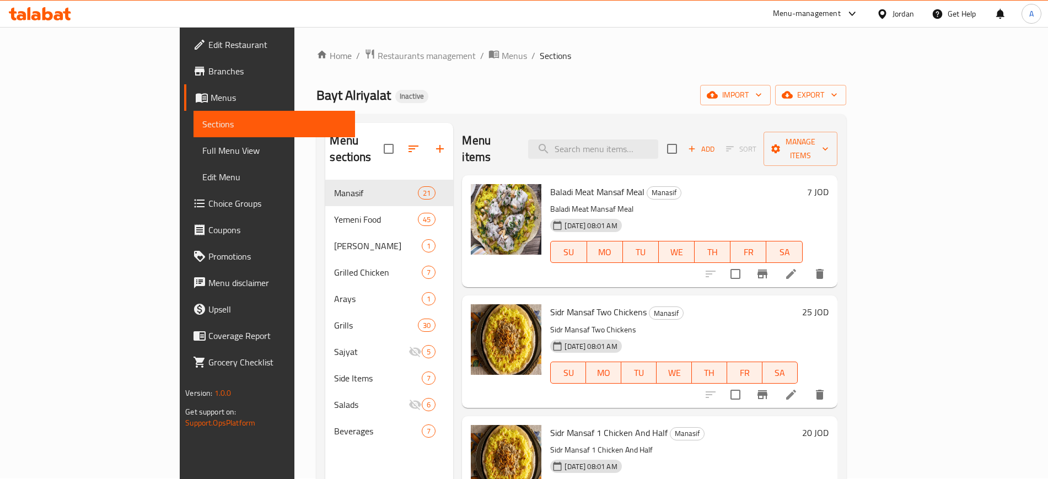
scroll to position [0, 0]
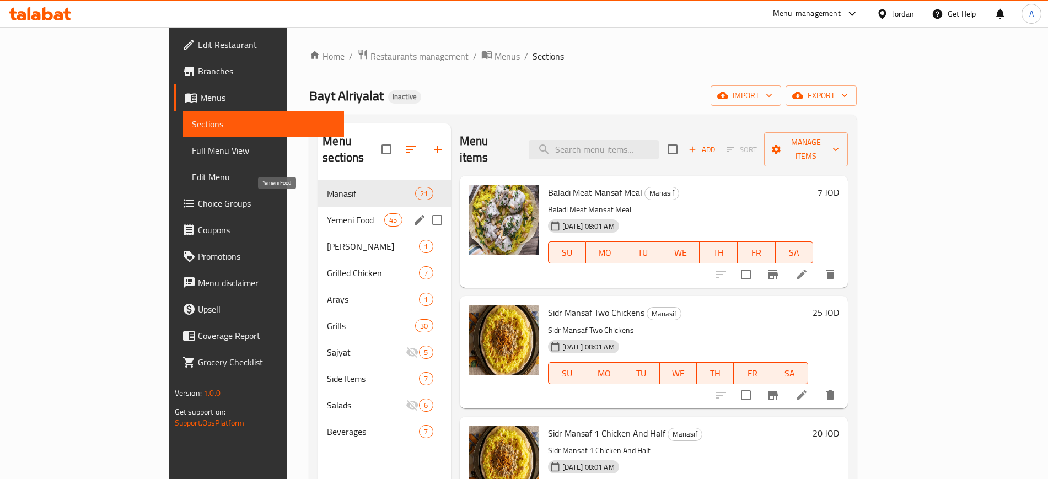
click at [327, 213] on span "Yemeni Food" at bounding box center [355, 219] width 57 height 13
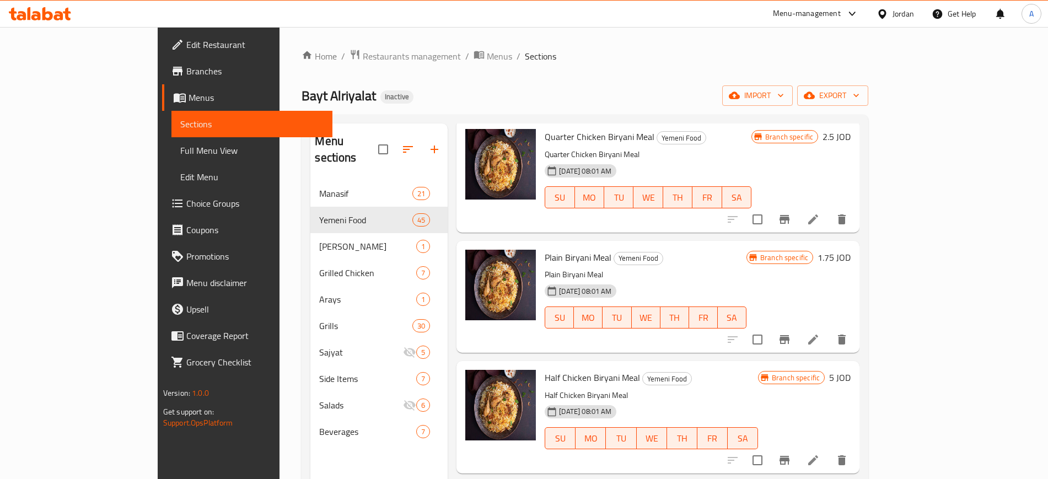
scroll to position [3927, 0]
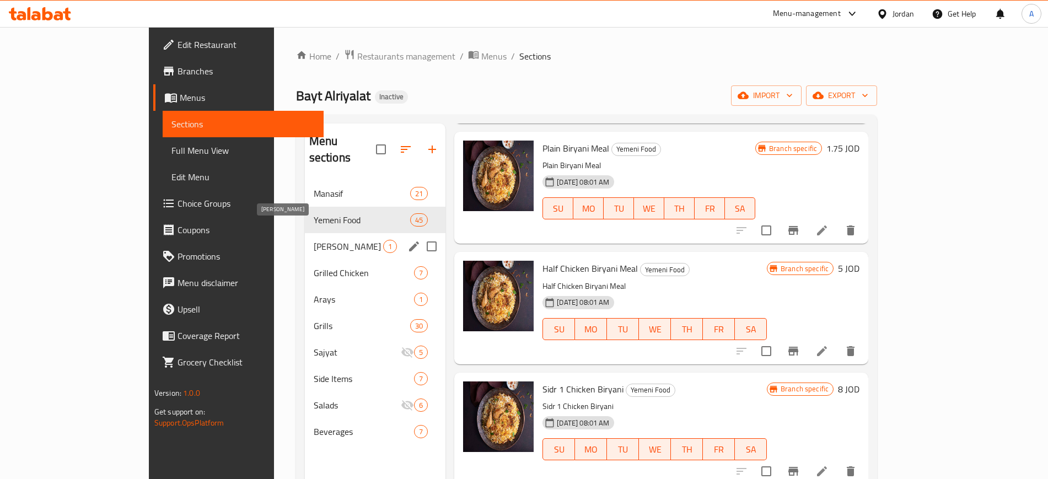
click at [314, 240] on span "[PERSON_NAME]" at bounding box center [348, 246] width 69 height 13
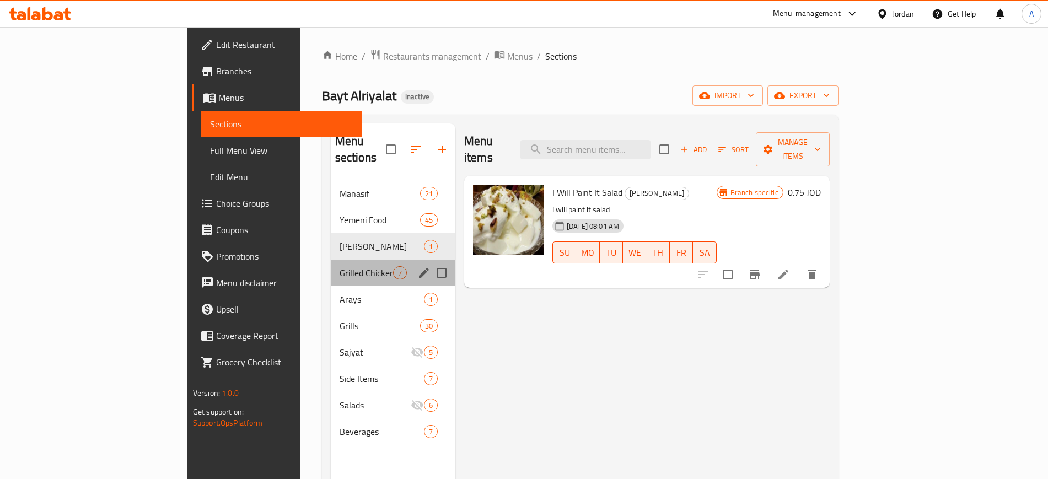
click at [331, 264] on div "Grilled Chicken 7" at bounding box center [393, 273] width 125 height 26
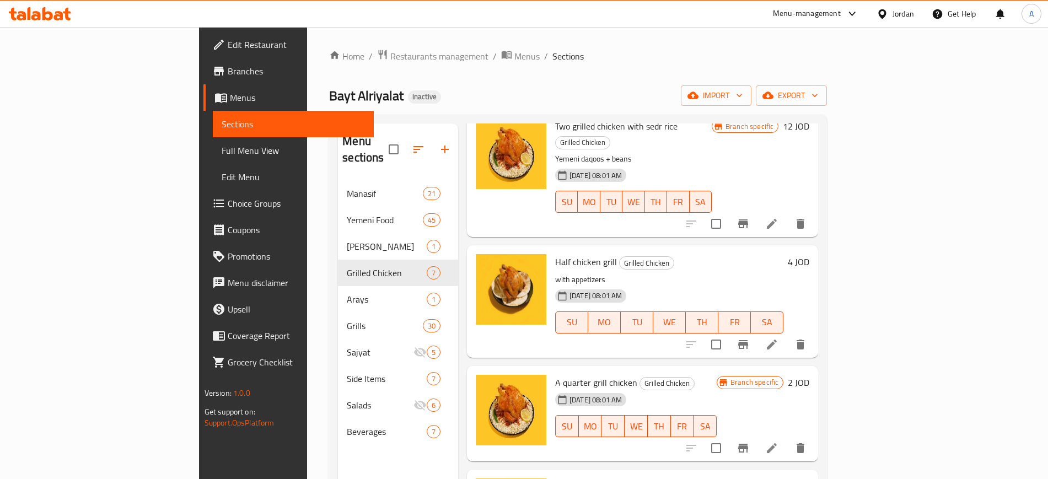
scroll to position [358, 0]
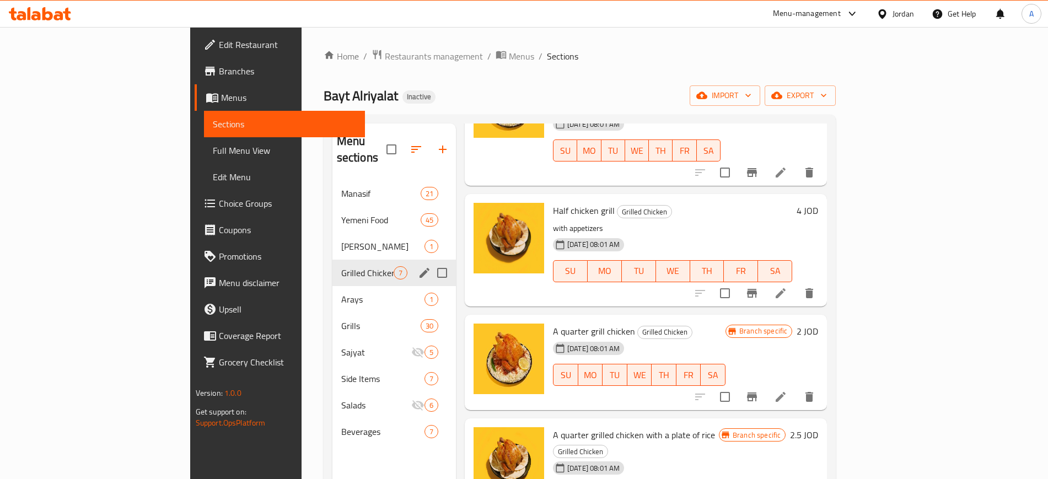
click at [332, 267] on div "Grilled Chicken 7" at bounding box center [393, 273] width 123 height 26
click at [332, 286] on div "Arays 1" at bounding box center [393, 299] width 123 height 26
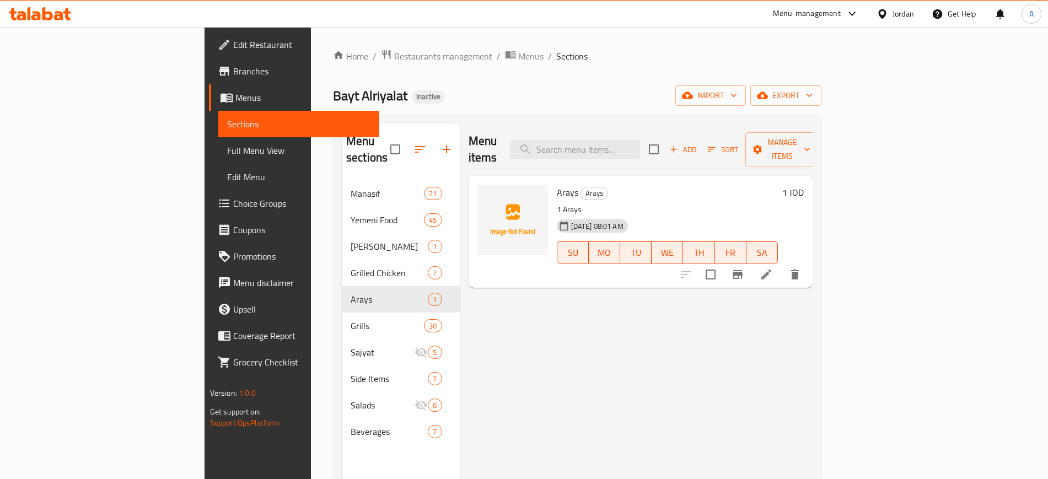
click at [557, 184] on span "Arays" at bounding box center [567, 192] width 21 height 17
copy span "Arays"
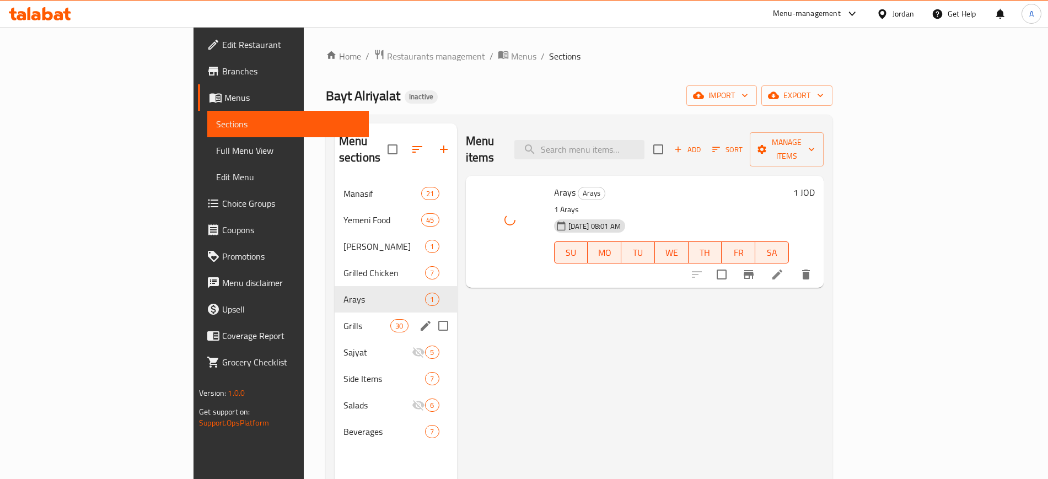
click at [343, 319] on span "Grills" at bounding box center [366, 325] width 47 height 13
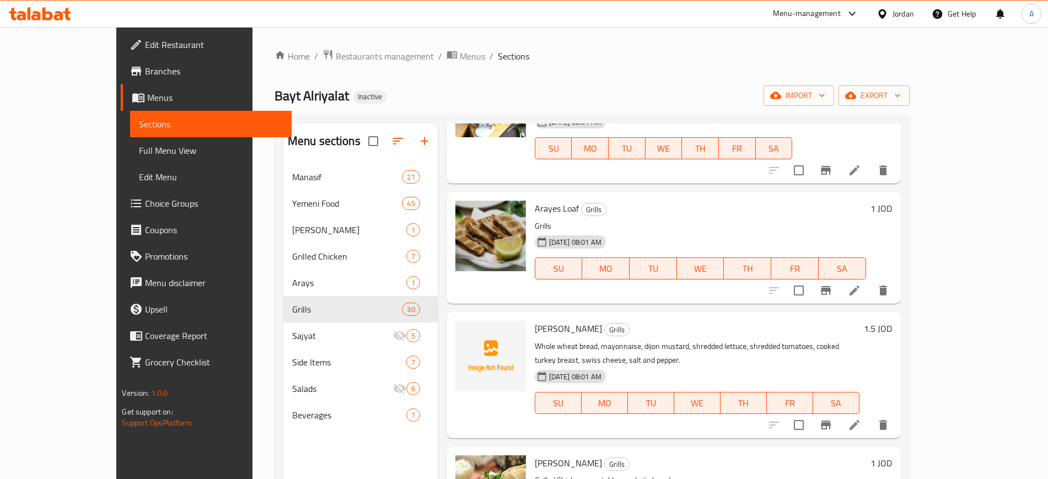
scroll to position [2549, 0]
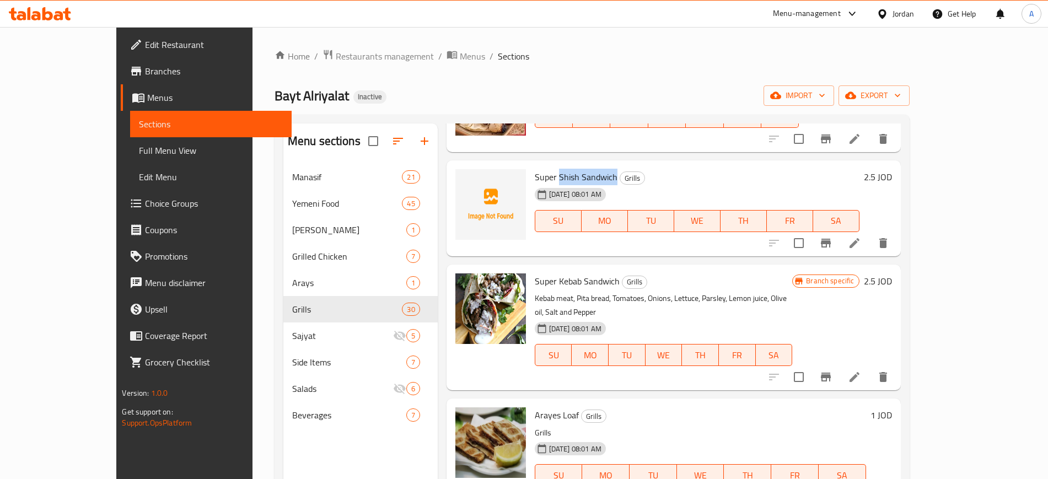
drag, startPoint x: 587, startPoint y: 174, endPoint x: 530, endPoint y: 177, distance: 57.4
click at [535, 177] on h6 "Super Shish Sandwich Grills" at bounding box center [697, 176] width 325 height 15
copy span "Shish Sandwich"
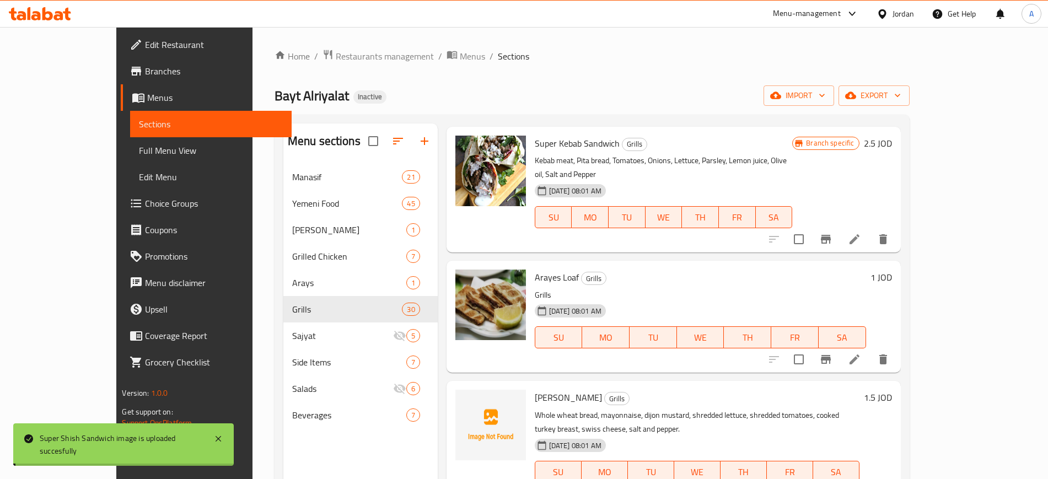
scroll to position [2756, 0]
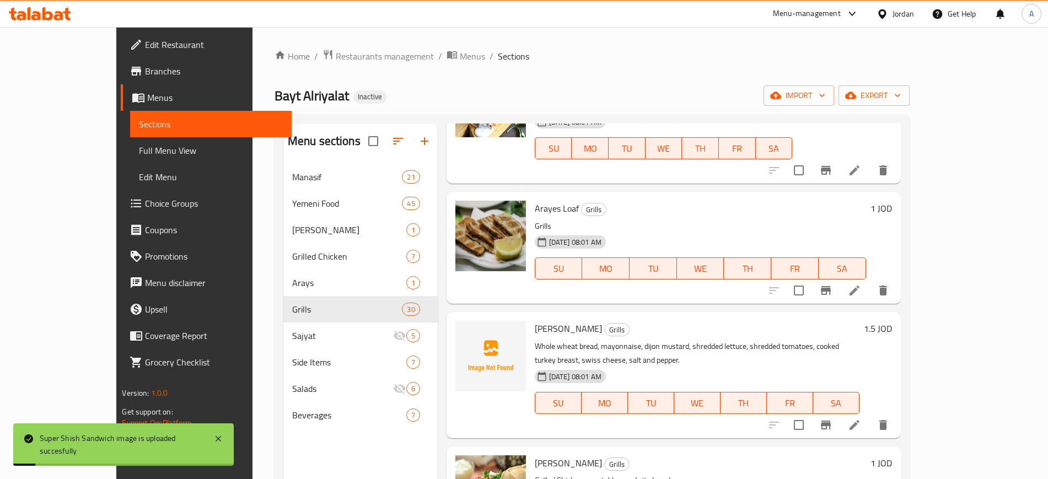
click at [535, 320] on span "Leia Sandwich" at bounding box center [568, 328] width 67 height 17
copy h6 "Leia Sandwich"
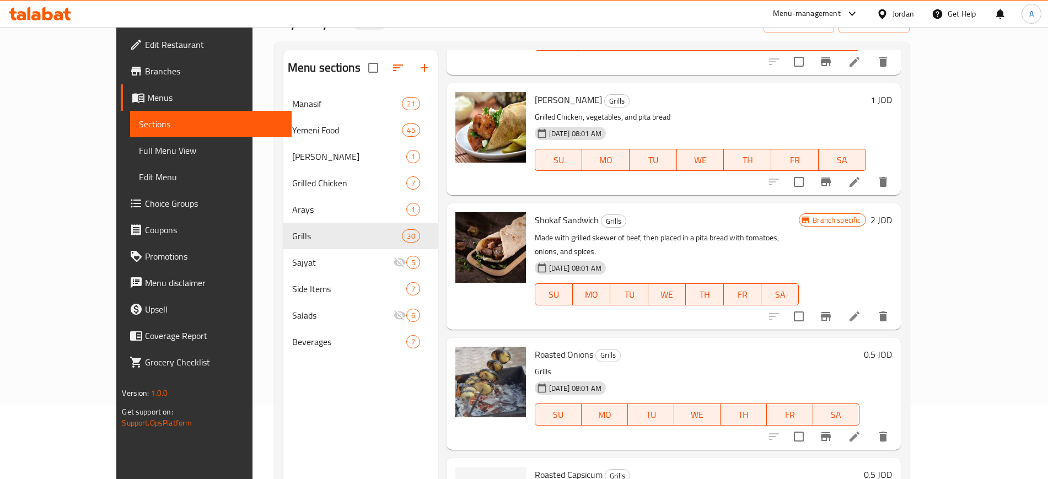
scroll to position [154, 0]
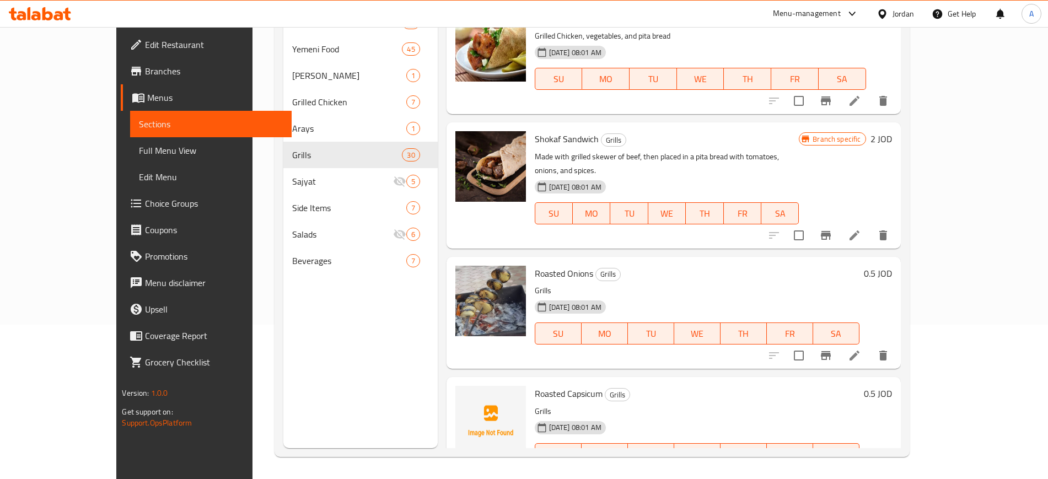
click at [535, 385] on span "Roasted Capsicum" at bounding box center [569, 393] width 68 height 17
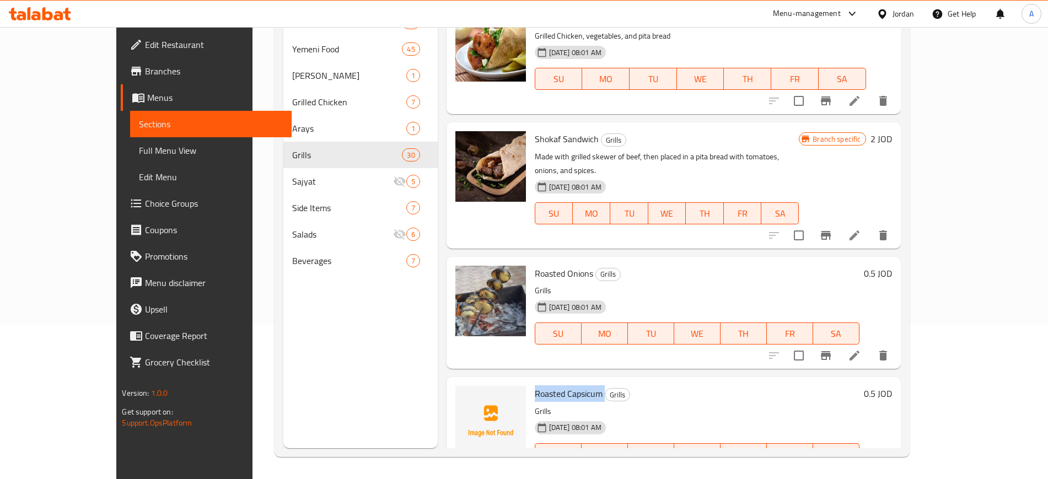
click at [556, 385] on span "Roasted Capsicum" at bounding box center [569, 393] width 68 height 17
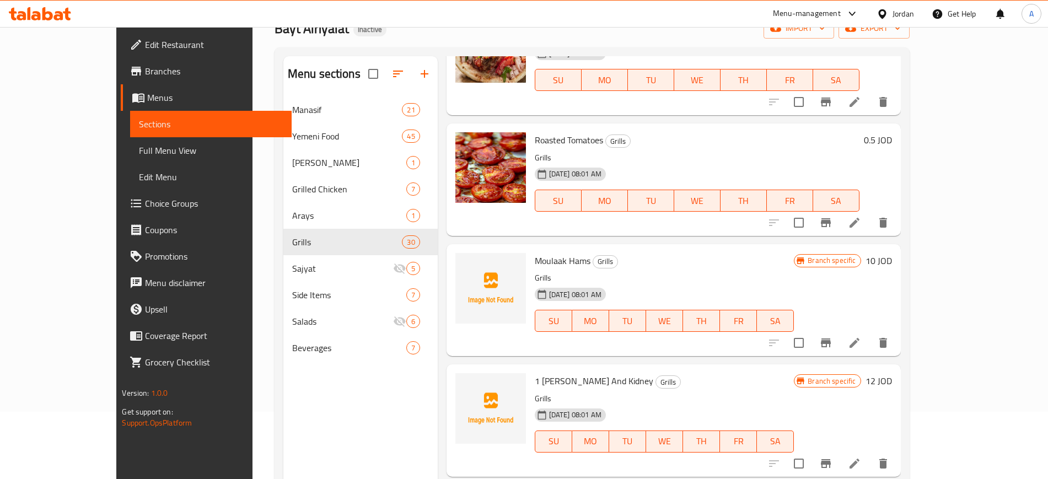
scroll to position [0, 0]
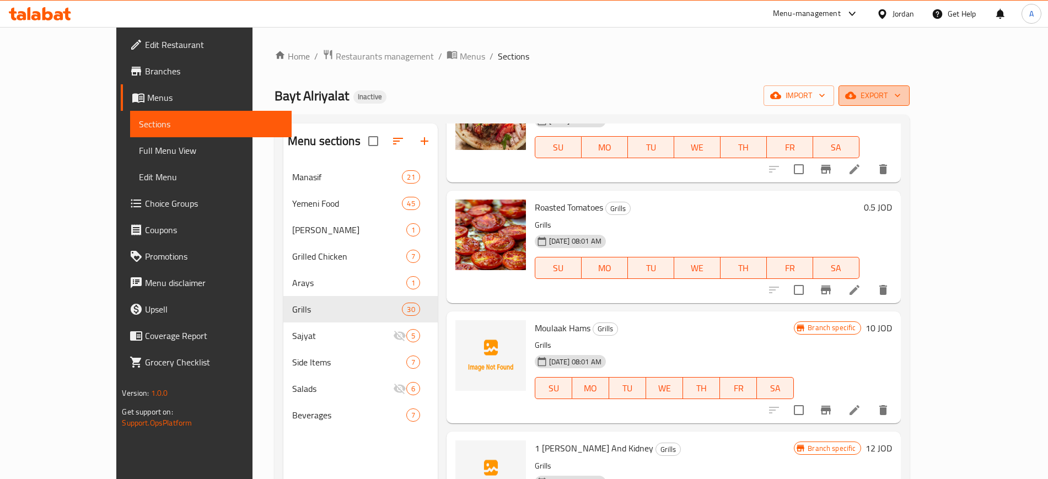
click at [901, 94] on span "export" at bounding box center [873, 96] width 53 height 14
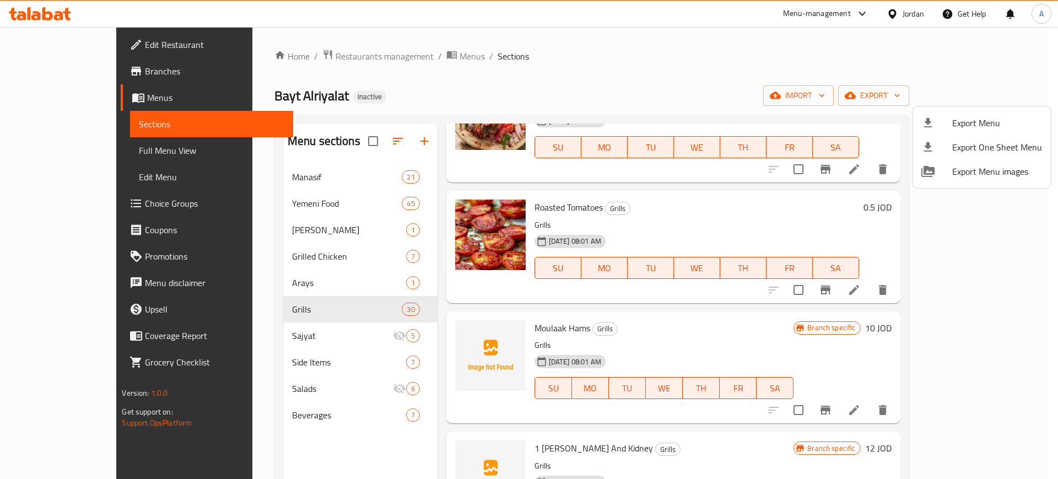
click at [986, 109] on ul "Export Menu Export One Sheet Menu Export Menu images" at bounding box center [982, 147] width 138 height 82
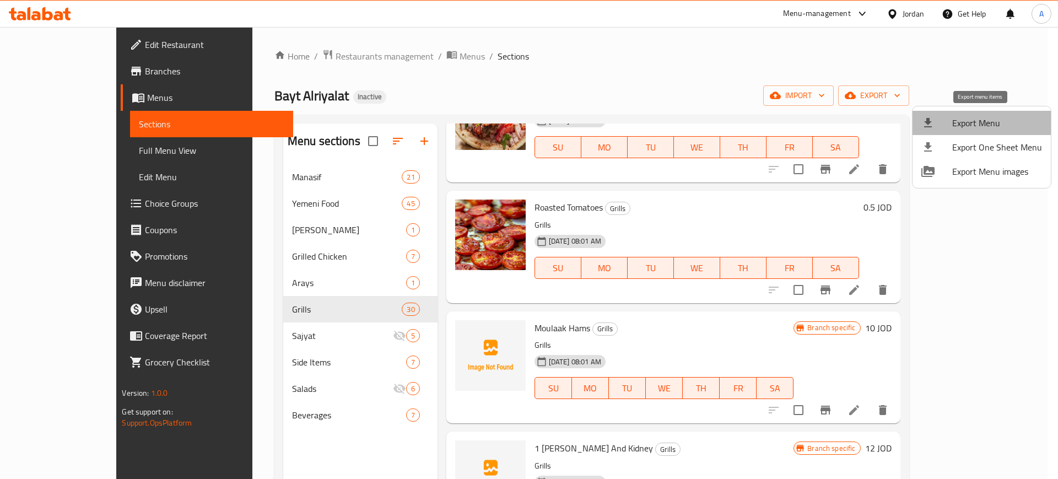
click at [982, 116] on span "Export Menu" at bounding box center [997, 122] width 90 height 13
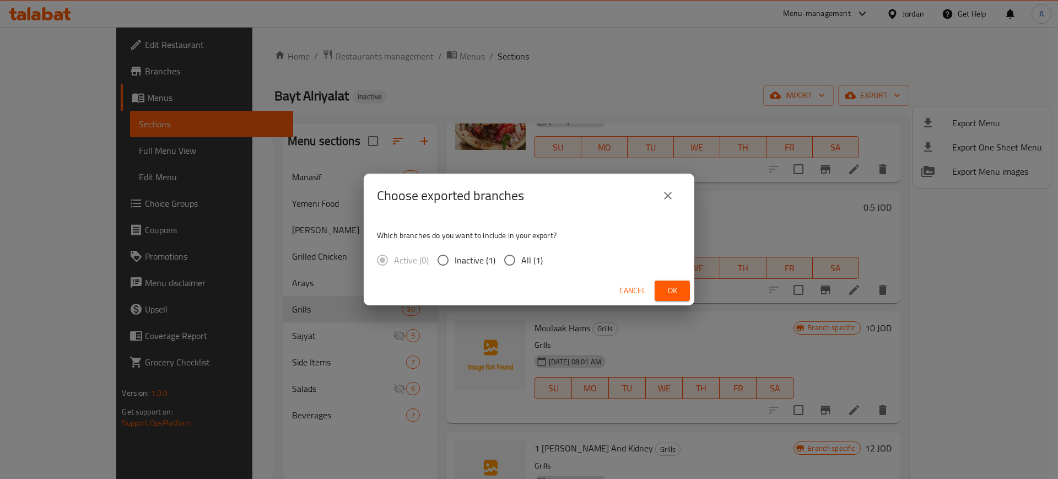
click at [542, 243] on div "Which branches do you want to include in your export? Active (0) Inactive (1) A…" at bounding box center [529, 247] width 331 height 58
click at [534, 254] on span "All (1)" at bounding box center [531, 260] width 21 height 13
click at [521, 252] on input "All (1)" at bounding box center [509, 260] width 23 height 23
radio input "true"
click at [665, 289] on span "Ok" at bounding box center [673, 291] width 18 height 14
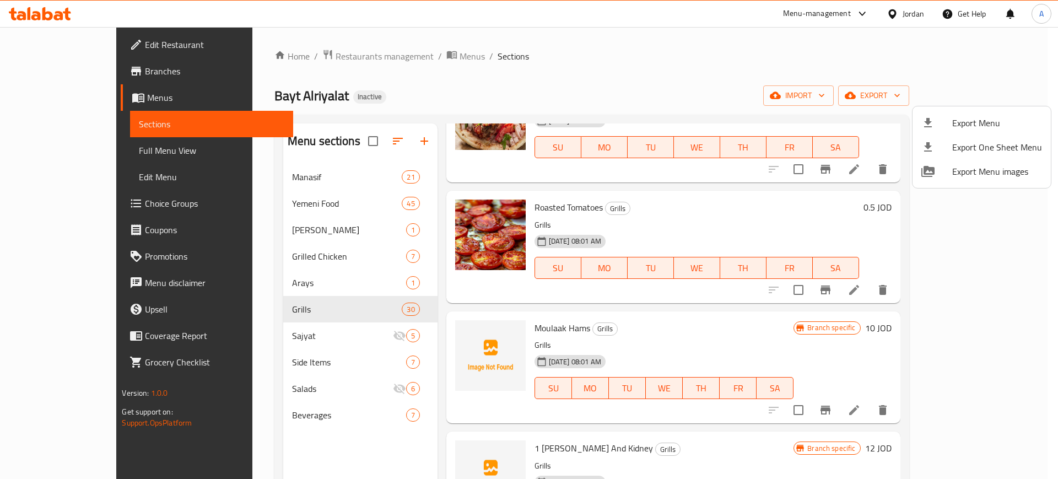
click at [279, 316] on div at bounding box center [529, 239] width 1058 height 479
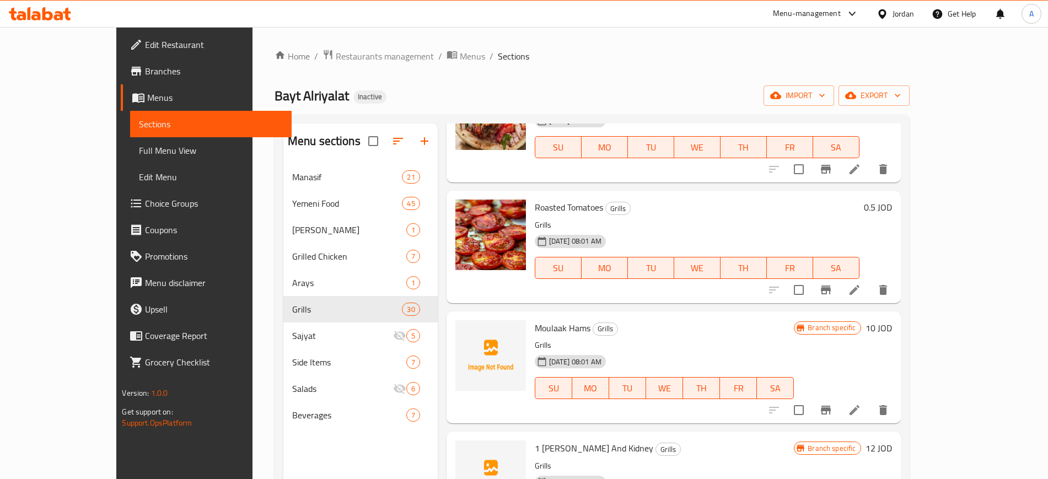
click at [292, 331] on span "Sajyat" at bounding box center [342, 335] width 101 height 13
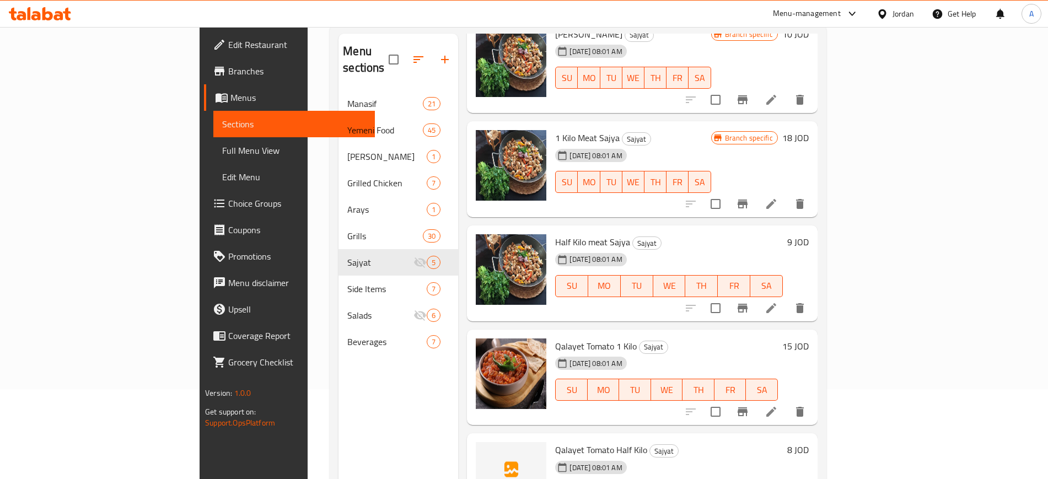
scroll to position [154, 0]
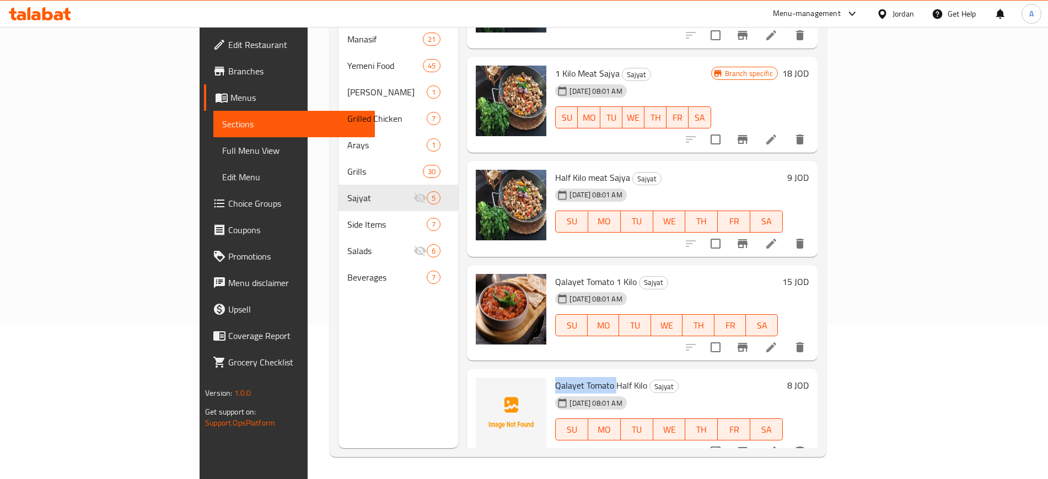
drag, startPoint x: 564, startPoint y: 368, endPoint x: 503, endPoint y: 368, distance: 61.7
click at [551, 373] on div "Qalayet Tomato Half Kilo Sajyat 31-08-2025 08:01 AM SU MO TU WE TH FR SA" at bounding box center [669, 416] width 236 height 87
click at [568, 331] on div "Qalayet Tomato 1 Kilo Sajyat 31-08-2025 08:01 AM SU MO TU WE TH FR SA" at bounding box center [666, 313] width 231 height 87
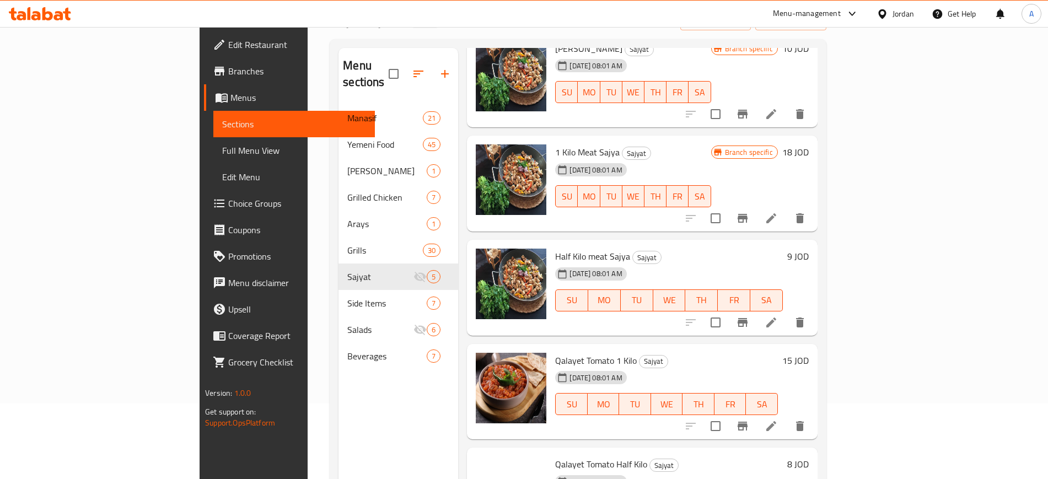
scroll to position [0, 0]
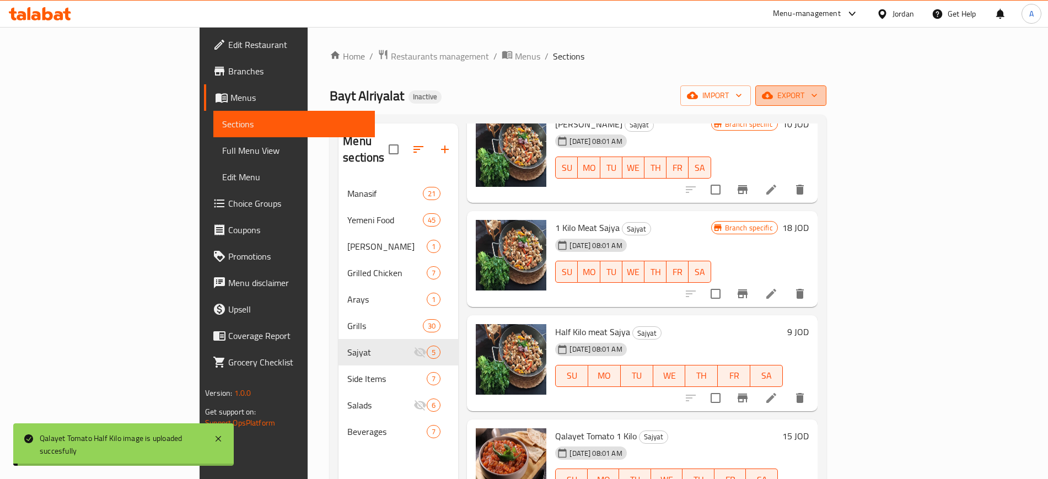
click at [826, 103] on button "export" at bounding box center [790, 95] width 71 height 20
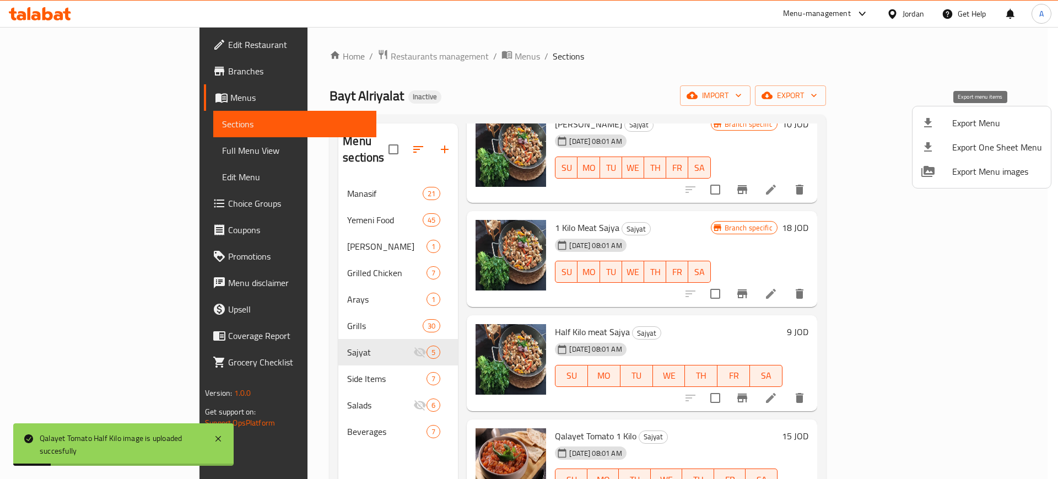
click at [942, 118] on div at bounding box center [937, 122] width 31 height 13
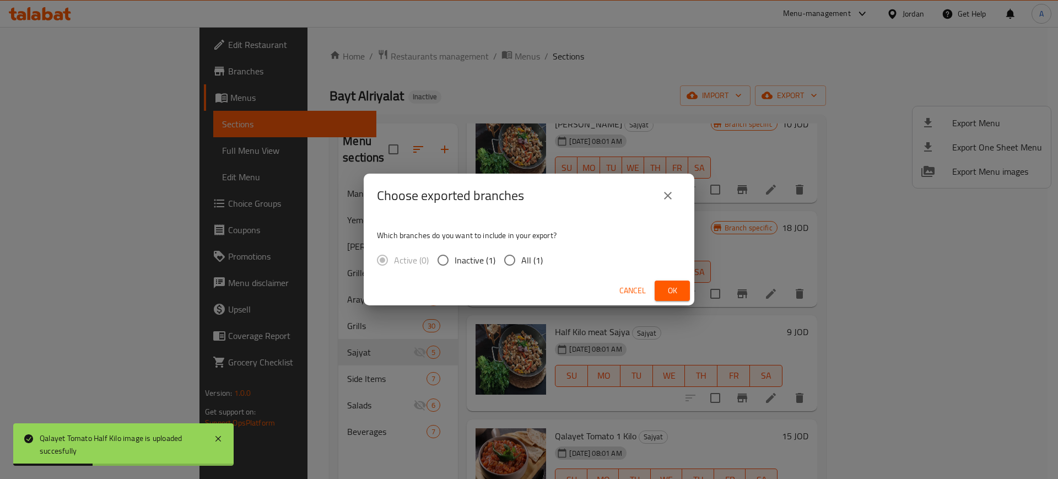
click at [526, 260] on span "All (1)" at bounding box center [531, 260] width 21 height 13
click at [521, 260] on input "All (1)" at bounding box center [509, 260] width 23 height 23
radio input "true"
click at [679, 186] on div "Choose exported branches" at bounding box center [529, 195] width 304 height 26
click at [670, 192] on icon "close" at bounding box center [667, 195] width 13 height 13
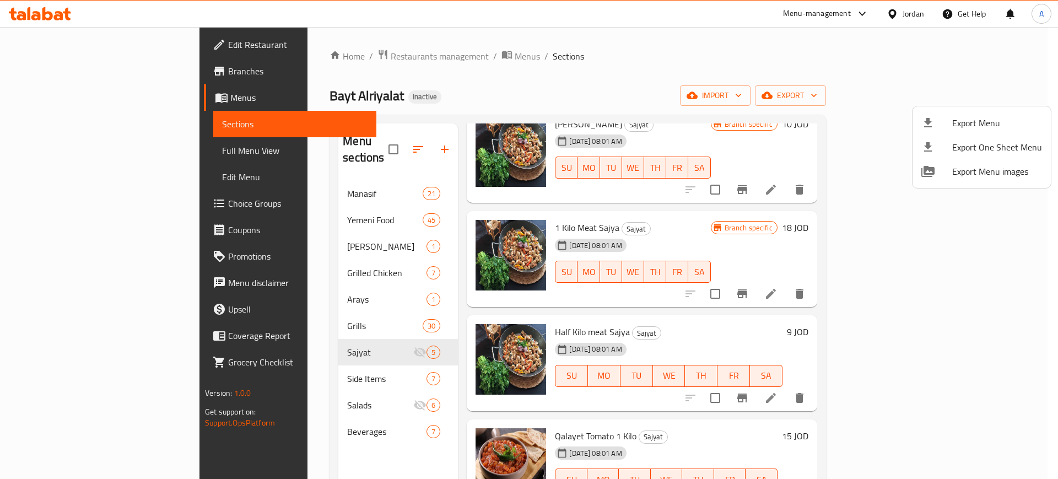
click at [976, 121] on span "Export Menu" at bounding box center [997, 122] width 90 height 13
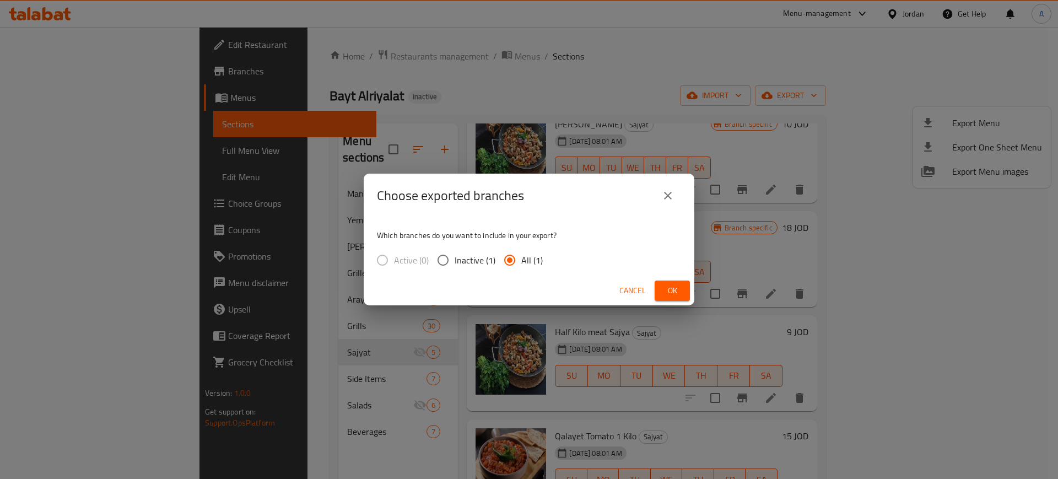
click at [664, 287] on span "Ok" at bounding box center [673, 291] width 18 height 14
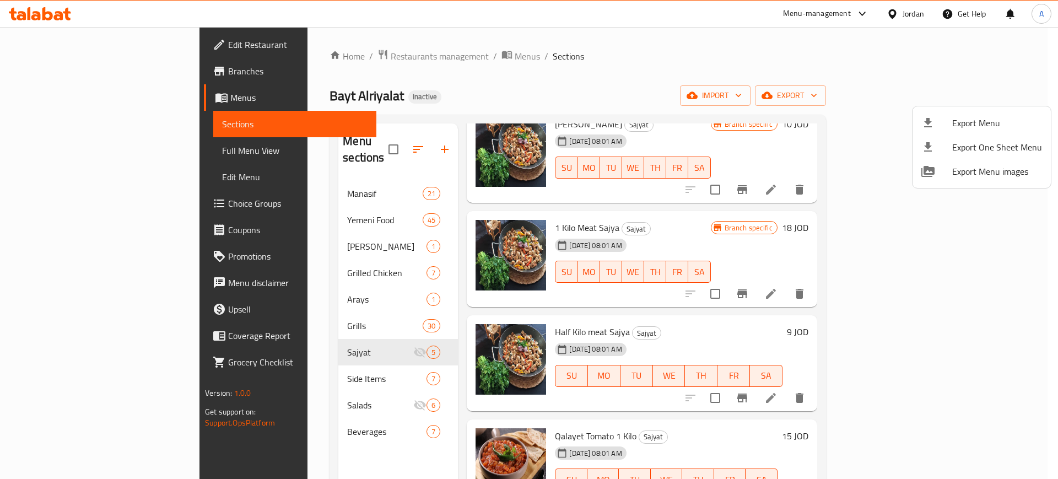
click at [568, 69] on div at bounding box center [529, 239] width 1058 height 479
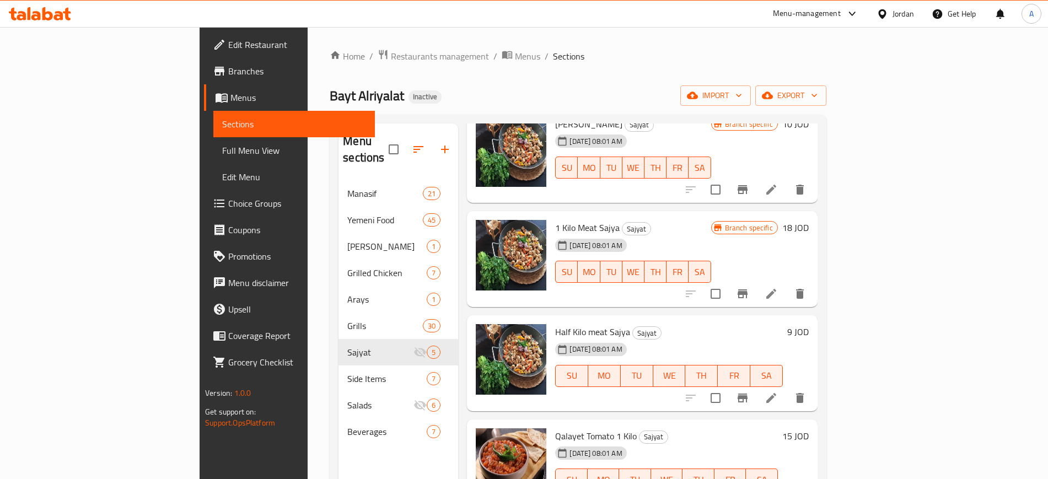
click at [558, 71] on div "Home / Restaurants management / Menus / Sections Bayt Alriyalat Inactive import…" at bounding box center [578, 330] width 497 height 562
click at [660, 62] on ol "Home / Restaurants management / Menus / Sections" at bounding box center [578, 56] width 497 height 14
click at [741, 61] on ol "Home / Restaurants management / Menus / Sections" at bounding box center [578, 56] width 497 height 14
click at [56, 15] on icon at bounding box center [58, 15] width 9 height 9
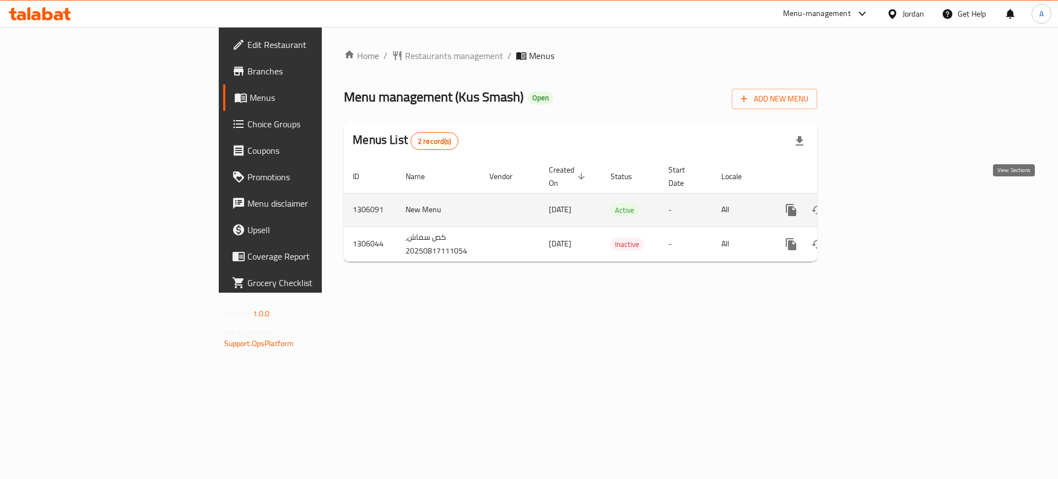
click at [876, 205] on icon "enhanced table" at bounding box center [871, 210] width 10 height 10
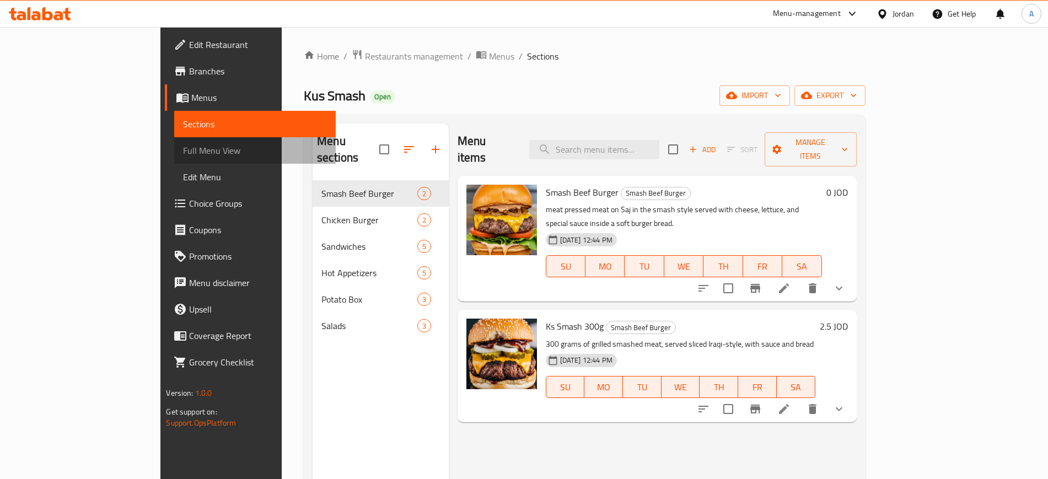
click at [183, 150] on span "Full Menu View" at bounding box center [254, 150] width 143 height 13
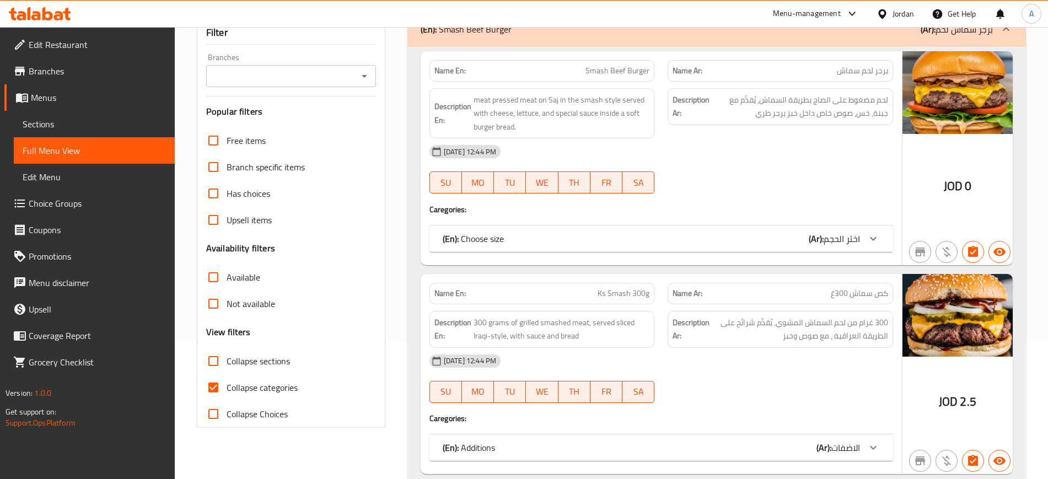
scroll to position [145, 0]
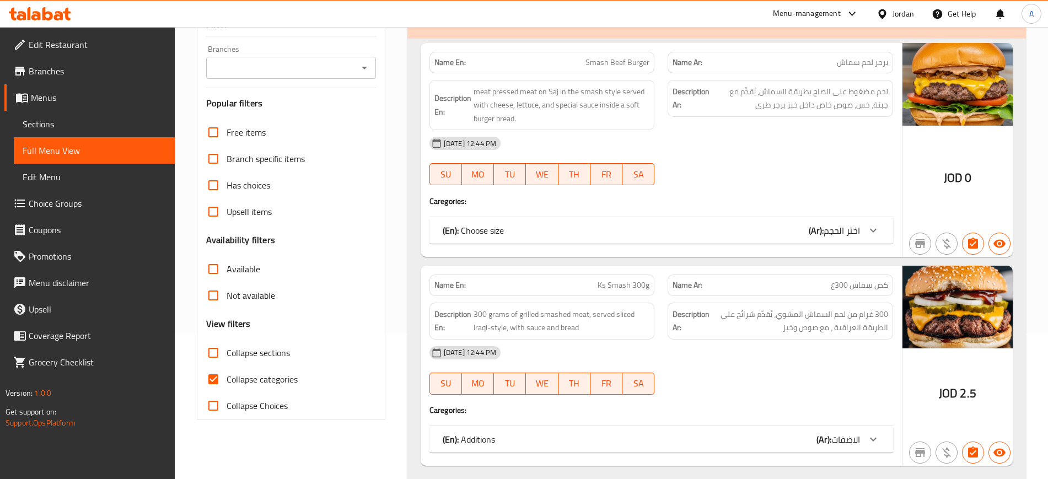
click at [269, 368] on label "Collapse categories" at bounding box center [249, 379] width 98 height 26
click at [227, 368] on input "Collapse categories" at bounding box center [213, 379] width 26 height 26
checkbox input "false"
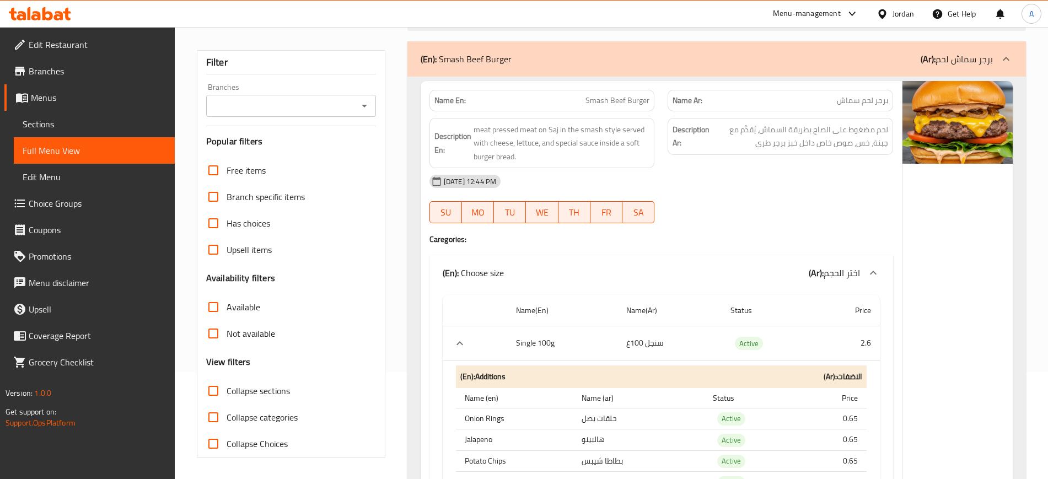
scroll to position [106, 0]
drag, startPoint x: 468, startPoint y: 100, endPoint x: 430, endPoint y: 101, distance: 38.0
click at [430, 101] on div "Name En: Smash Beef Burger" at bounding box center [541, 100] width 225 height 21
copy strong "Name En:"
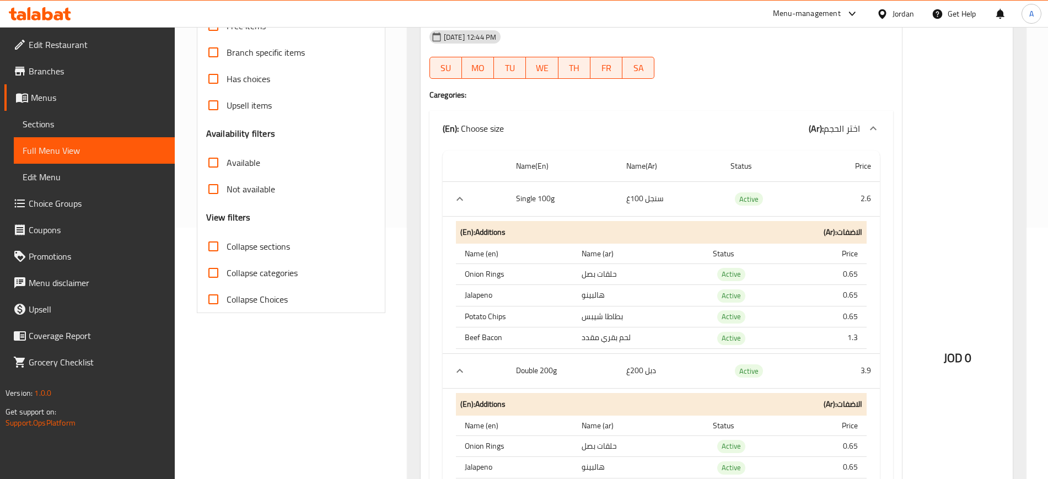
scroll to position [258, 0]
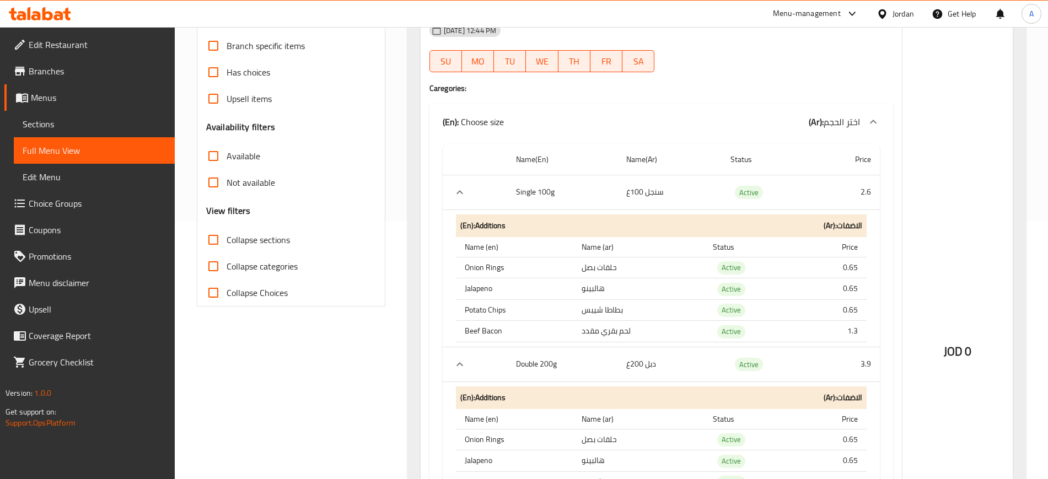
click at [256, 292] on span "Collapse Choices" at bounding box center [257, 292] width 61 height 13
click at [227, 292] on input "Collapse Choices" at bounding box center [213, 292] width 26 height 26
checkbox input "true"
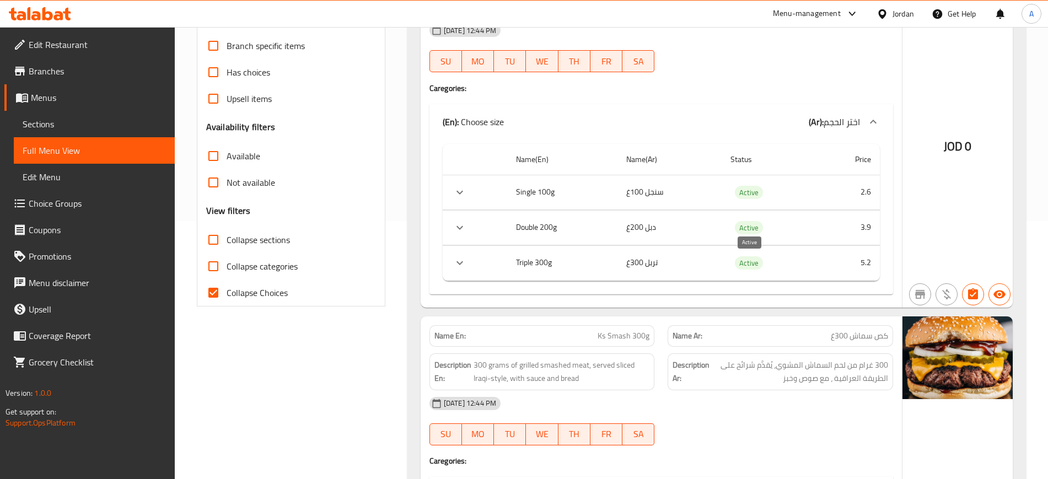
click at [753, 264] on span "Active" at bounding box center [749, 263] width 28 height 13
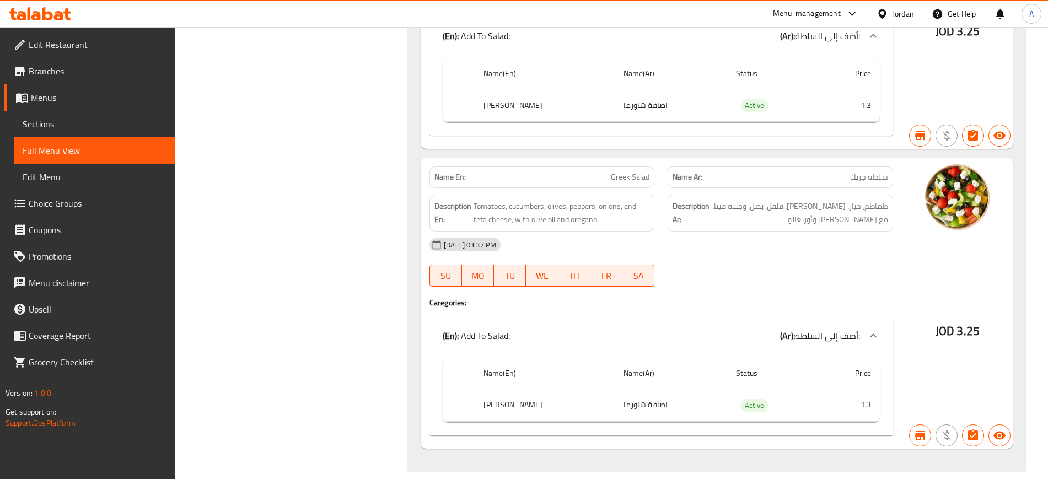
scroll to position [814, 0]
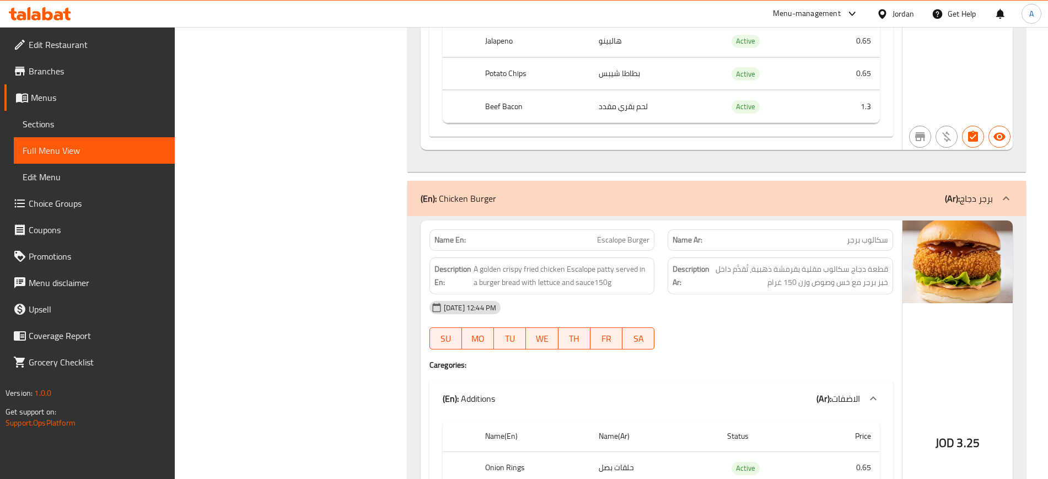
click at [900, 6] on div "Jordan" at bounding box center [895, 14] width 55 height 26
drag, startPoint x: 885, startPoint y: 2, endPoint x: 891, endPoint y: 15, distance: 14.6
click at [886, 4] on div "Jordan" at bounding box center [895, 14] width 55 height 26
click at [891, 17] on div at bounding box center [884, 14] width 16 height 12
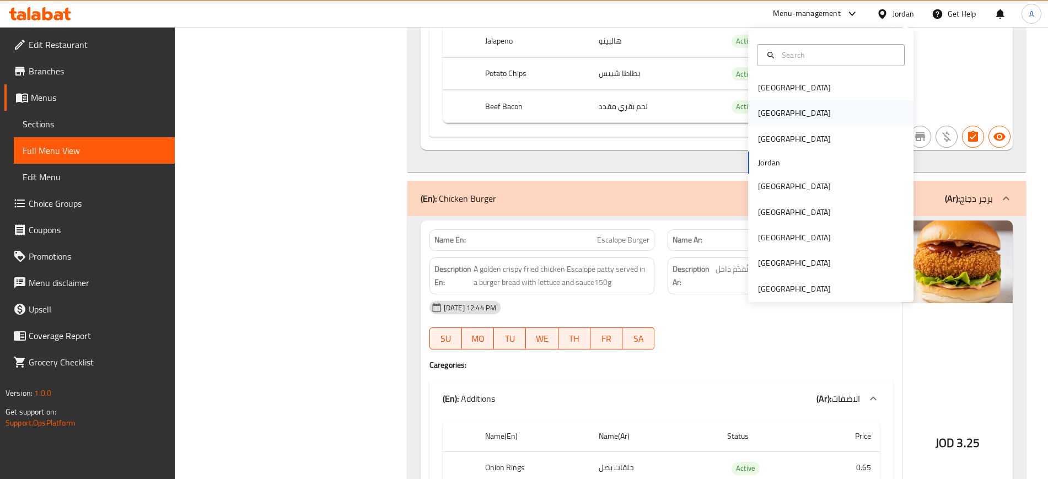
click at [782, 122] on div "Egypt" at bounding box center [830, 112] width 165 height 25
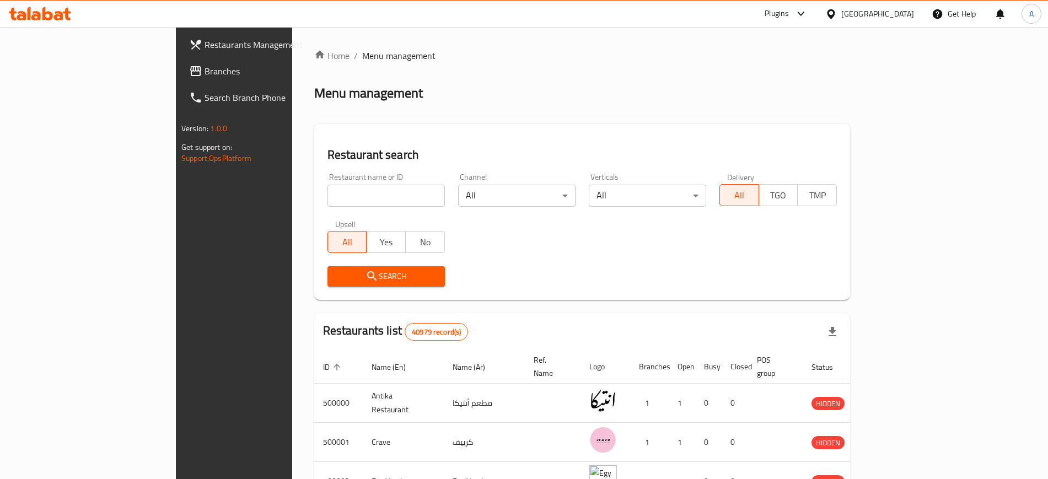
click at [204, 74] on span "Branches" at bounding box center [272, 70] width 137 height 13
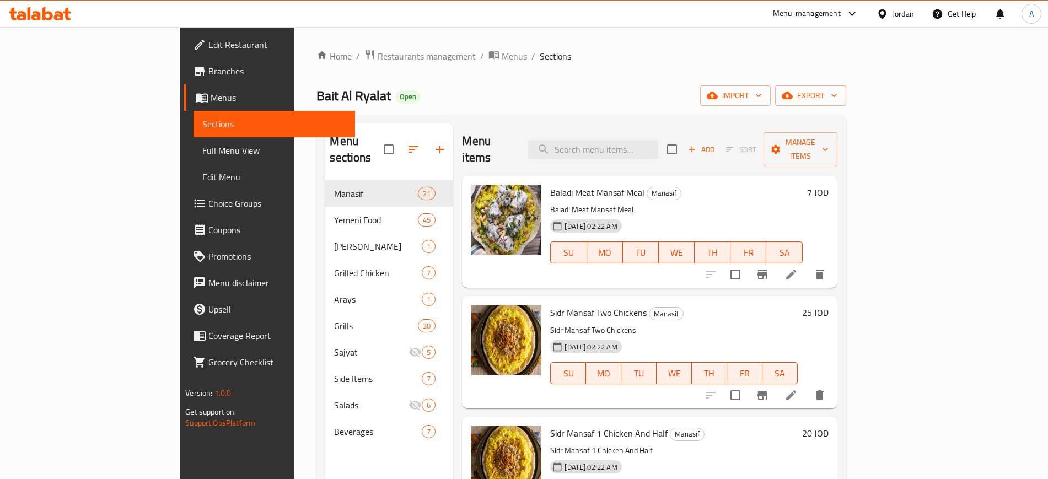
scroll to position [1102, 0]
